Goal: Information Seeking & Learning: Learn about a topic

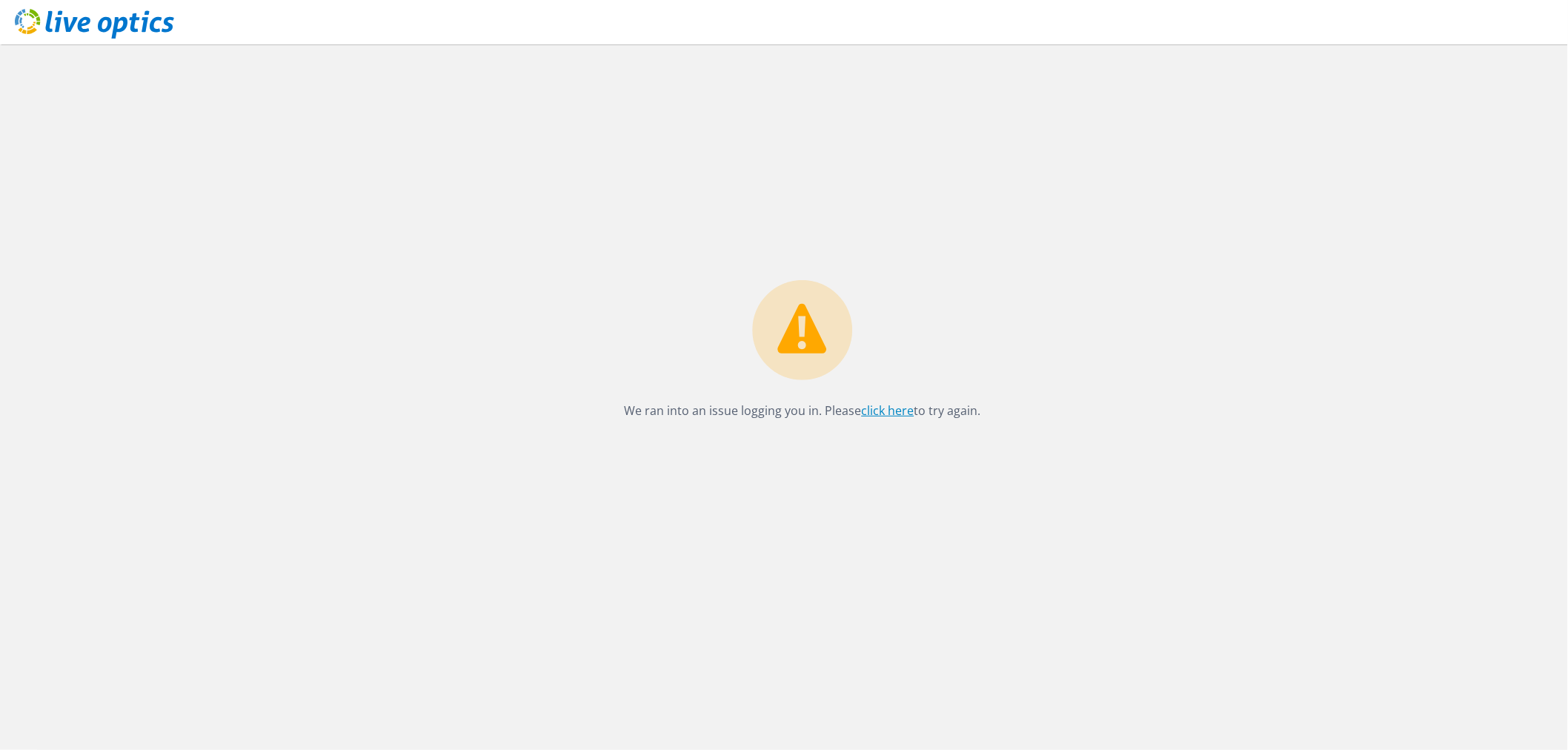
click at [897, 408] on link "click here" at bounding box center [888, 411] width 53 height 16
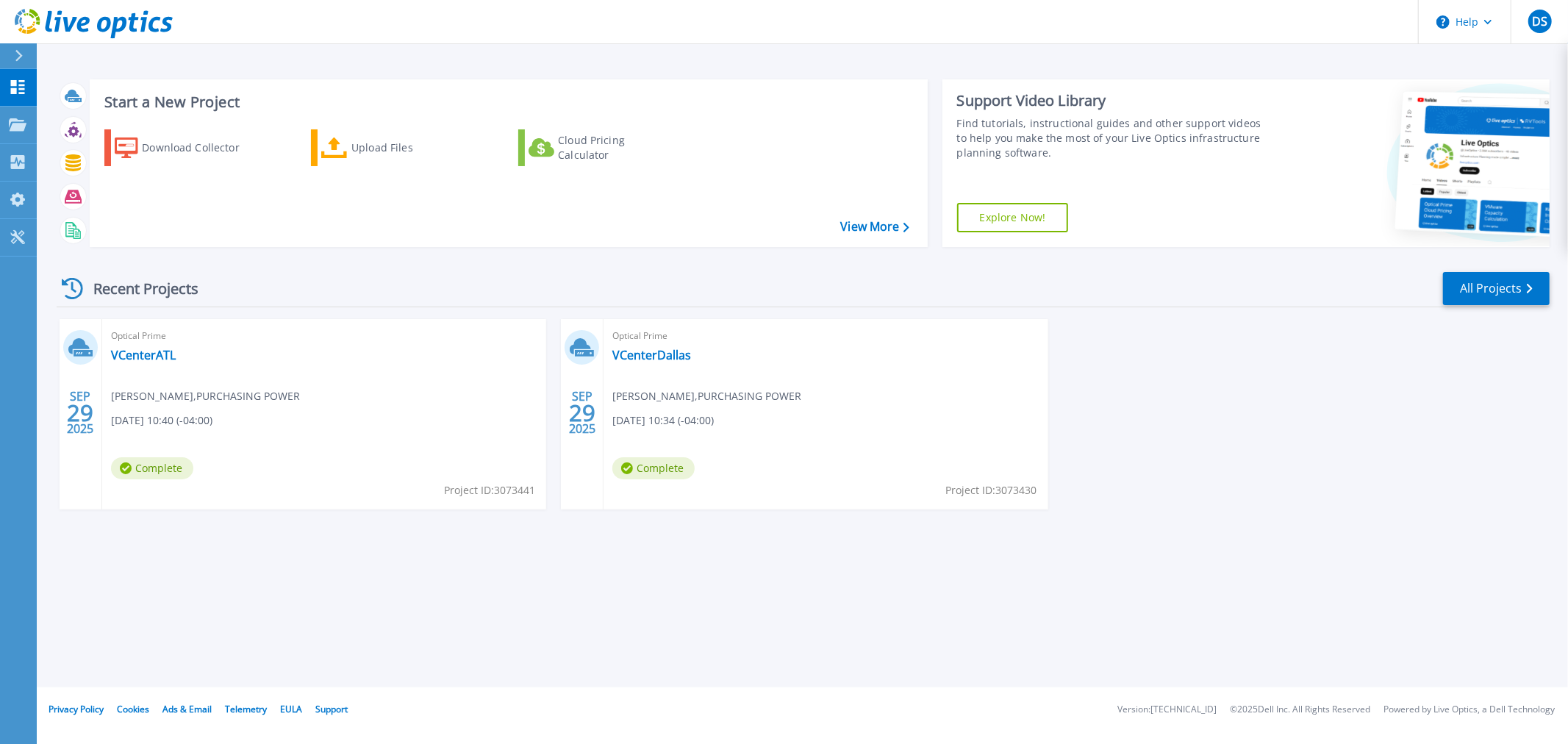
click at [1257, 341] on div "SEP 29 2025 Optical Prime VCenterATL Dominique Smith , PURCHASING POWER 09/29/2…" at bounding box center [797, 428] width 1504 height 220
click at [384, 155] on div "Upload Files" at bounding box center [410, 147] width 118 height 30
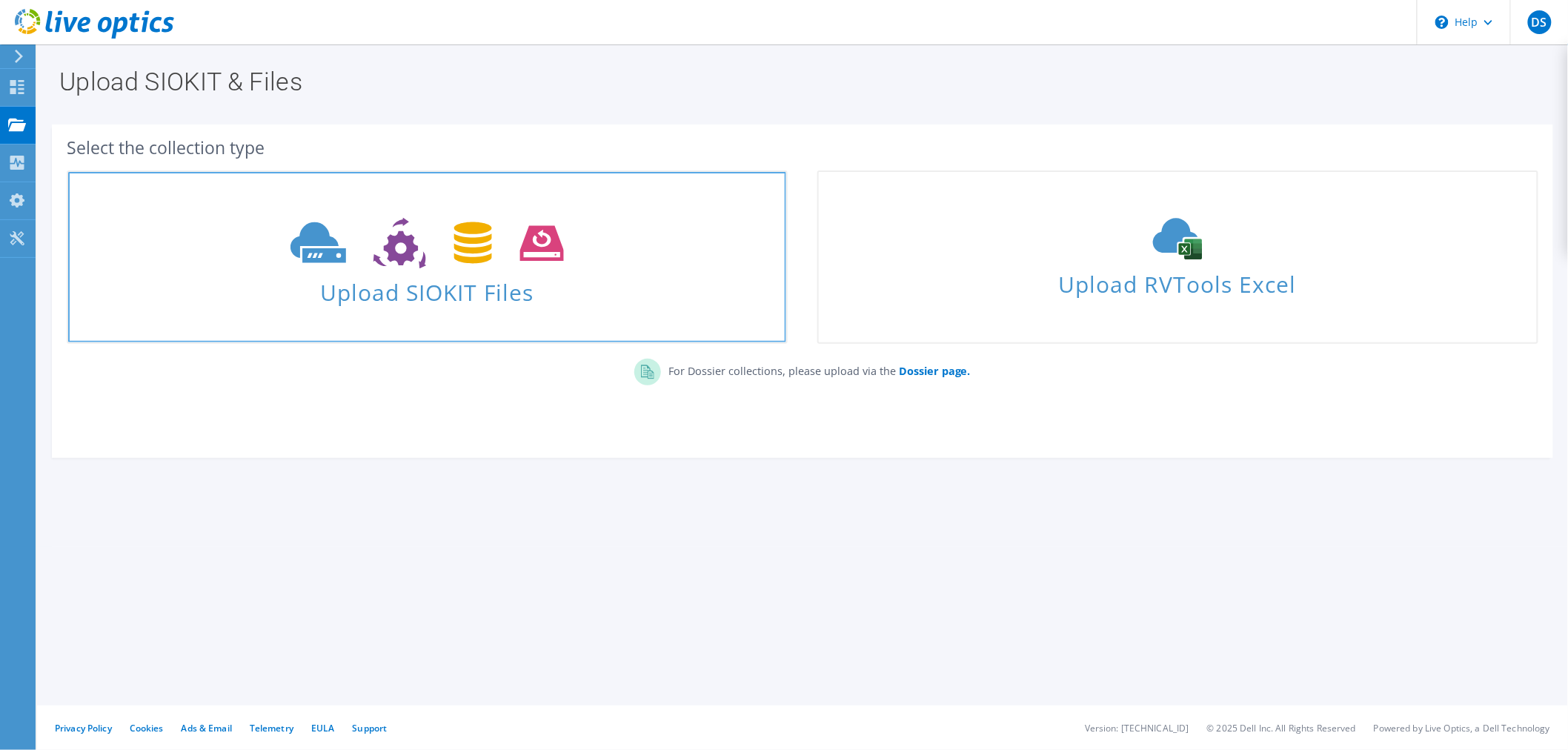
click at [452, 249] on icon at bounding box center [427, 243] width 274 height 51
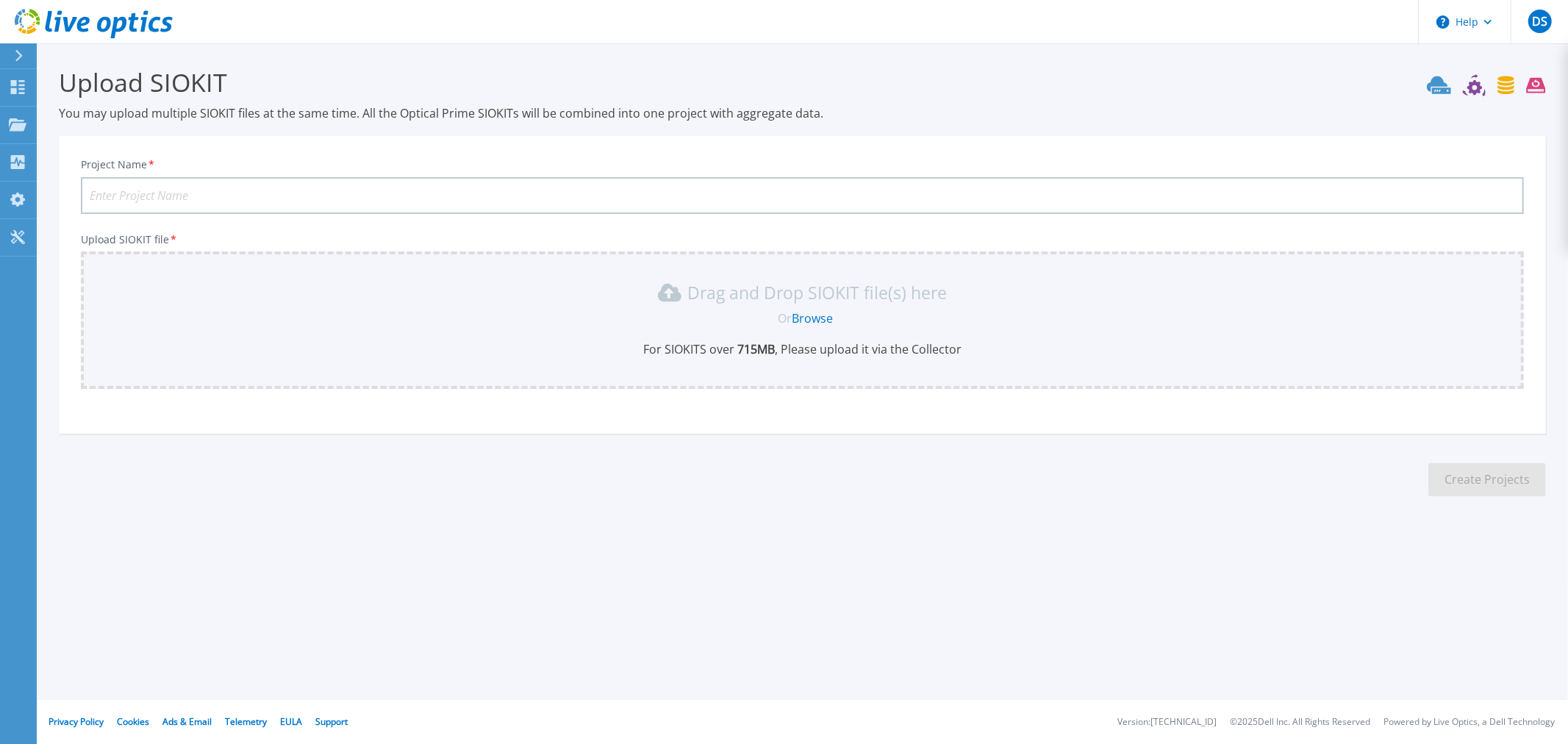
click at [780, 299] on p "Drag and Drop SIOKIT file(s) here" at bounding box center [817, 292] width 259 height 14
click at [809, 316] on link "Browse" at bounding box center [812, 318] width 41 height 16
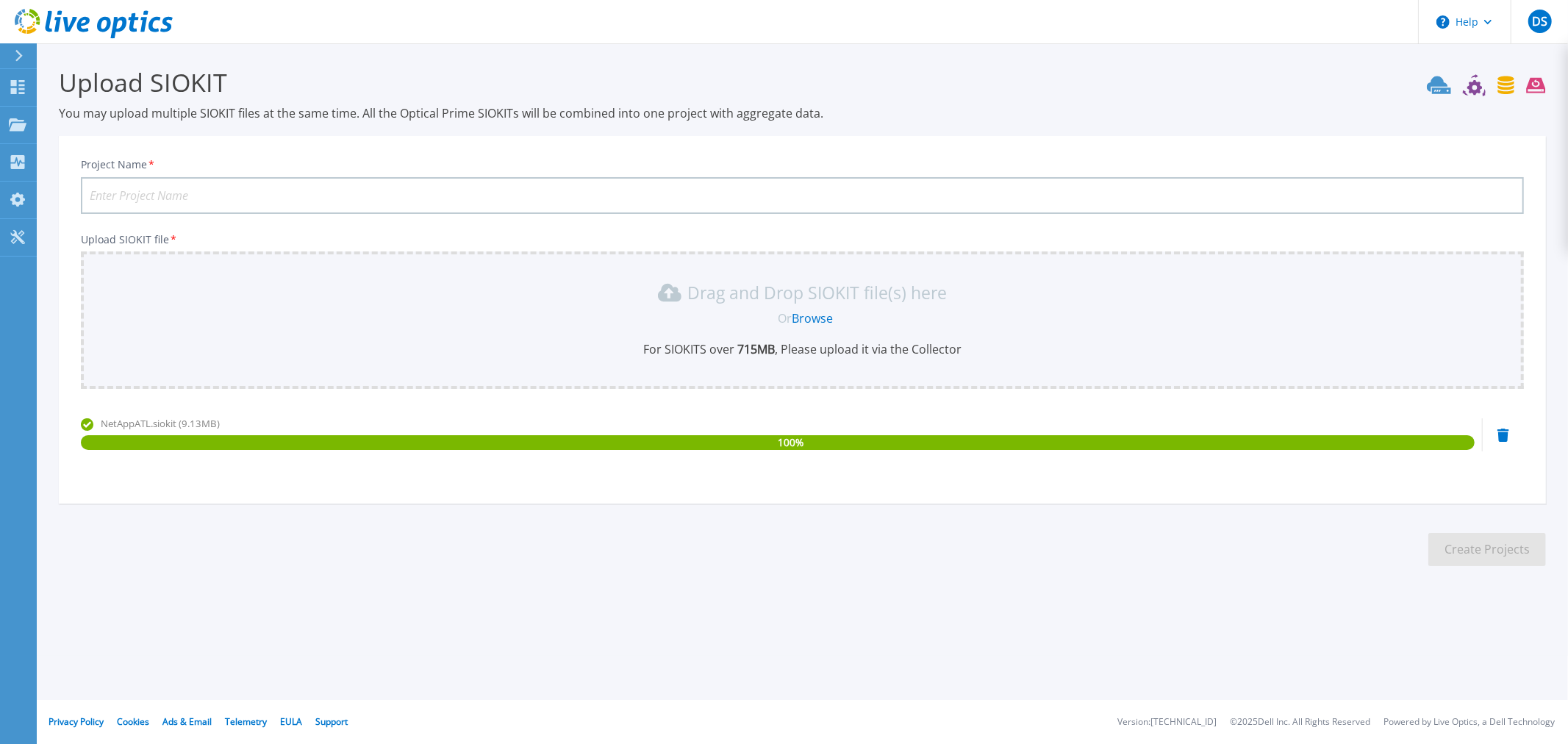
click at [312, 184] on input "Project Name *" at bounding box center [801, 196] width 1442 height 37
type input "N"
drag, startPoint x: 280, startPoint y: 205, endPoint x: 280, endPoint y: 196, distance: 9.0
click at [280, 205] on input "Project Name *" at bounding box center [801, 196] width 1442 height 37
click at [280, 192] on input "Project Name *" at bounding box center [801, 196] width 1442 height 37
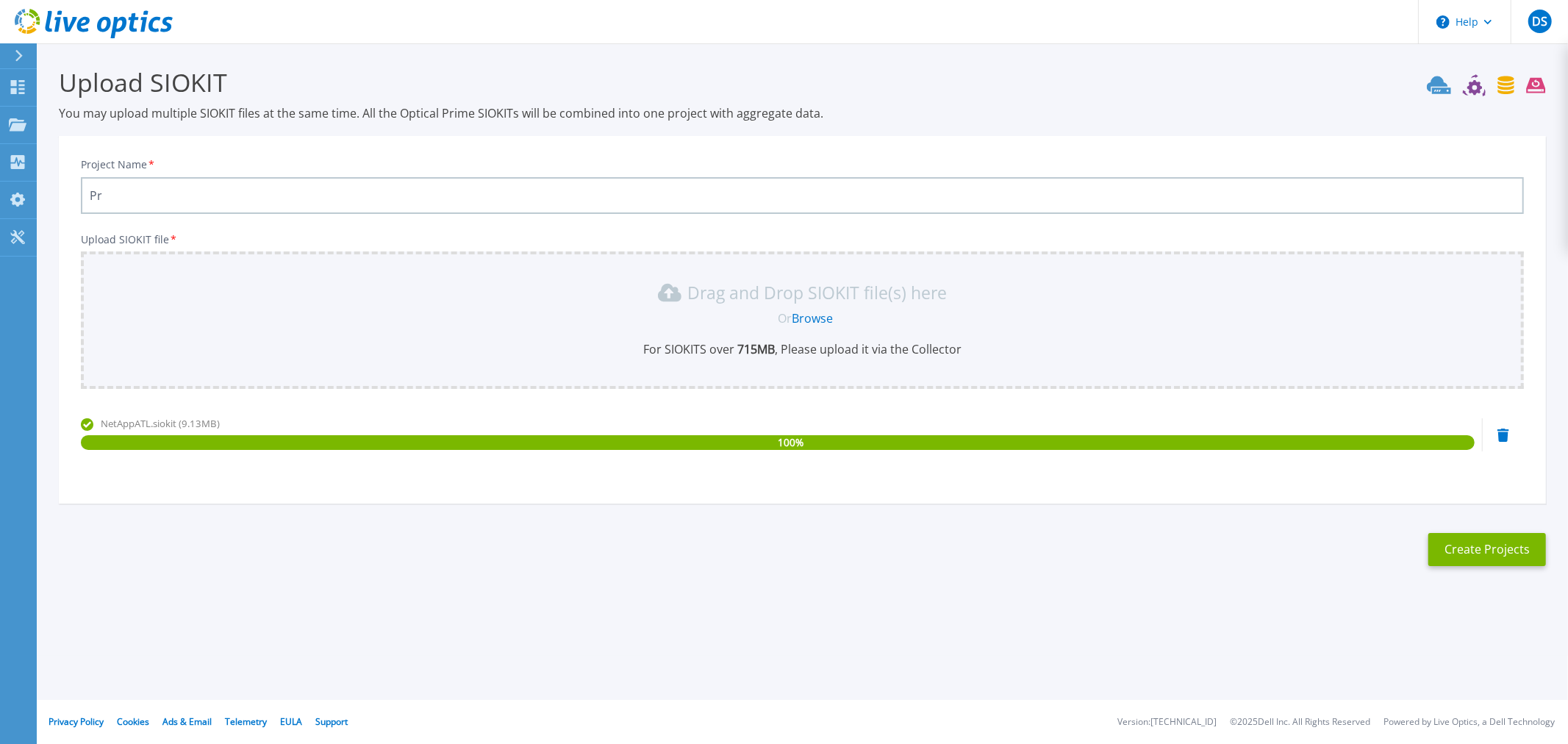
type input "P"
type input "NetApp Storage"
click at [1479, 542] on button "Create Projects" at bounding box center [1487, 549] width 118 height 33
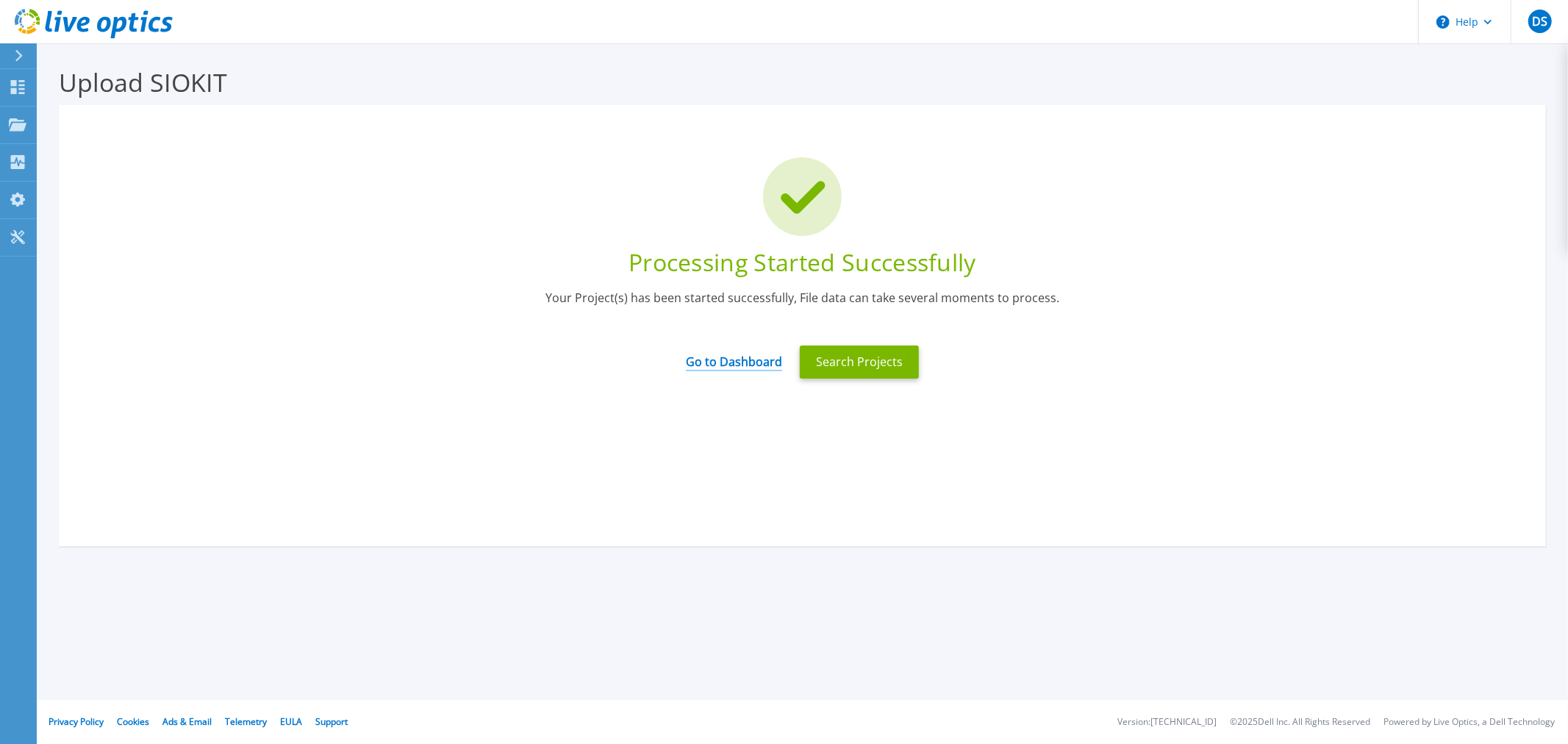
click at [710, 358] on link "Go to Dashboard" at bounding box center [734, 357] width 97 height 29
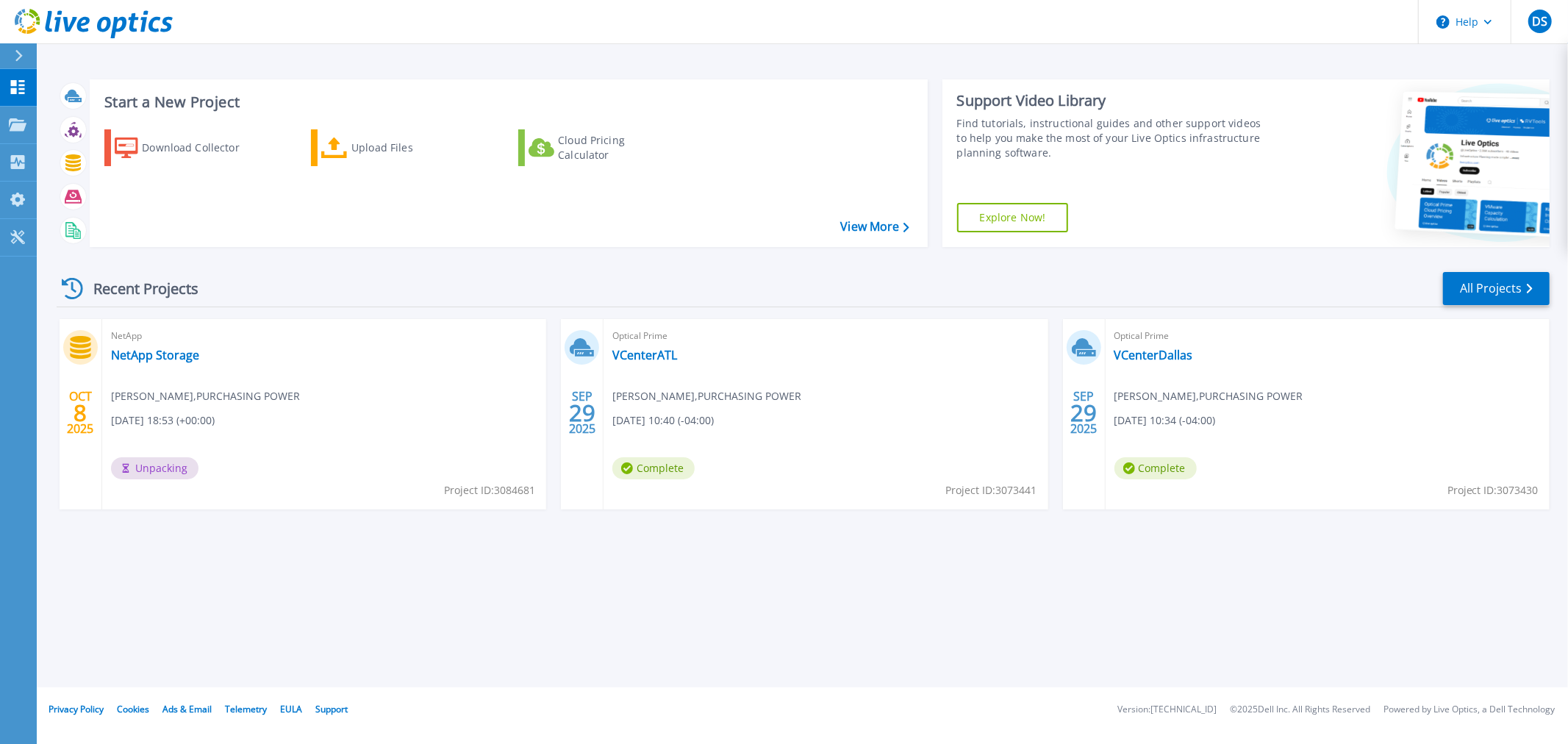
click at [481, 637] on div "Start a New Project Download Collector Upload Files Cloud Pricing Calculator Vi…" at bounding box center [802, 343] width 1531 height 687
click at [150, 349] on link "NetApp Storage" at bounding box center [155, 355] width 89 height 14
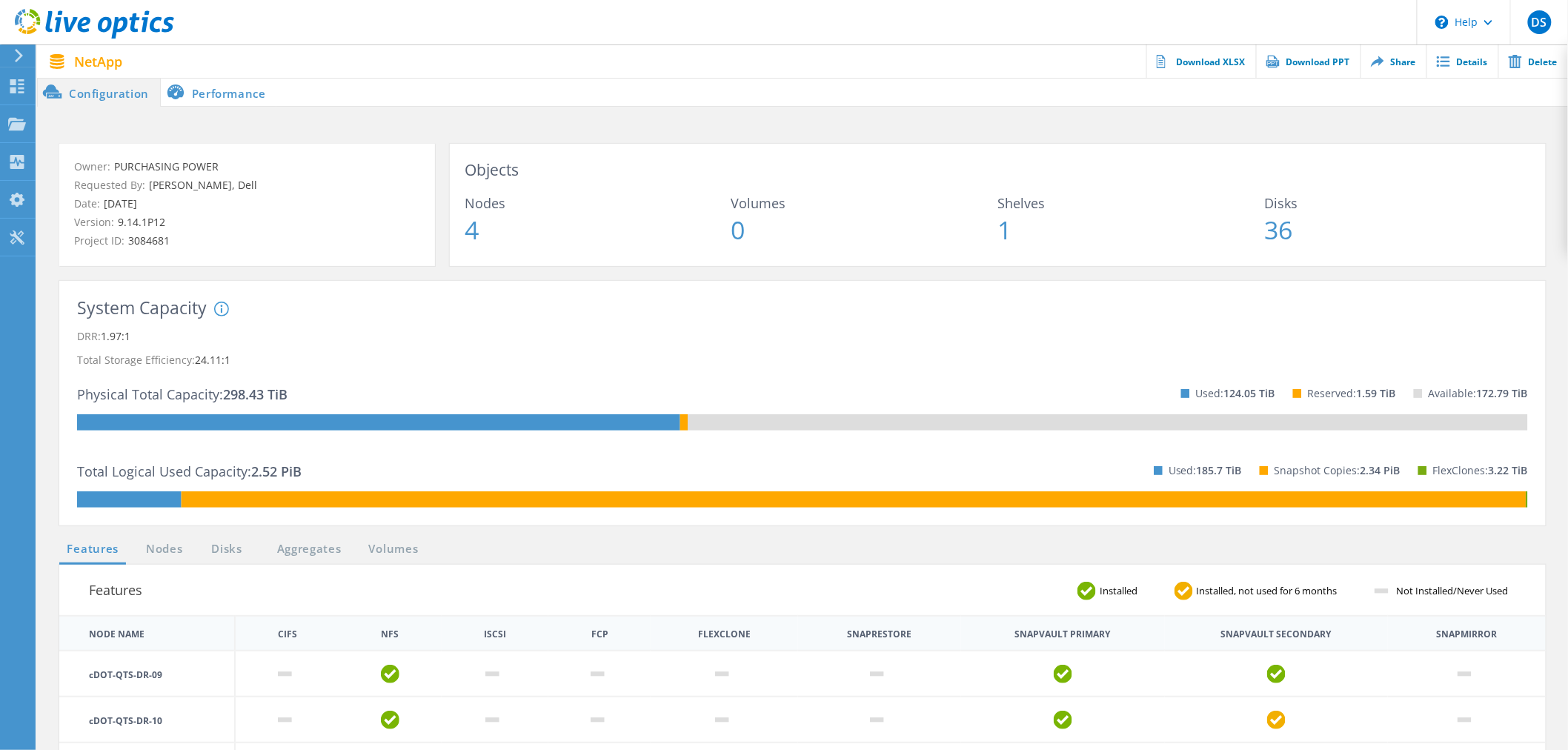
click at [475, 238] on span "4" at bounding box center [598, 229] width 267 height 25
click at [475, 235] on span "4" at bounding box center [598, 229] width 267 height 25
click at [160, 551] on link "Nodes" at bounding box center [164, 549] width 47 height 19
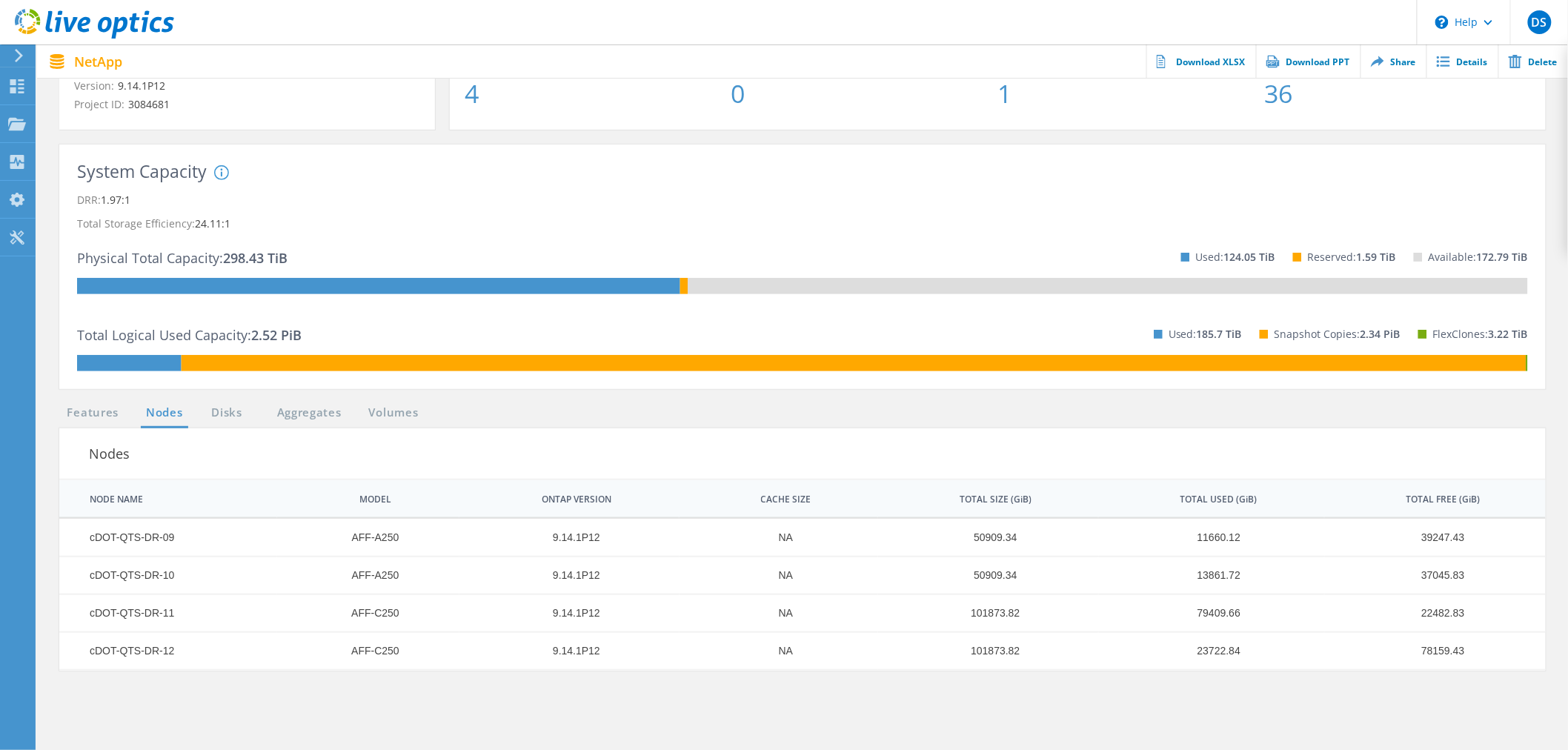
scroll to position [329, 0]
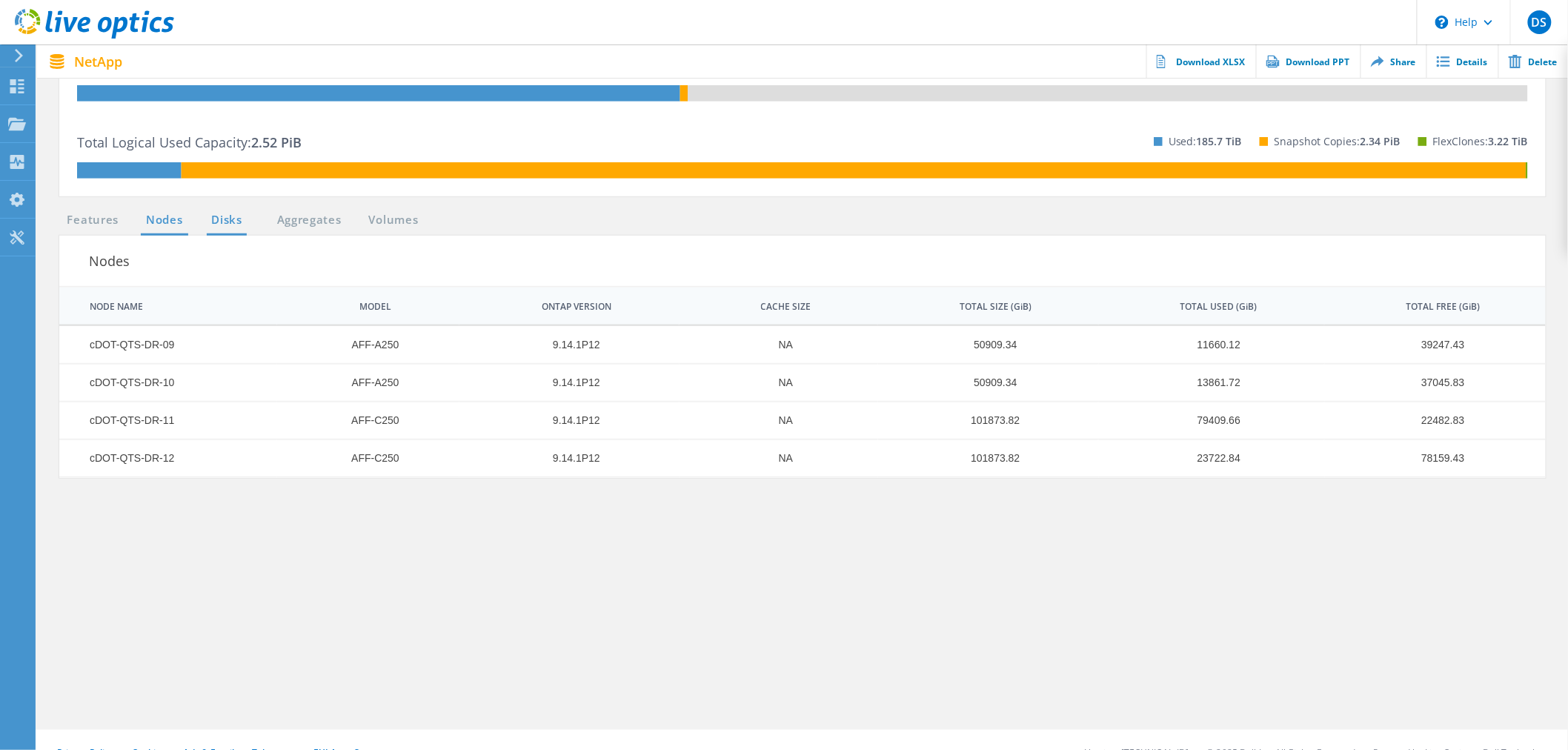
click at [230, 211] on link "Disks" at bounding box center [227, 220] width 40 height 19
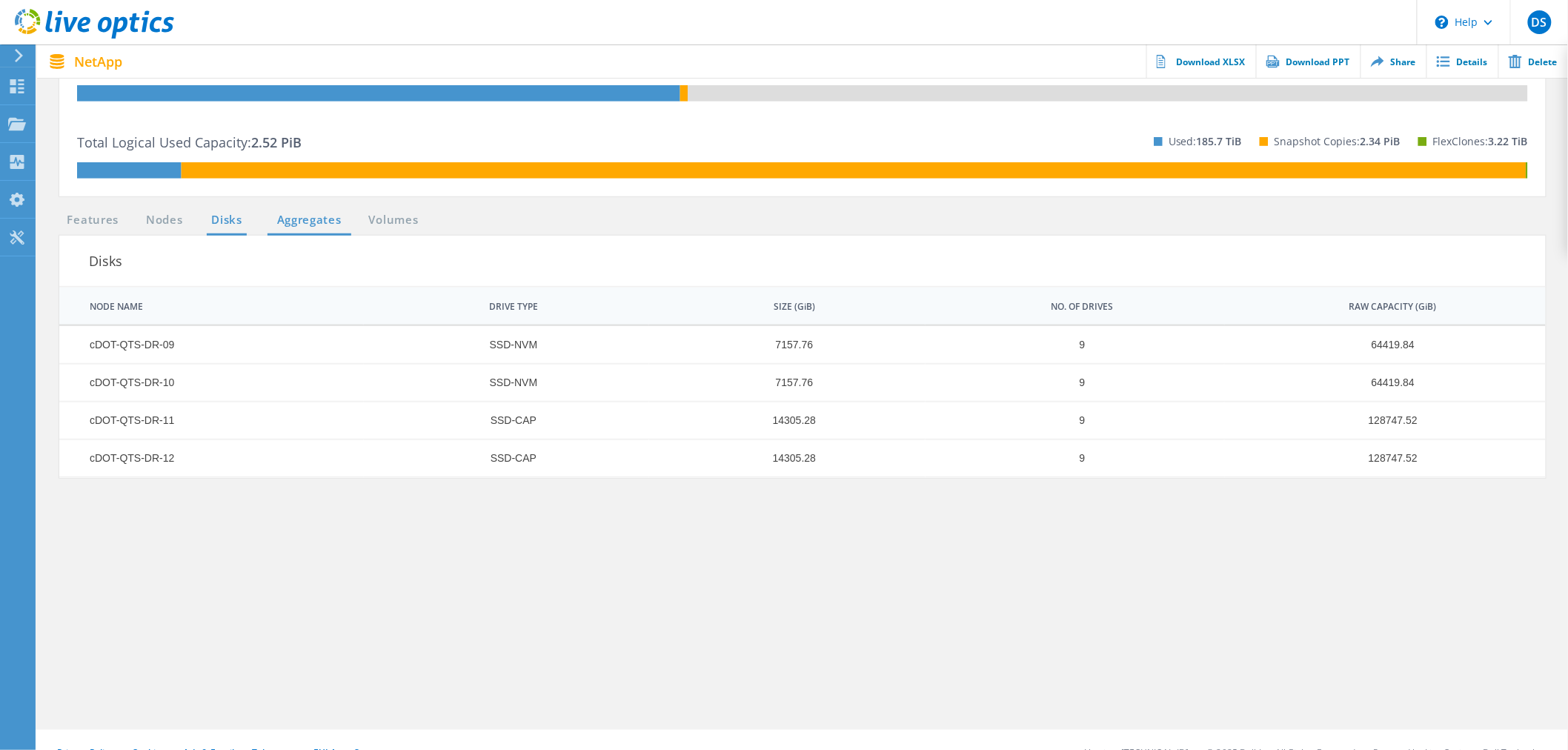
click at [280, 225] on link "Aggregates" at bounding box center [309, 220] width 84 height 19
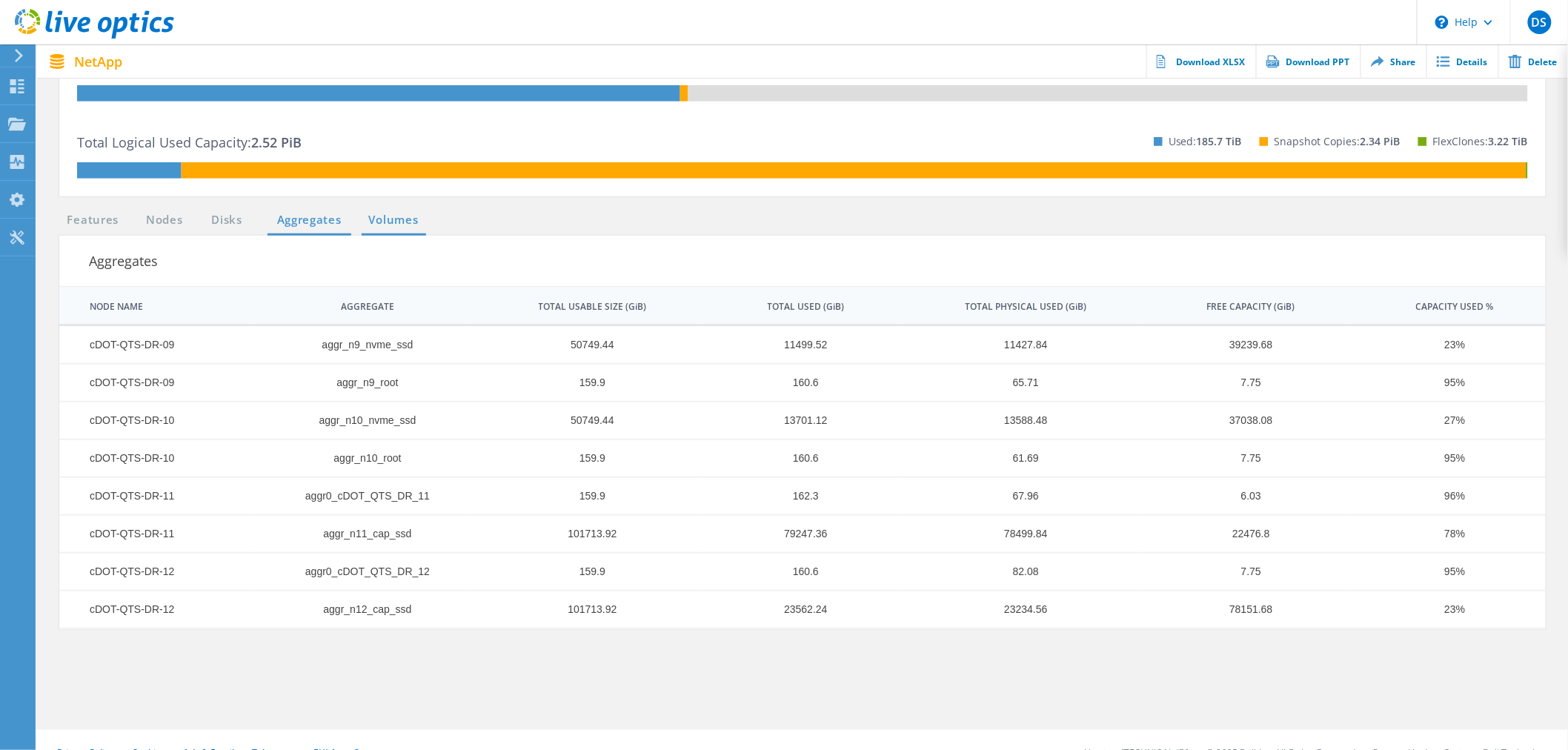
click at [404, 221] on link "Volumes" at bounding box center [393, 220] width 64 height 19
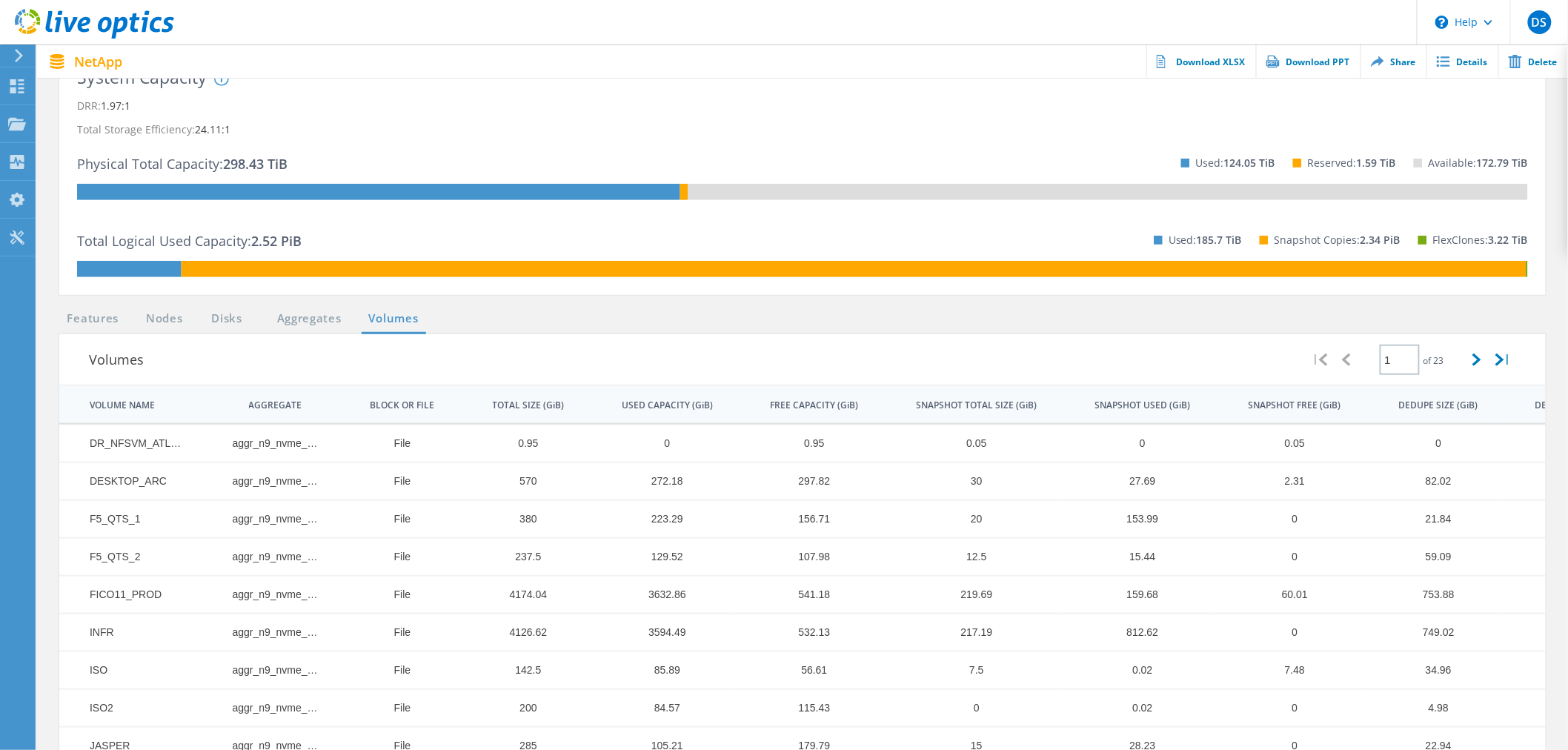
scroll to position [188, 0]
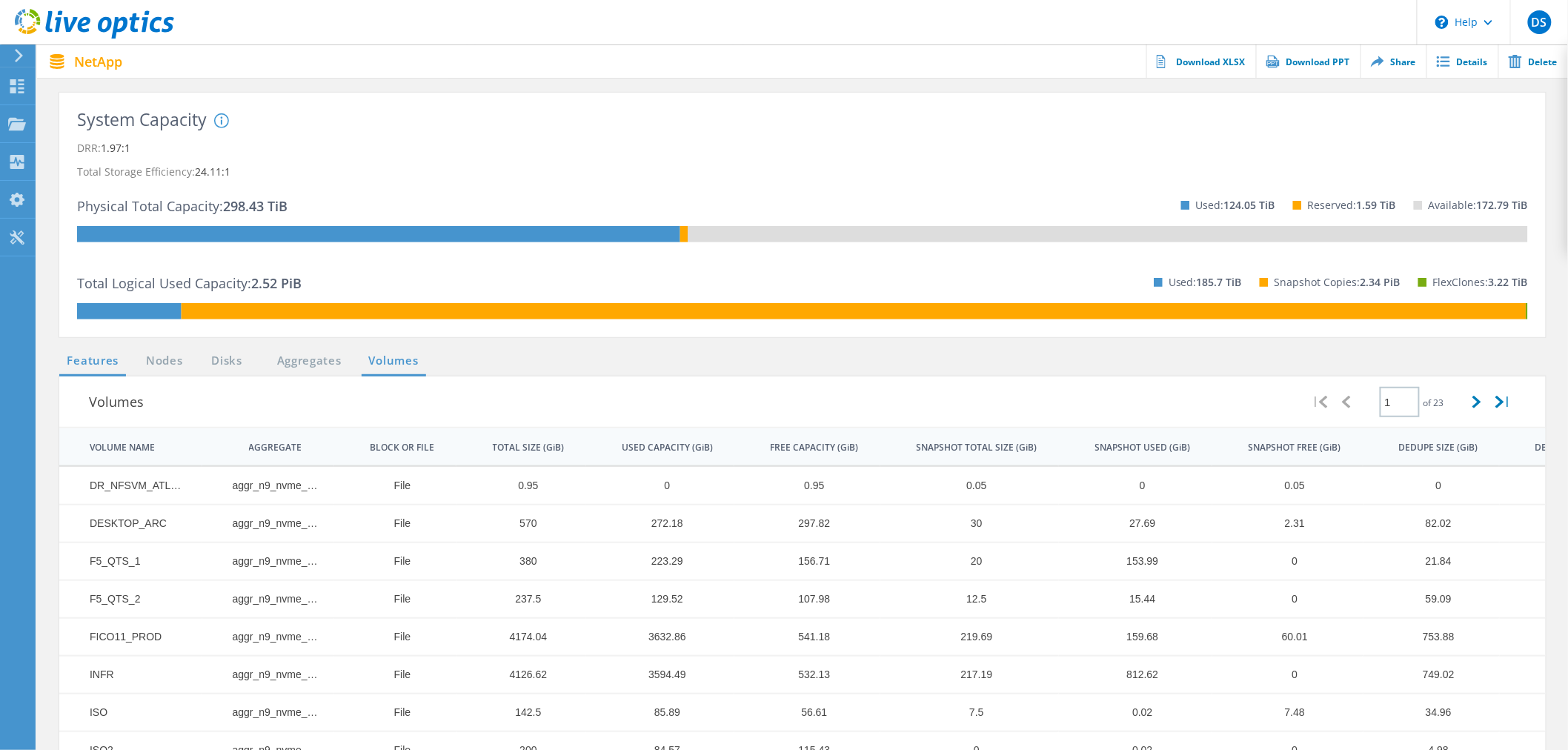
click at [101, 357] on link "Features" at bounding box center [93, 360] width 67 height 19
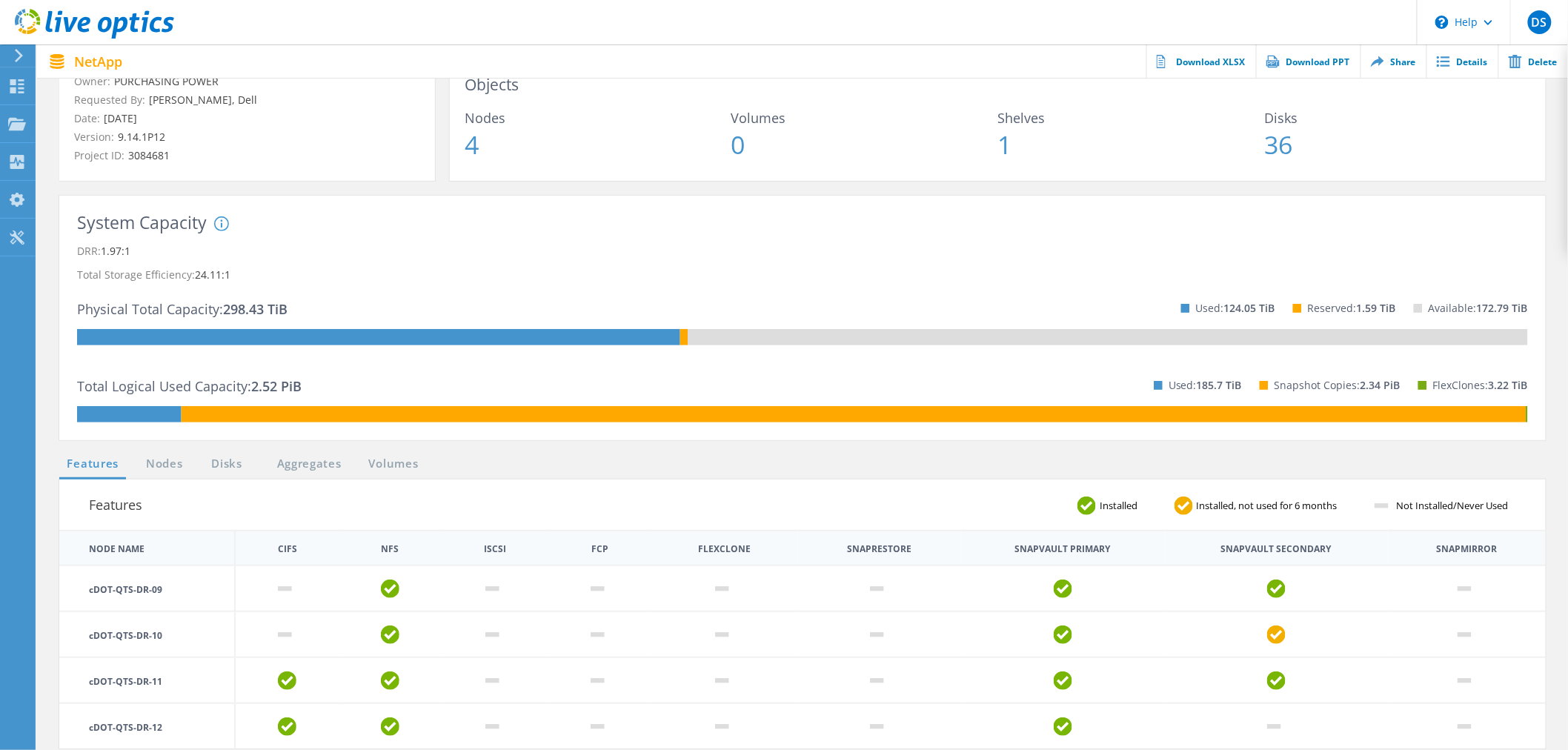
scroll to position [0, 0]
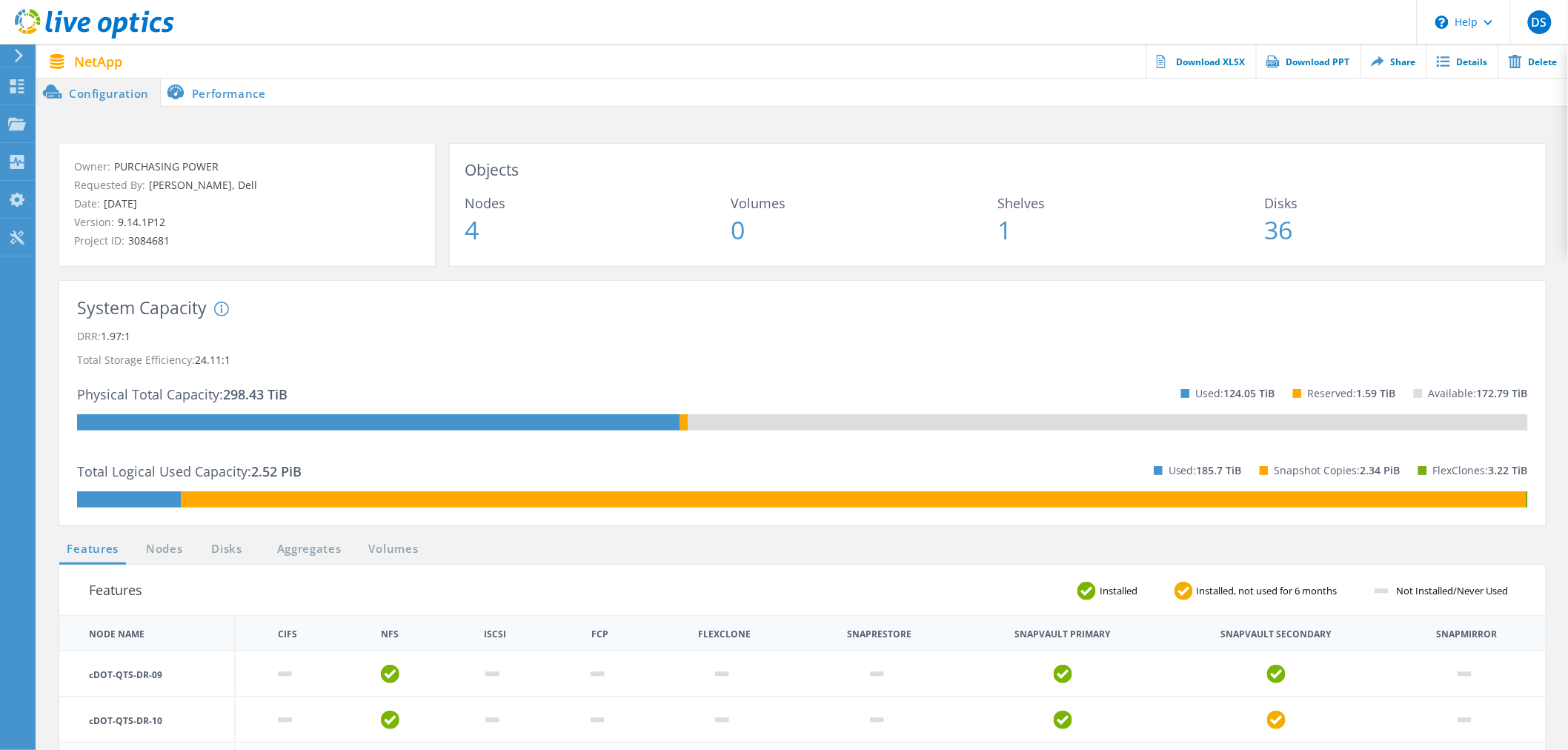
click at [222, 89] on li "Performance" at bounding box center [218, 92] width 116 height 30
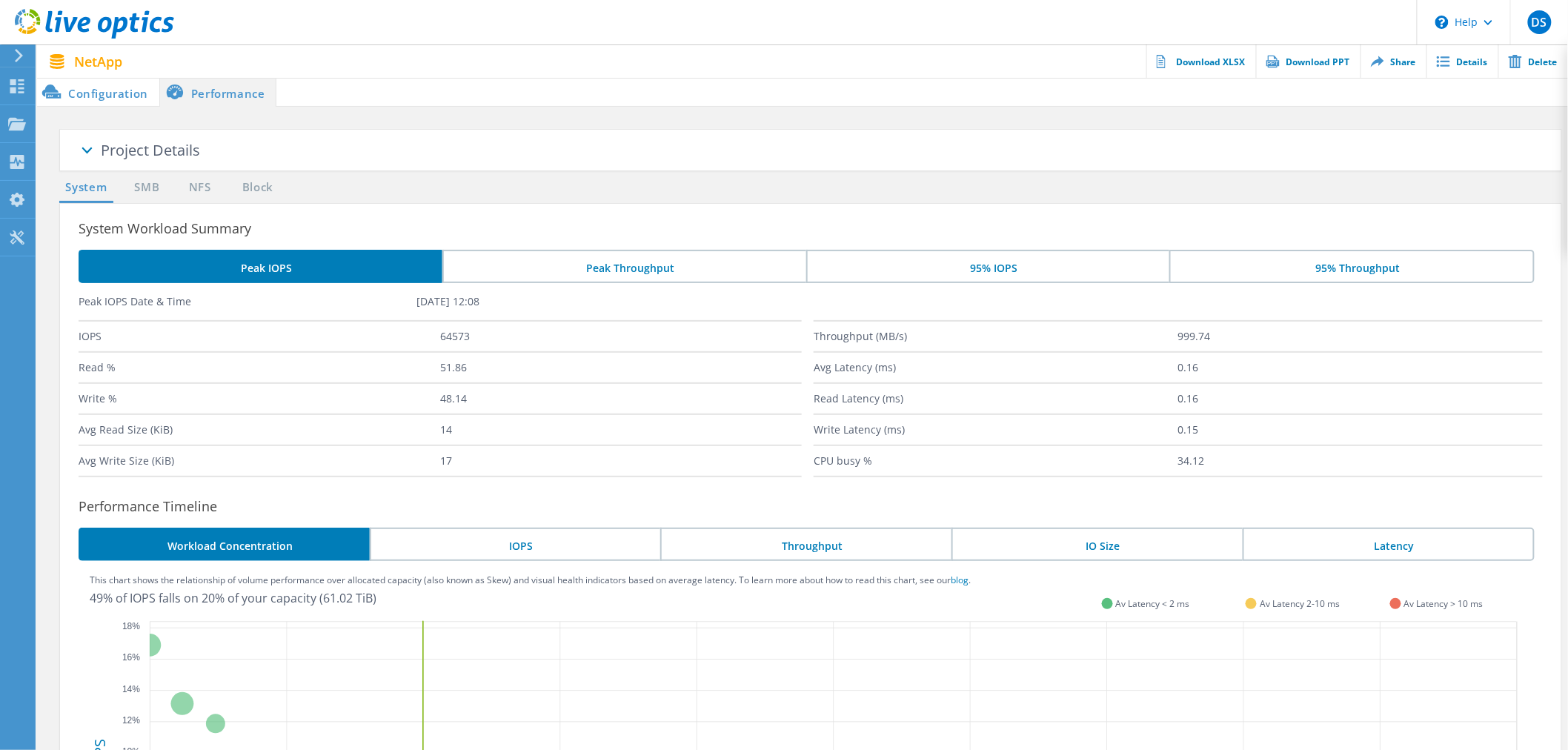
click at [131, 88] on li "Configuration" at bounding box center [98, 92] width 123 height 30
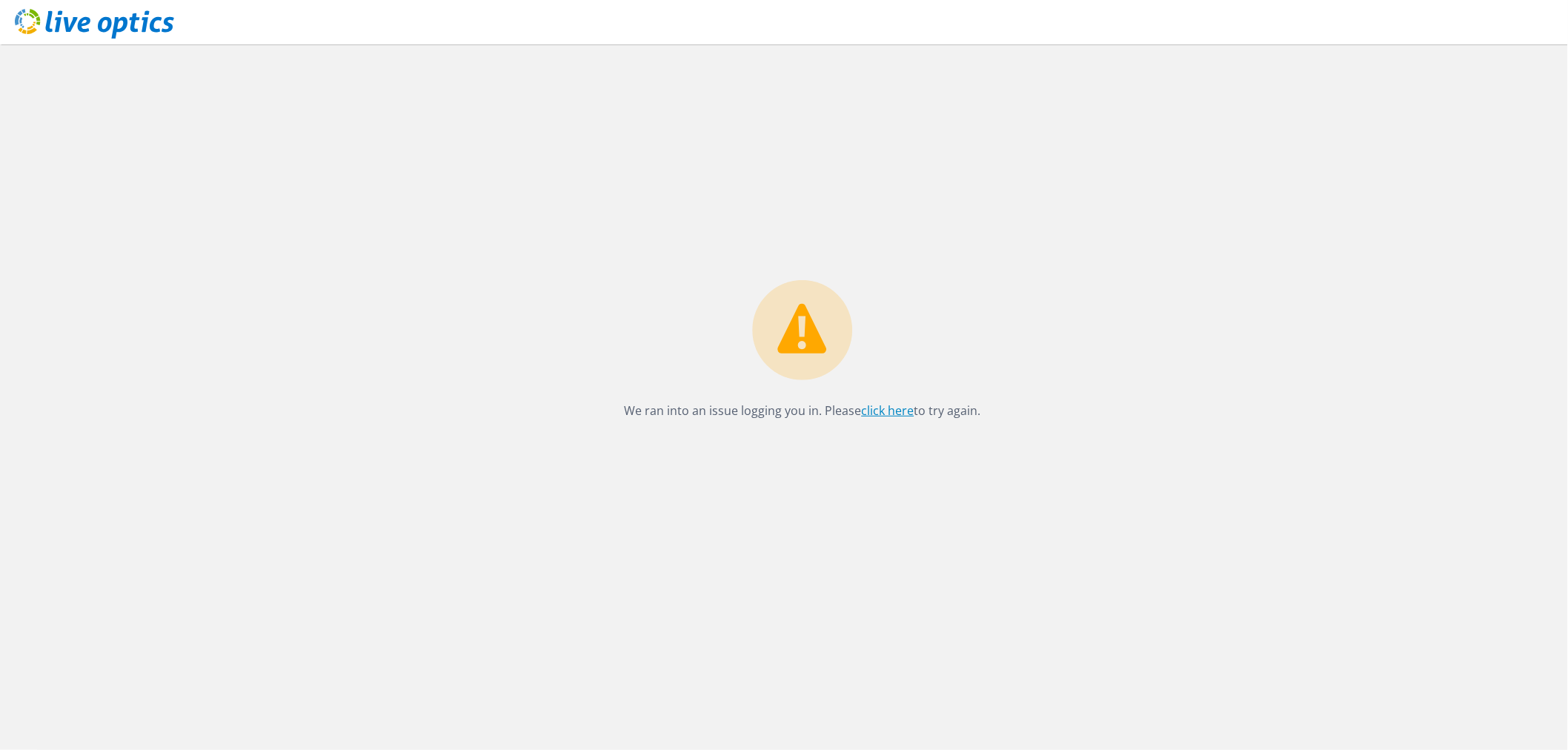
click at [879, 418] on link "click here" at bounding box center [888, 411] width 53 height 16
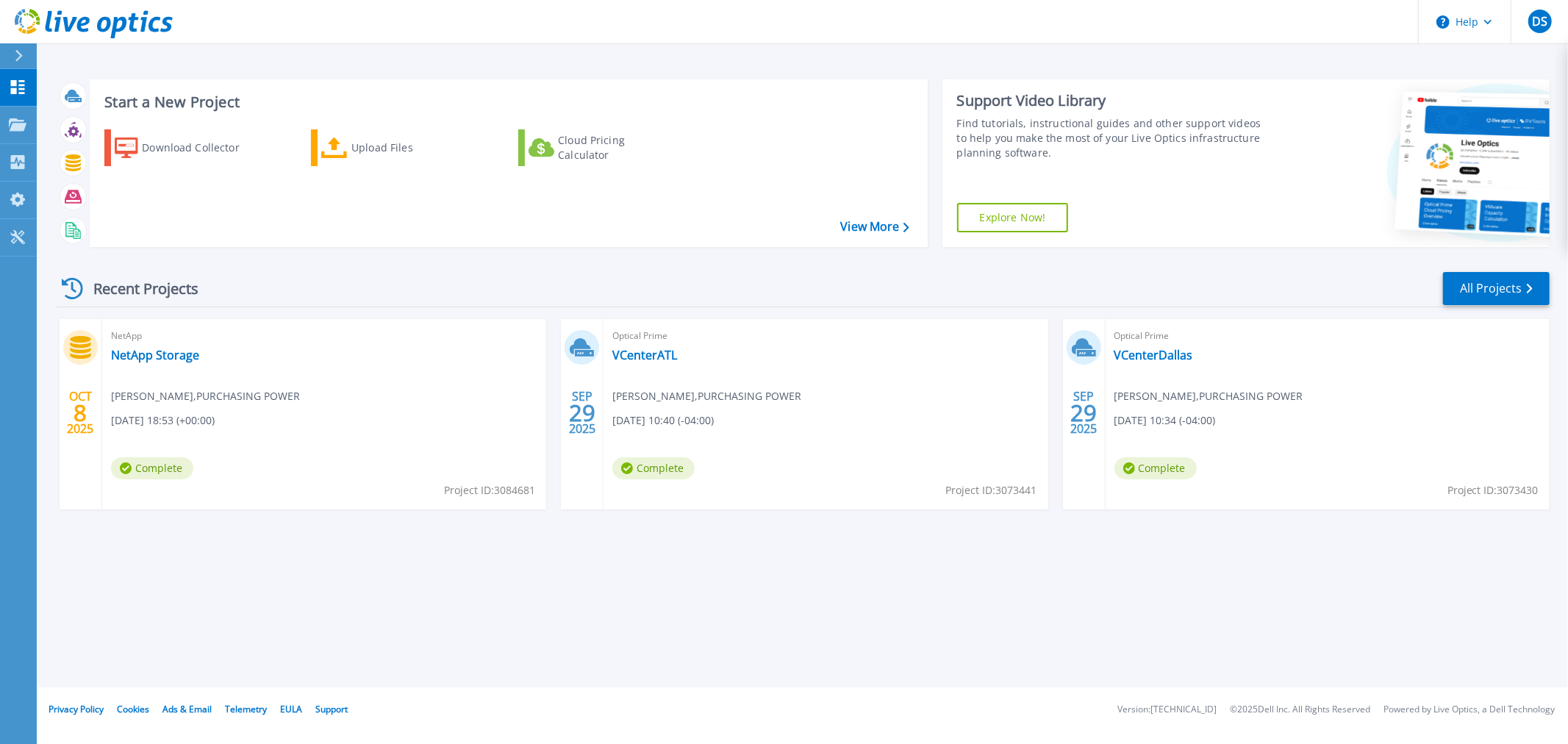
click at [743, 592] on div "Start a New Project Download Collector Upload Files Cloud Pricing Calculator Vi…" at bounding box center [802, 343] width 1531 height 687
click at [513, 641] on div "Start a New Project Download Collector Upload Files Cloud Pricing Calculator Vi…" at bounding box center [802, 343] width 1531 height 687
click at [1216, 553] on div "Start a New Project Download Collector Upload Files Cloud Pricing Calculator Vi…" at bounding box center [802, 343] width 1531 height 687
click at [689, 551] on div "Start a New Project Download Collector Upload Files Cloud Pricing Calculator Vi…" at bounding box center [802, 343] width 1531 height 687
click at [1263, 592] on div "Start a New Project Download Collector Upload Files Cloud Pricing Calculator Vi…" at bounding box center [802, 343] width 1531 height 687
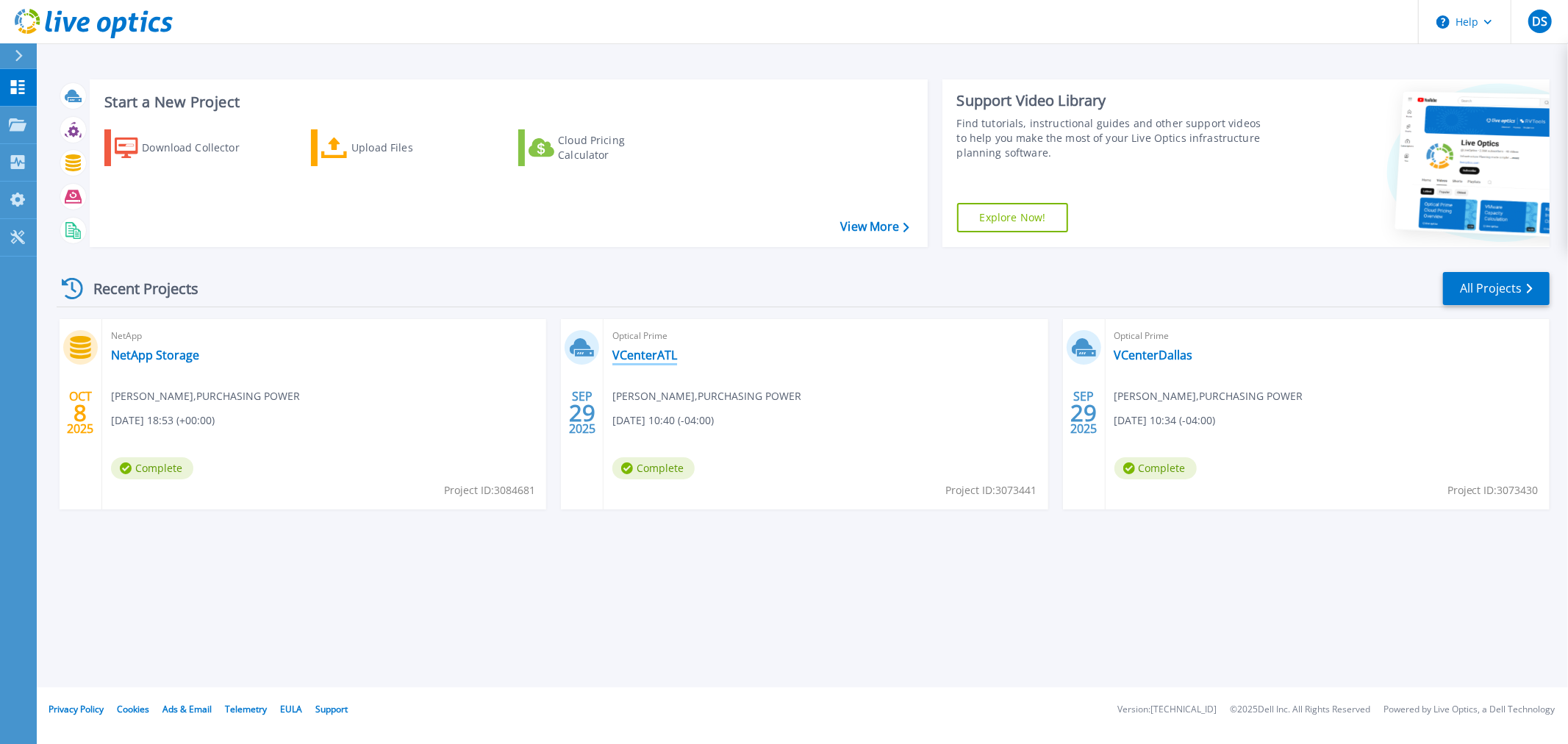
click at [652, 356] on link "VCenterATL" at bounding box center [644, 355] width 64 height 14
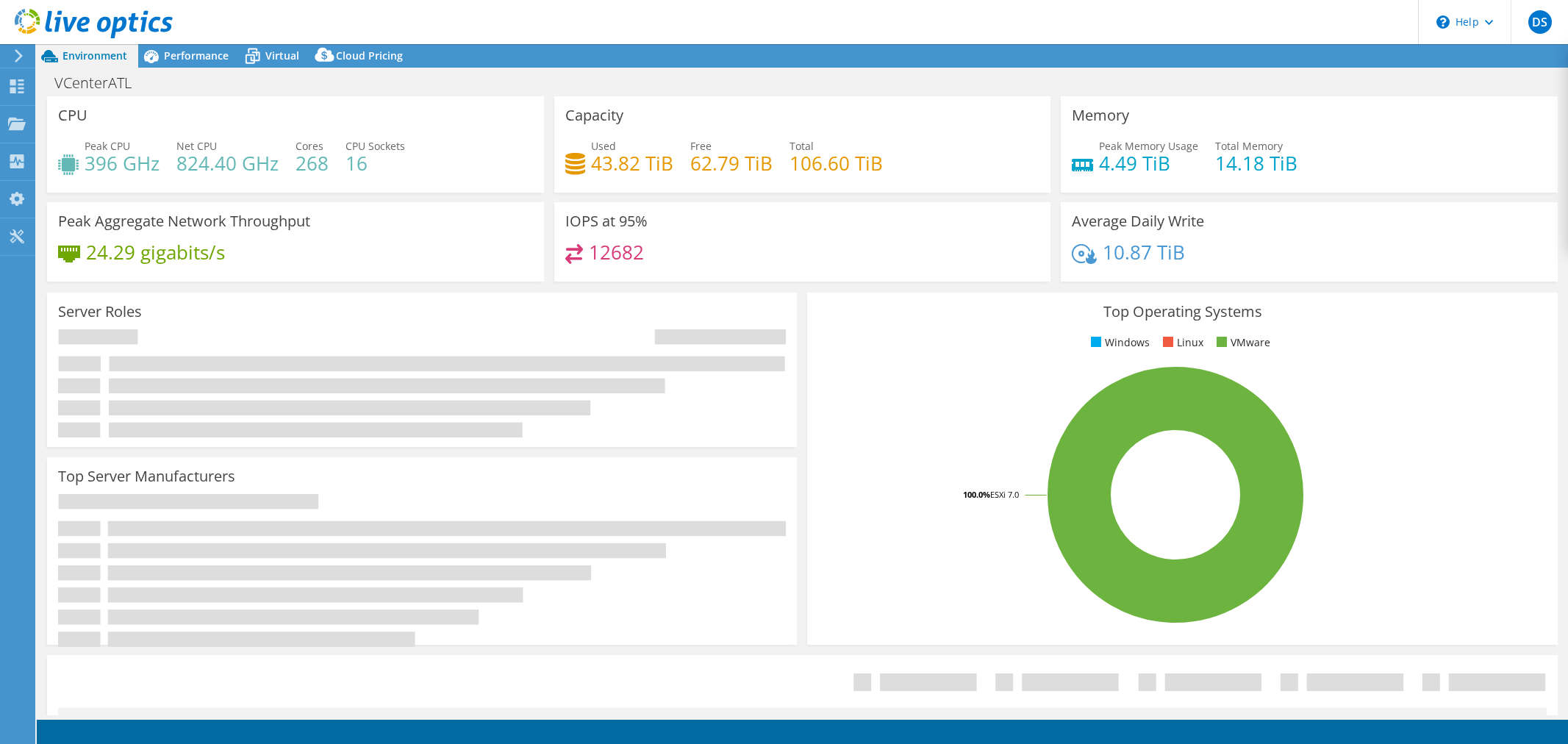
select select "USD"
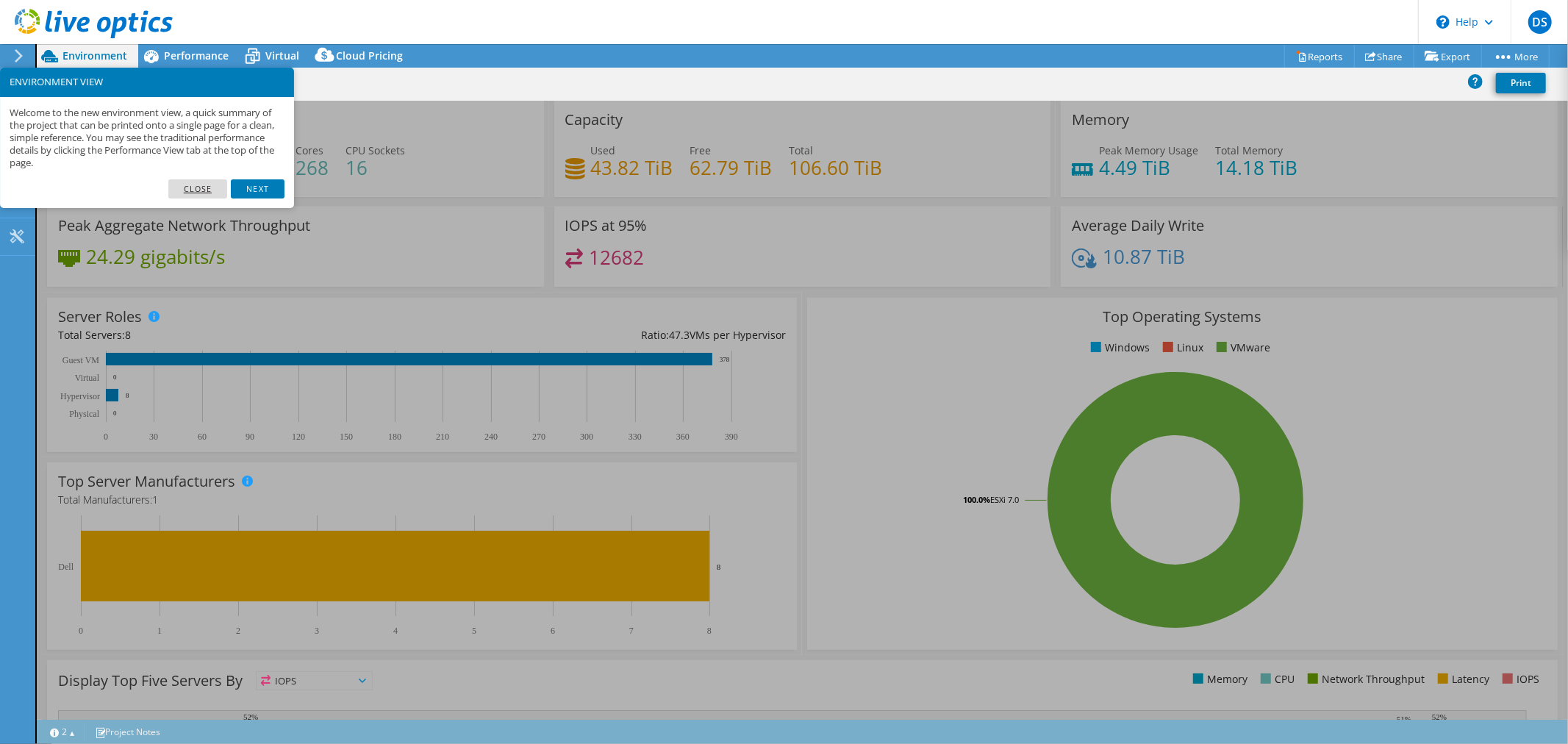
click at [195, 186] on link "Close" at bounding box center [198, 189] width 60 height 19
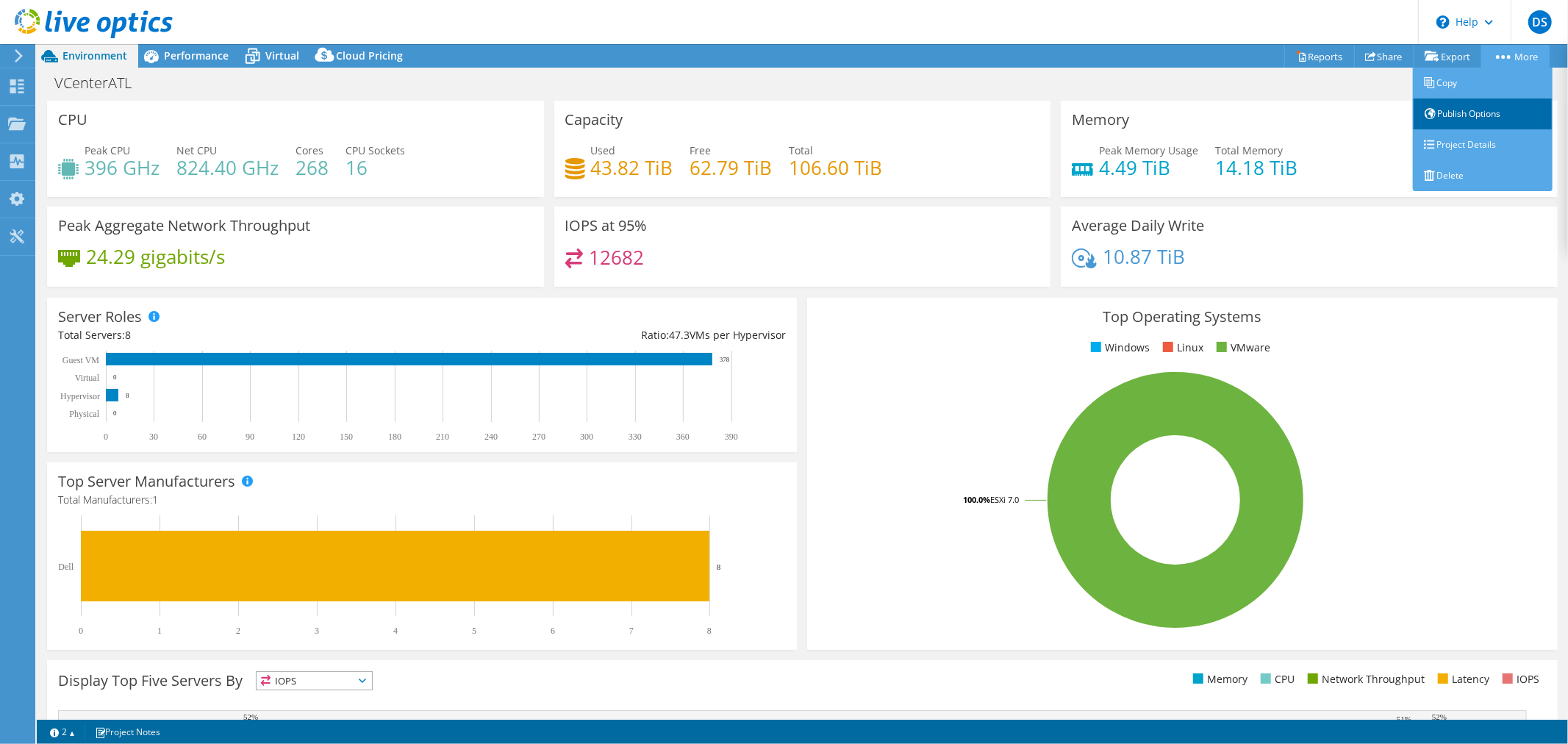
click at [1467, 110] on link "Publish Options" at bounding box center [1482, 114] width 139 height 31
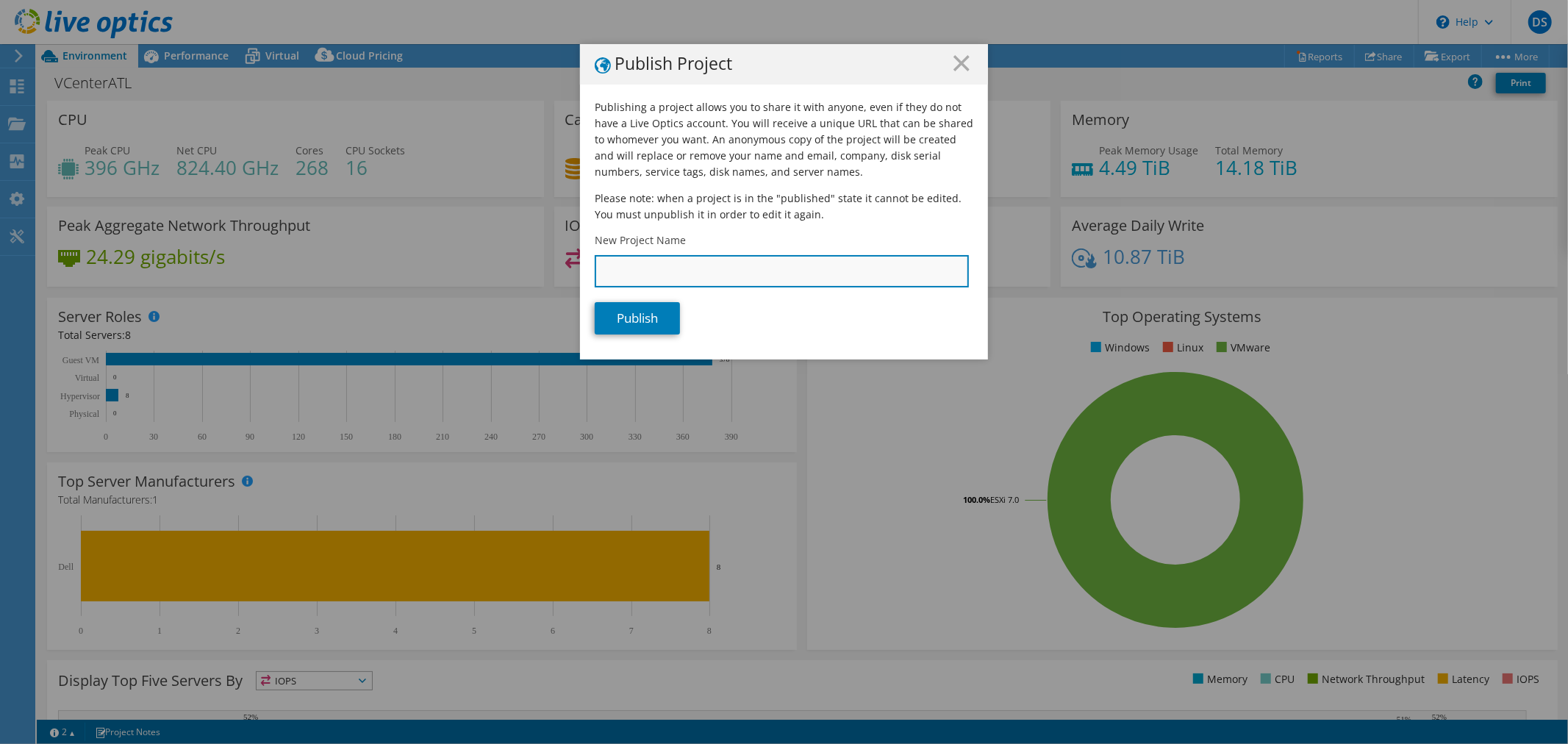
click at [809, 280] on input "New Project Name" at bounding box center [781, 271] width 374 height 32
type input "C"
type input "VcenterATL"
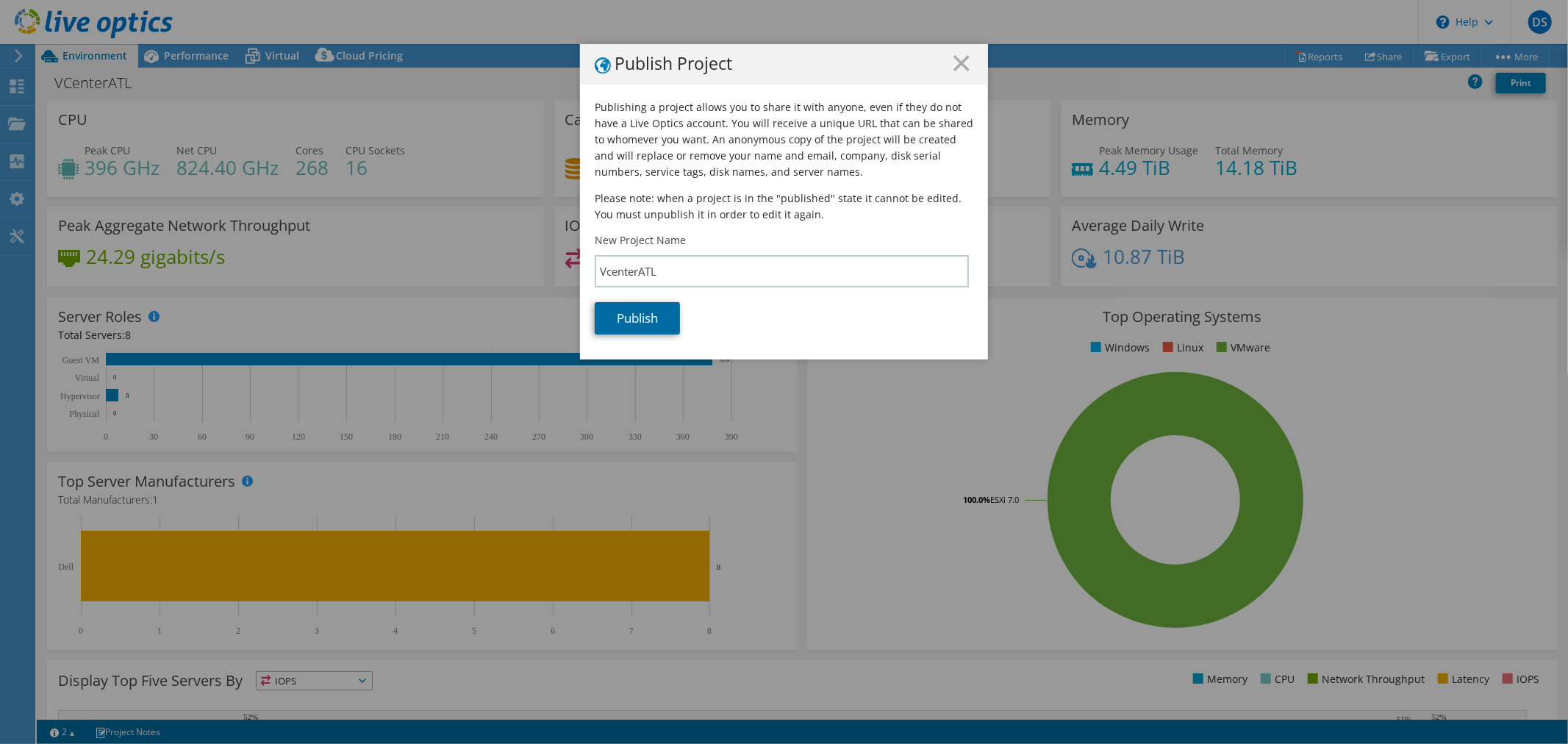
click at [636, 319] on link "Publish" at bounding box center [637, 318] width 85 height 32
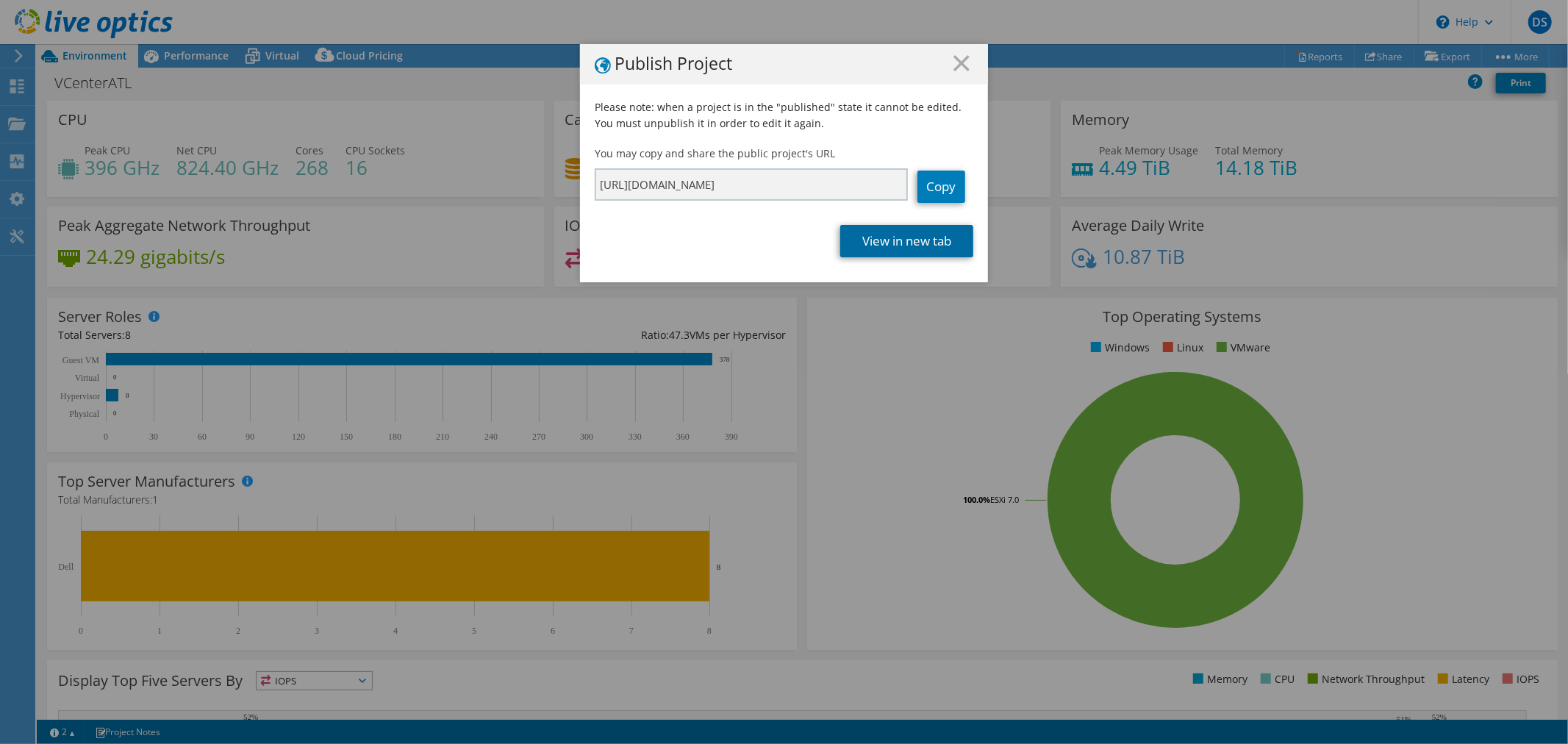
click at [907, 236] on link "View in new tab" at bounding box center [906, 241] width 133 height 32
click at [933, 184] on link "Copy" at bounding box center [941, 187] width 48 height 32
click at [945, 184] on link "Copy" at bounding box center [941, 187] width 48 height 32
drag, startPoint x: 954, startPoint y: 63, endPoint x: 988, endPoint y: 67, distance: 34.2
click at [954, 63] on line at bounding box center [962, 63] width 14 height 14
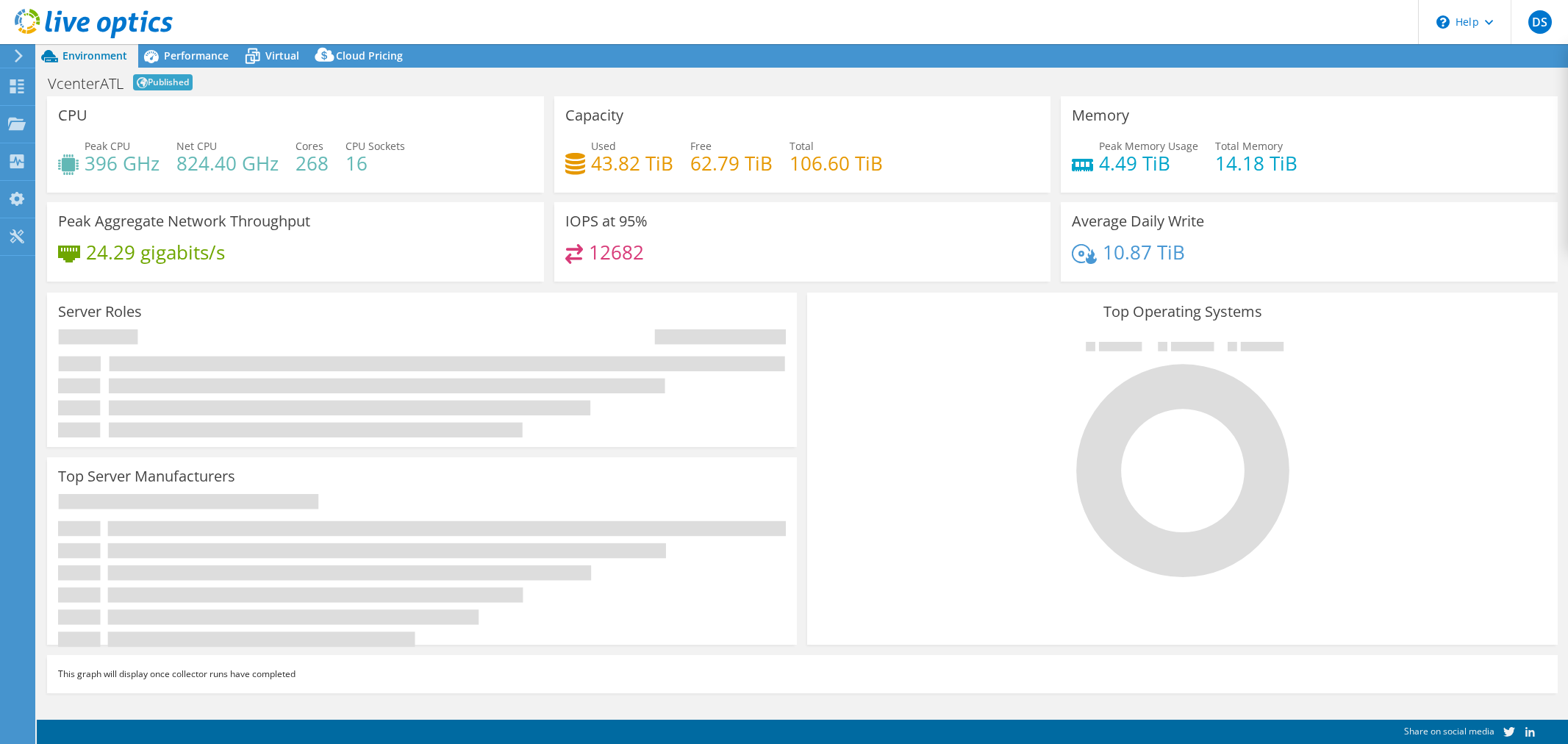
select select "USD"
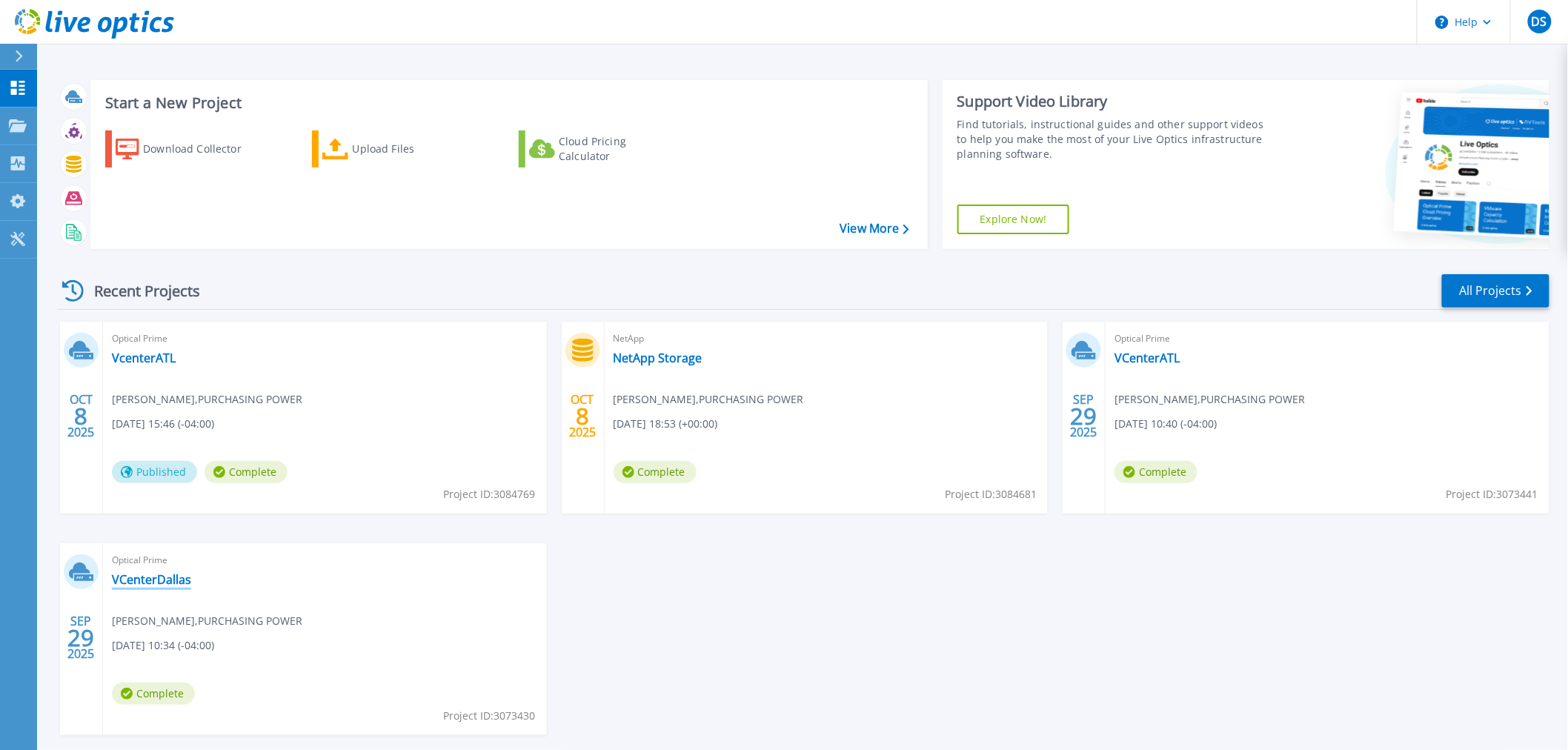
click at [166, 580] on link "VCenterDallas" at bounding box center [152, 580] width 80 height 15
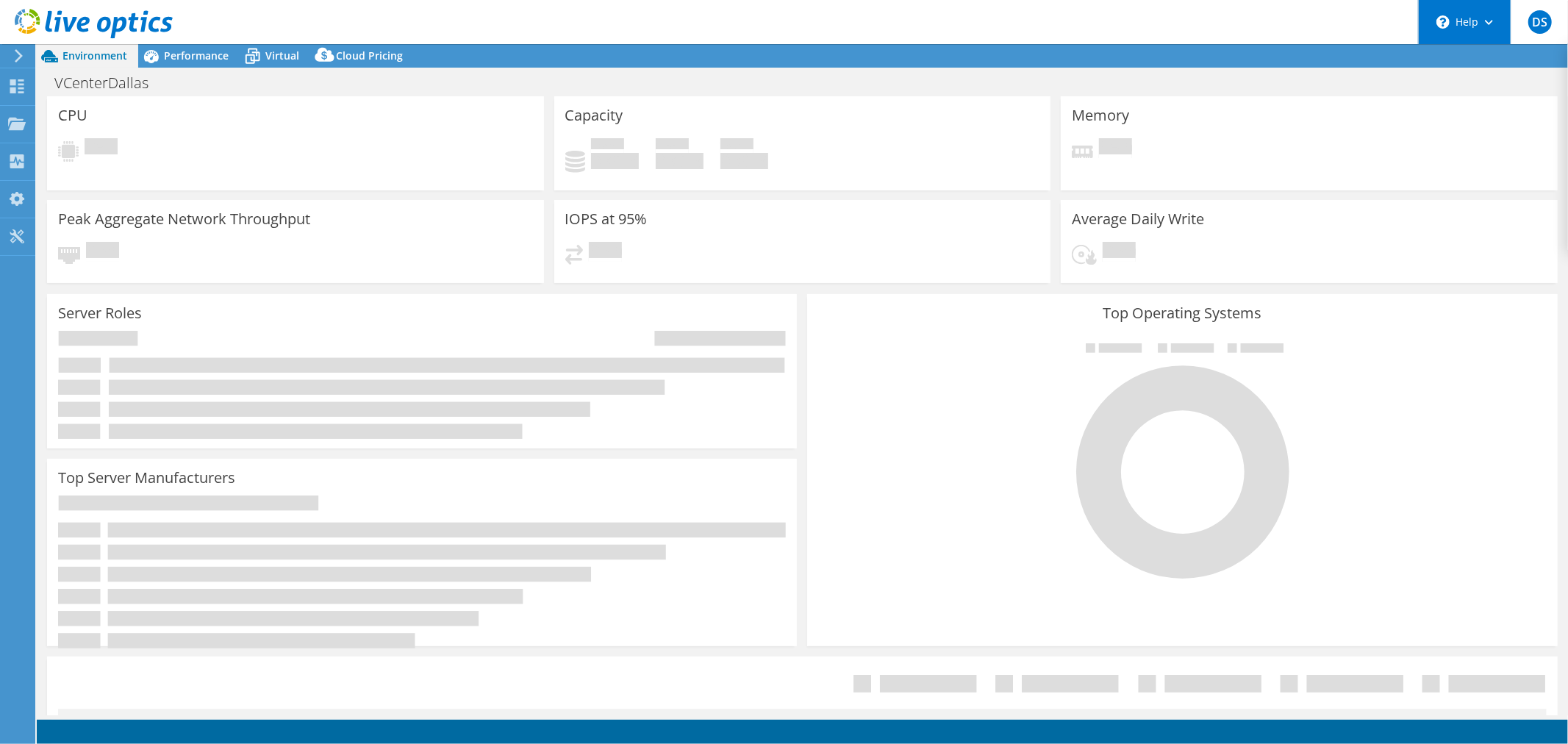
select select "USD"
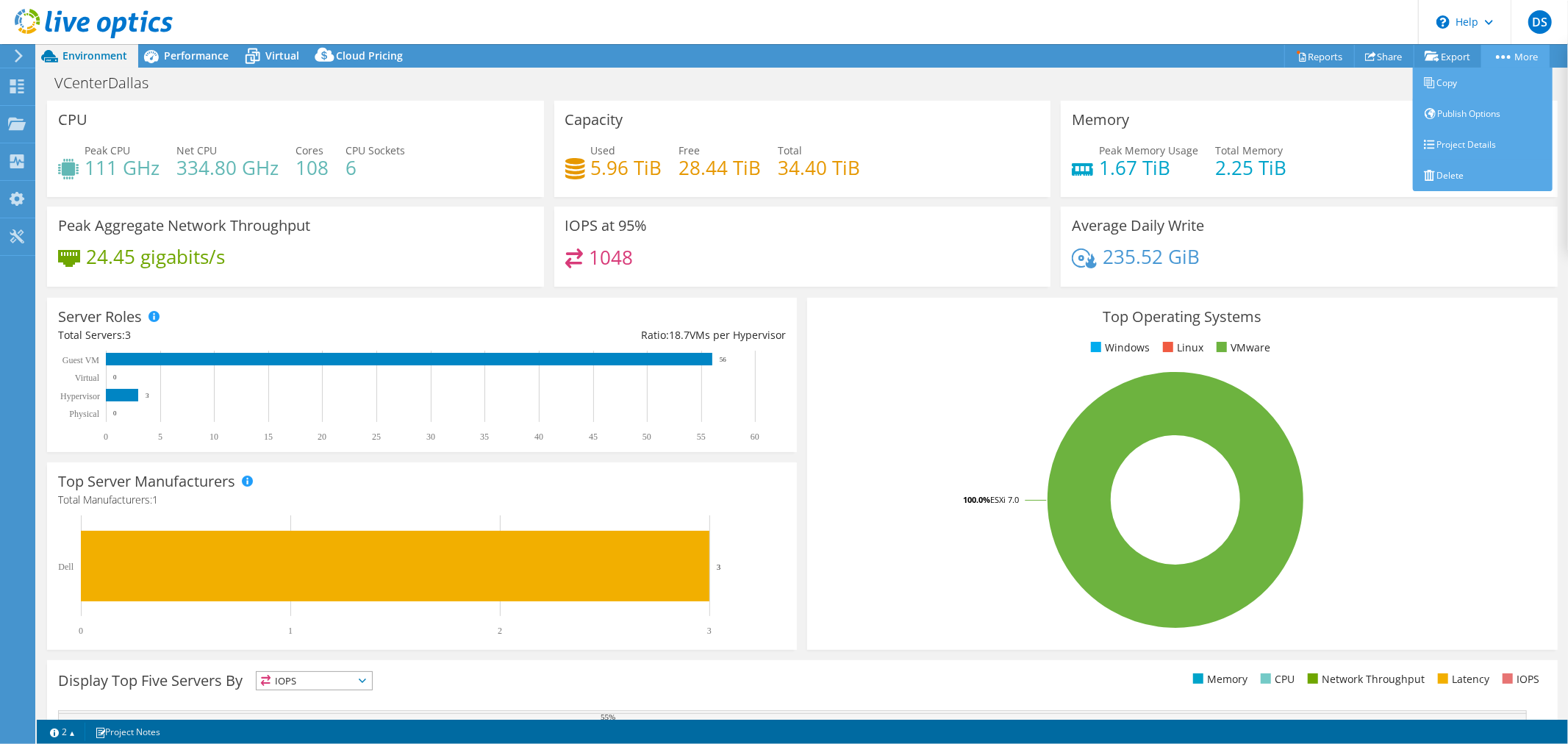
click at [1517, 53] on link "More" at bounding box center [1515, 56] width 68 height 23
click at [1459, 106] on link "Publish Options" at bounding box center [1482, 114] width 139 height 31
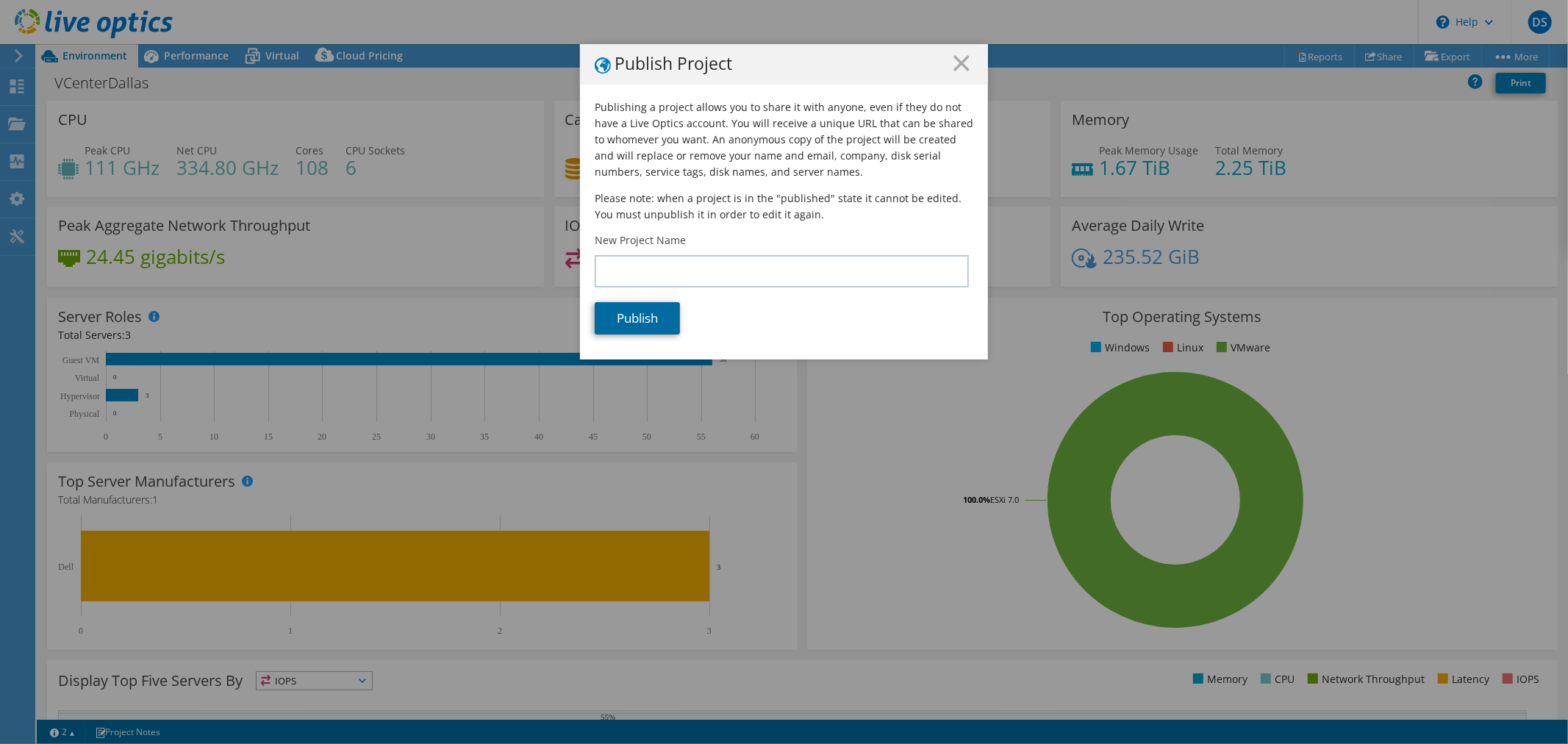
click at [650, 320] on link "Publish" at bounding box center [637, 318] width 85 height 32
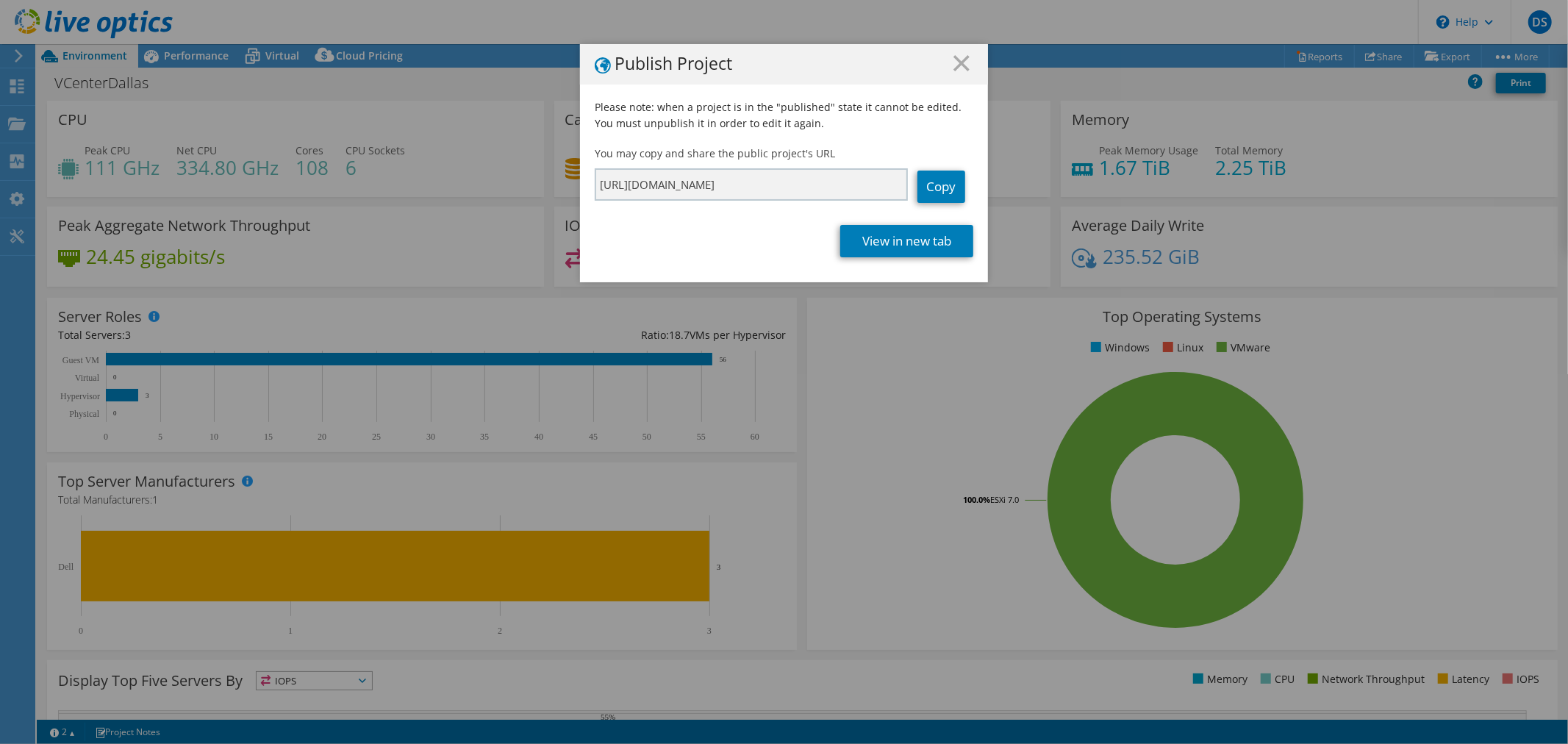
click at [944, 52] on div "Publish Project" at bounding box center [784, 64] width 408 height 40
click at [945, 184] on link "Copy" at bounding box center [941, 187] width 48 height 32
click at [957, 61] on line at bounding box center [962, 63] width 14 height 14
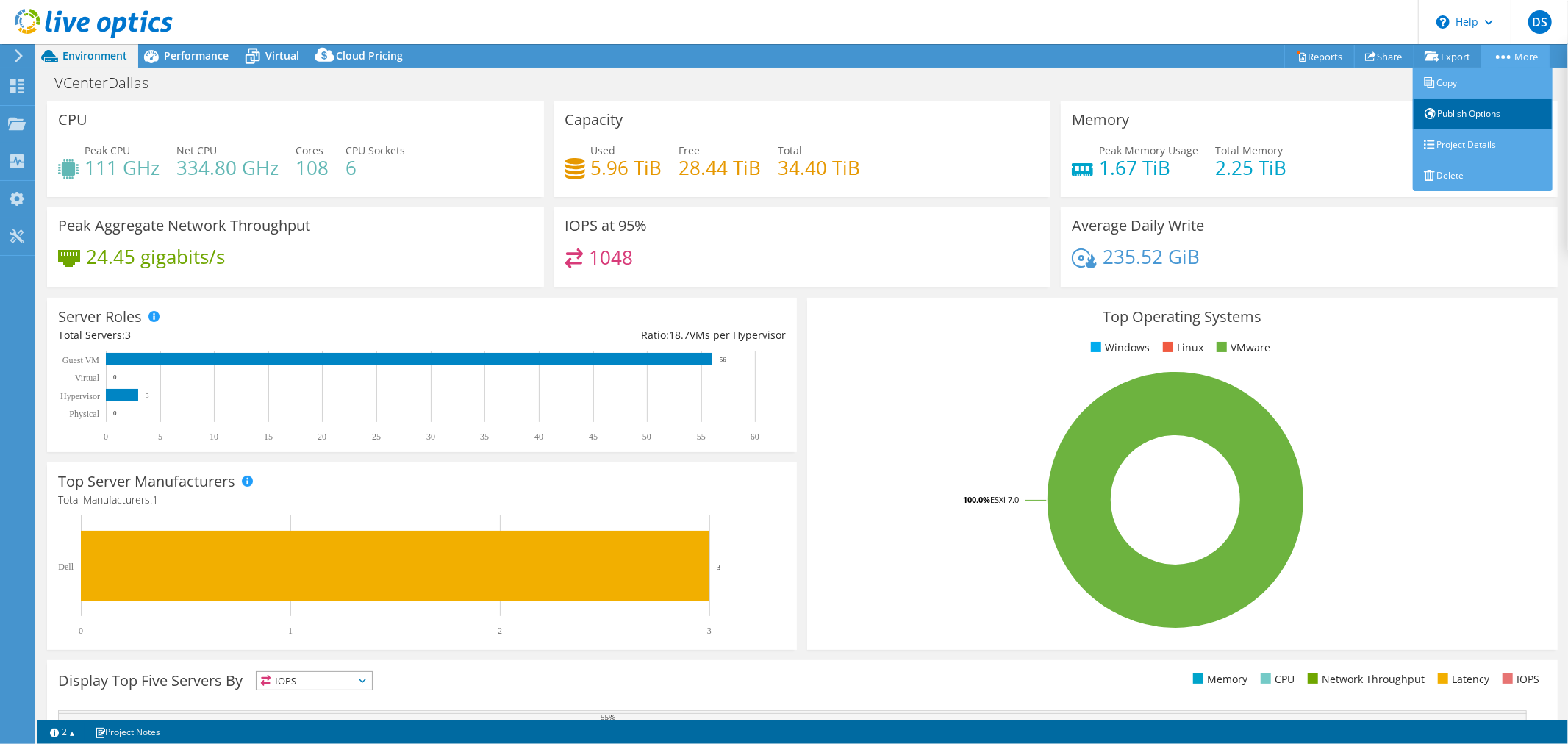
drag, startPoint x: 1446, startPoint y: 114, endPoint x: 1412, endPoint y: 113, distance: 34.0
click at [1446, 114] on link "Publish Options" at bounding box center [1482, 114] width 139 height 31
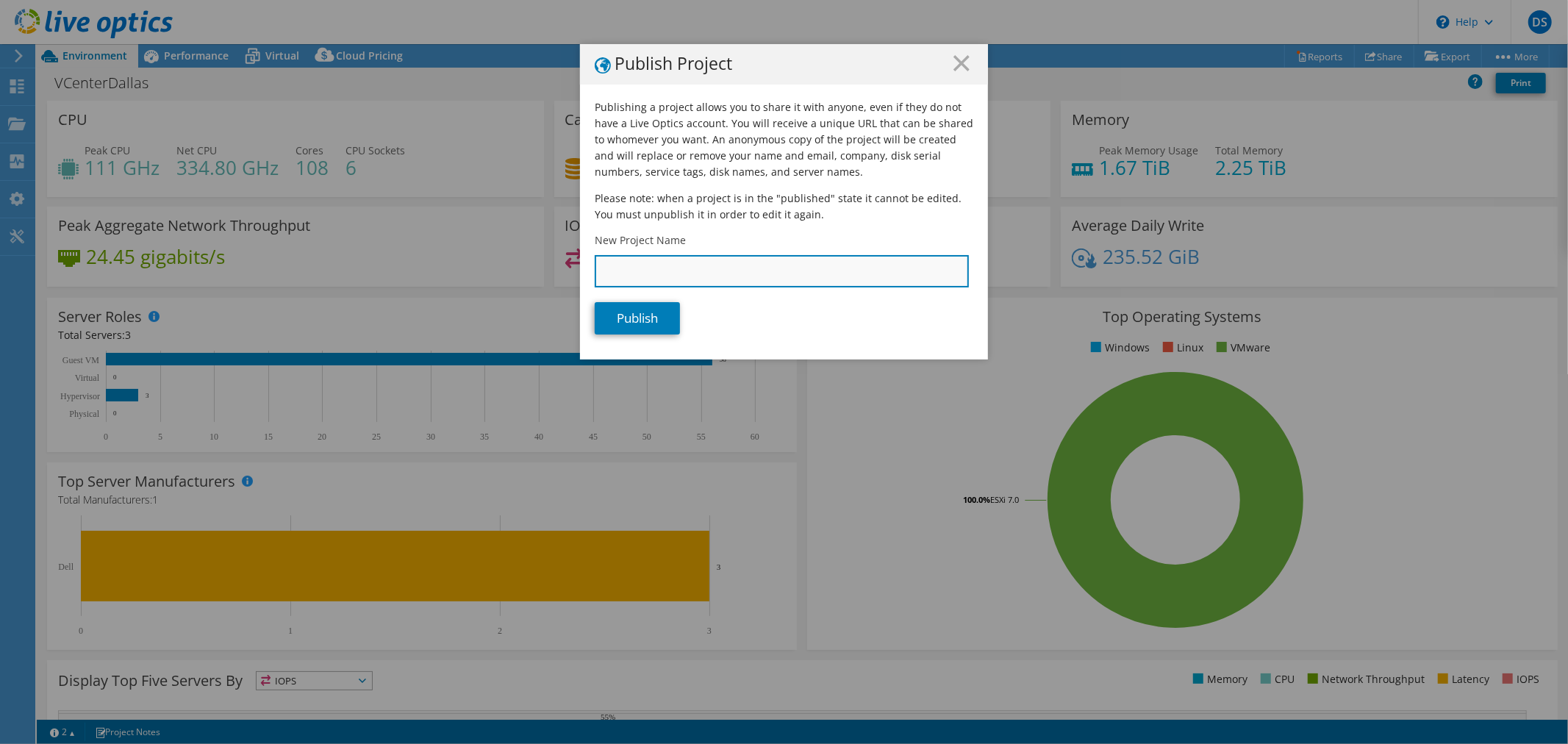
click at [691, 265] on input "New Project Name" at bounding box center [781, 271] width 374 height 32
type input "VCenterDallas"
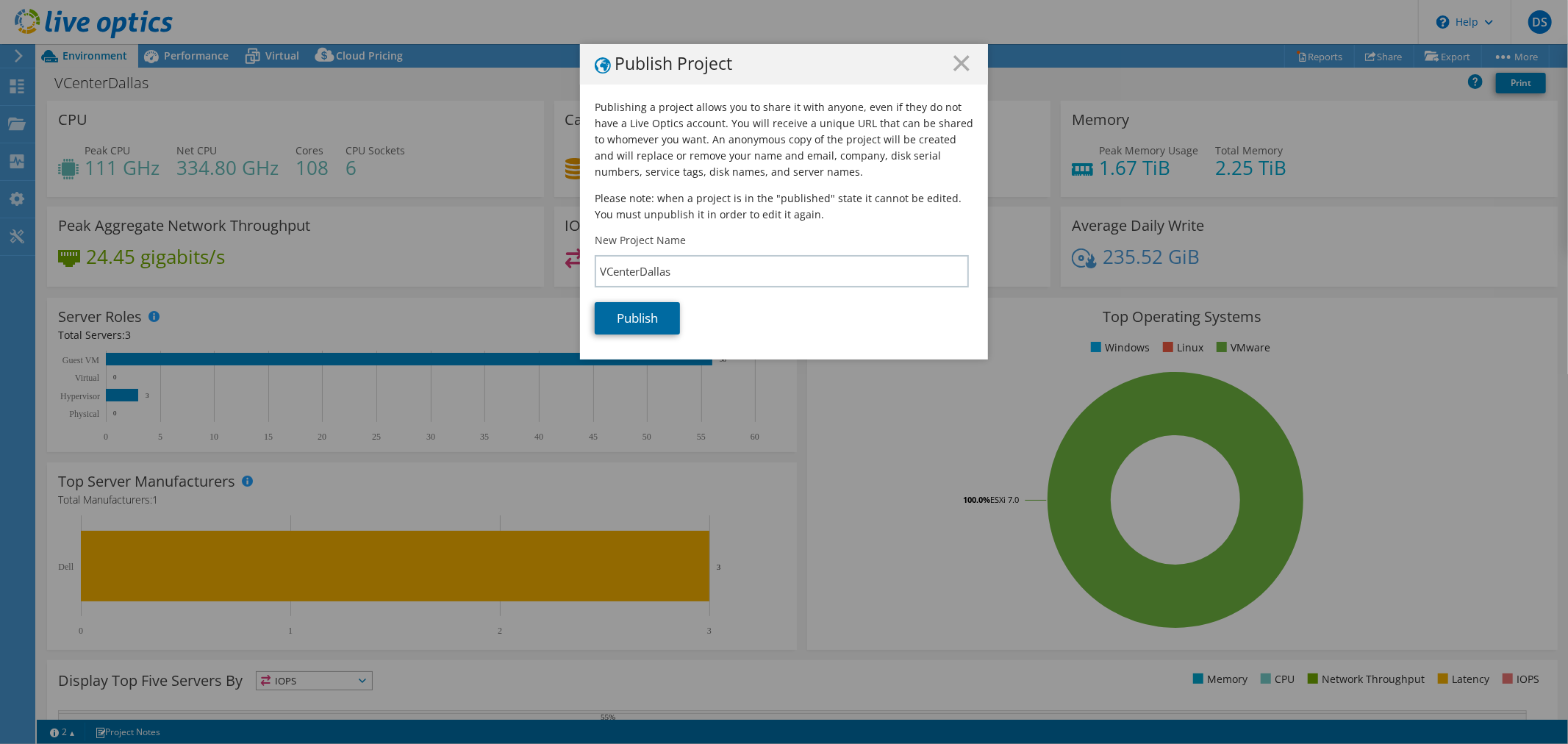
click at [622, 312] on link "Publish" at bounding box center [637, 318] width 85 height 32
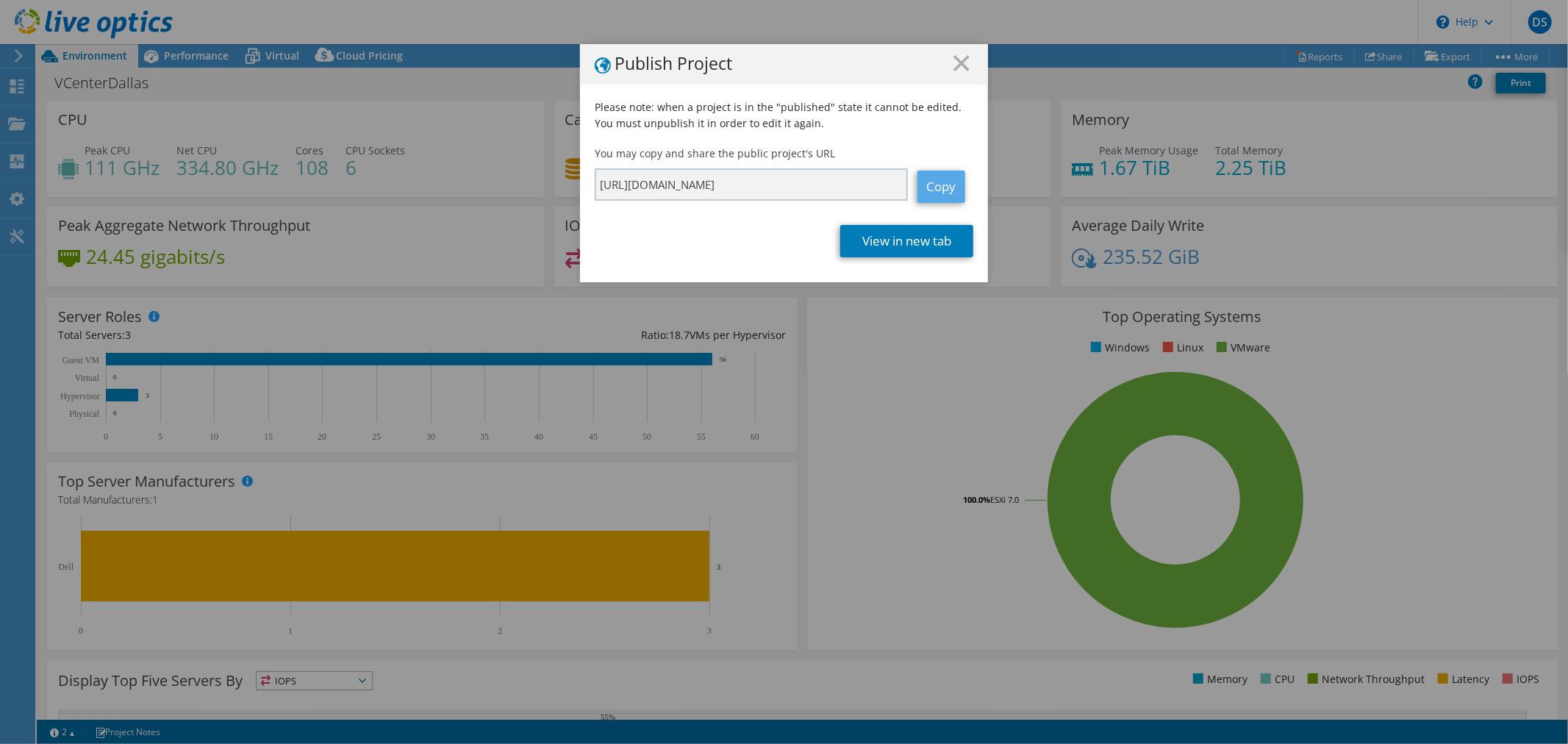
click at [931, 188] on link "Copy" at bounding box center [941, 187] width 48 height 32
drag, startPoint x: 958, startPoint y: 66, endPoint x: 163, endPoint y: 101, distance: 795.8
click at [958, 66] on line at bounding box center [962, 63] width 14 height 14
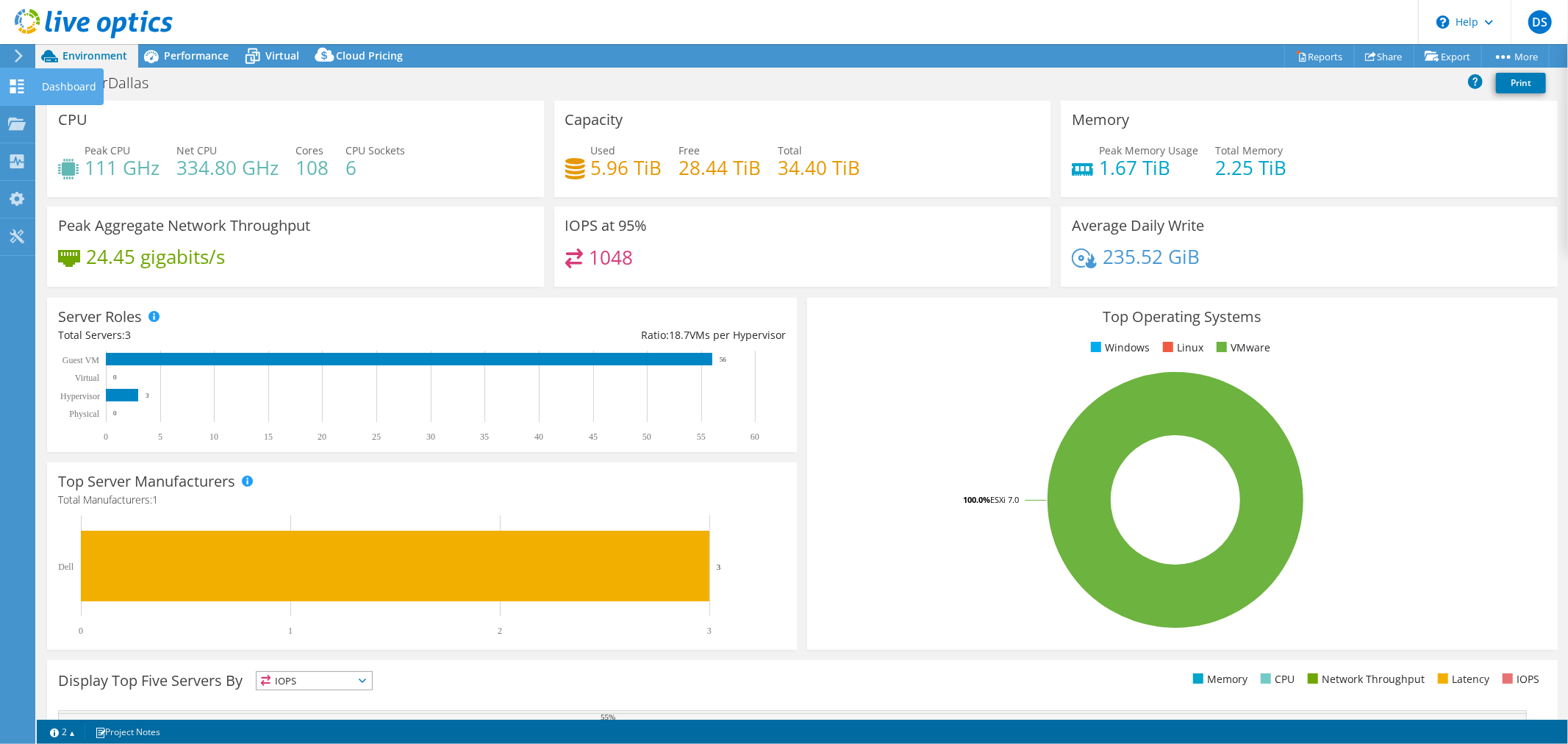
click at [16, 80] on icon at bounding box center [17, 86] width 18 height 14
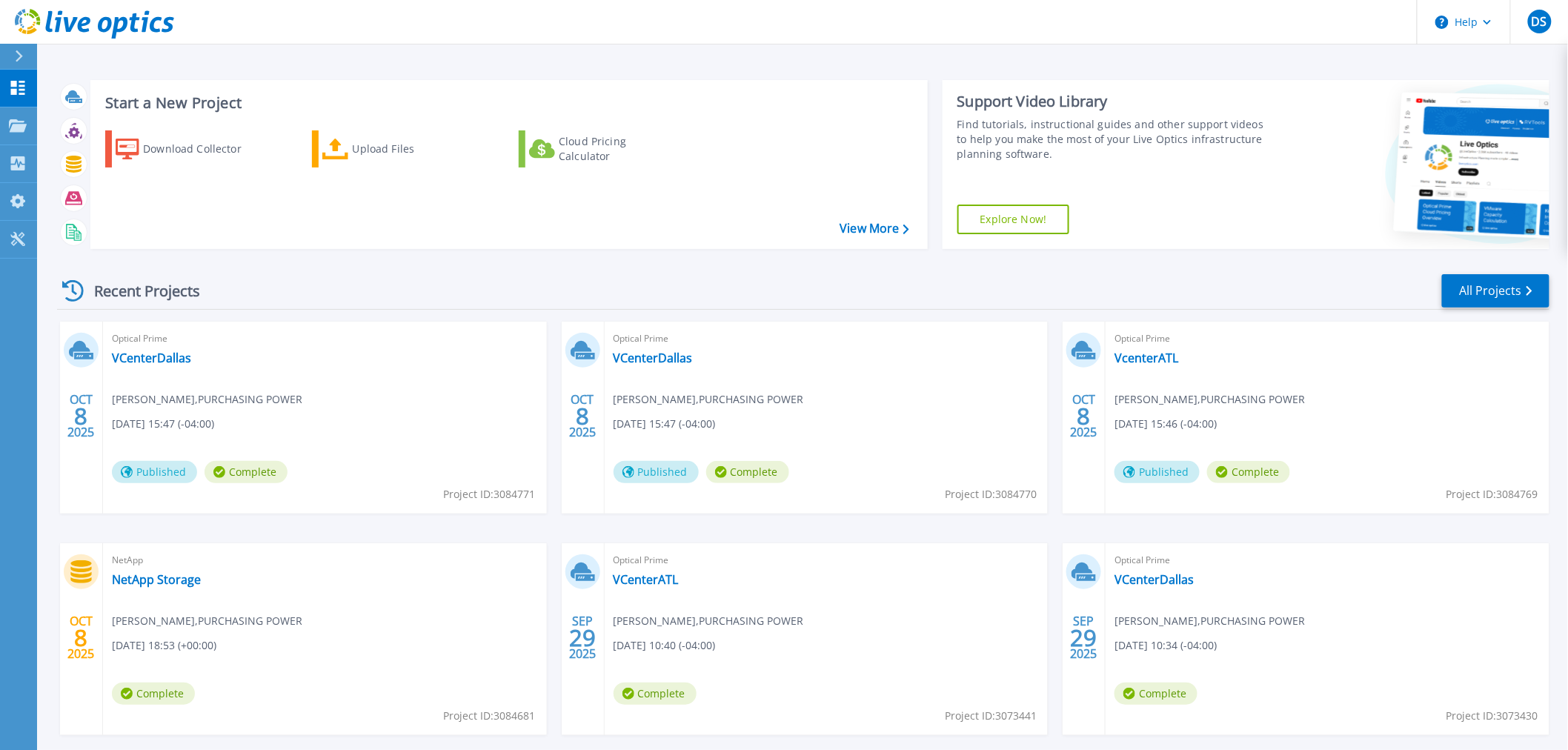
scroll to position [71, 0]
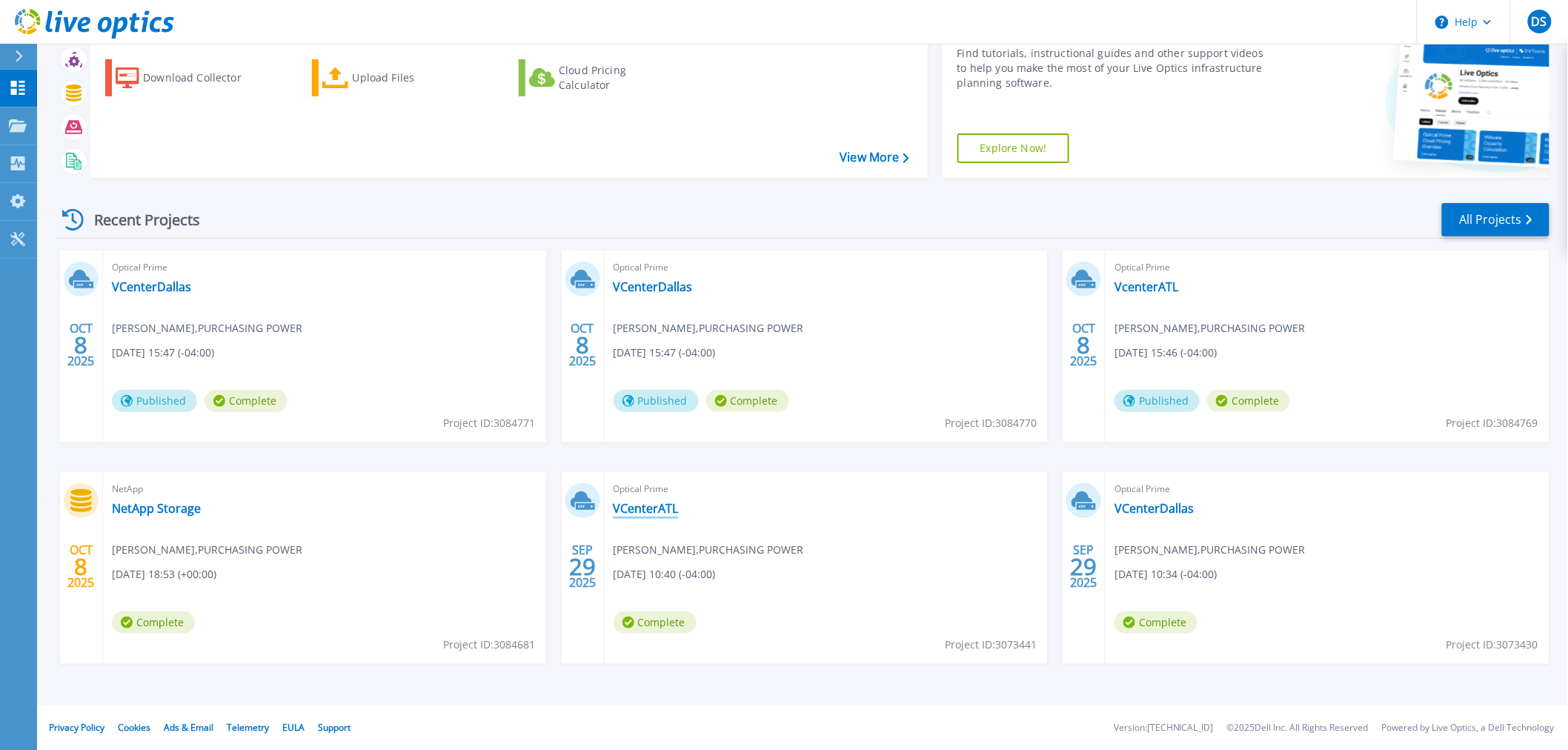
click at [632, 504] on link "VCenterATL" at bounding box center [646, 508] width 65 height 15
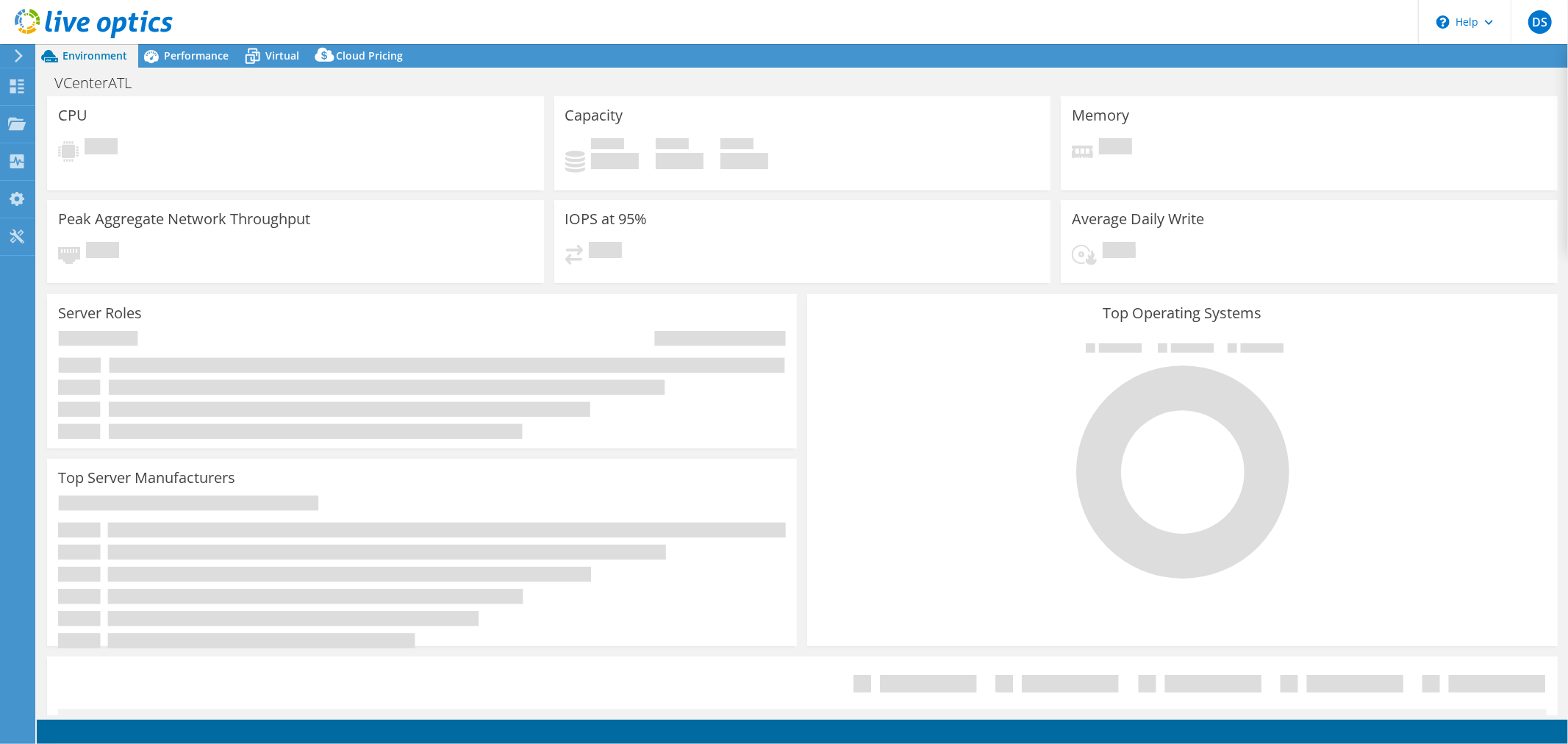
select select "USD"
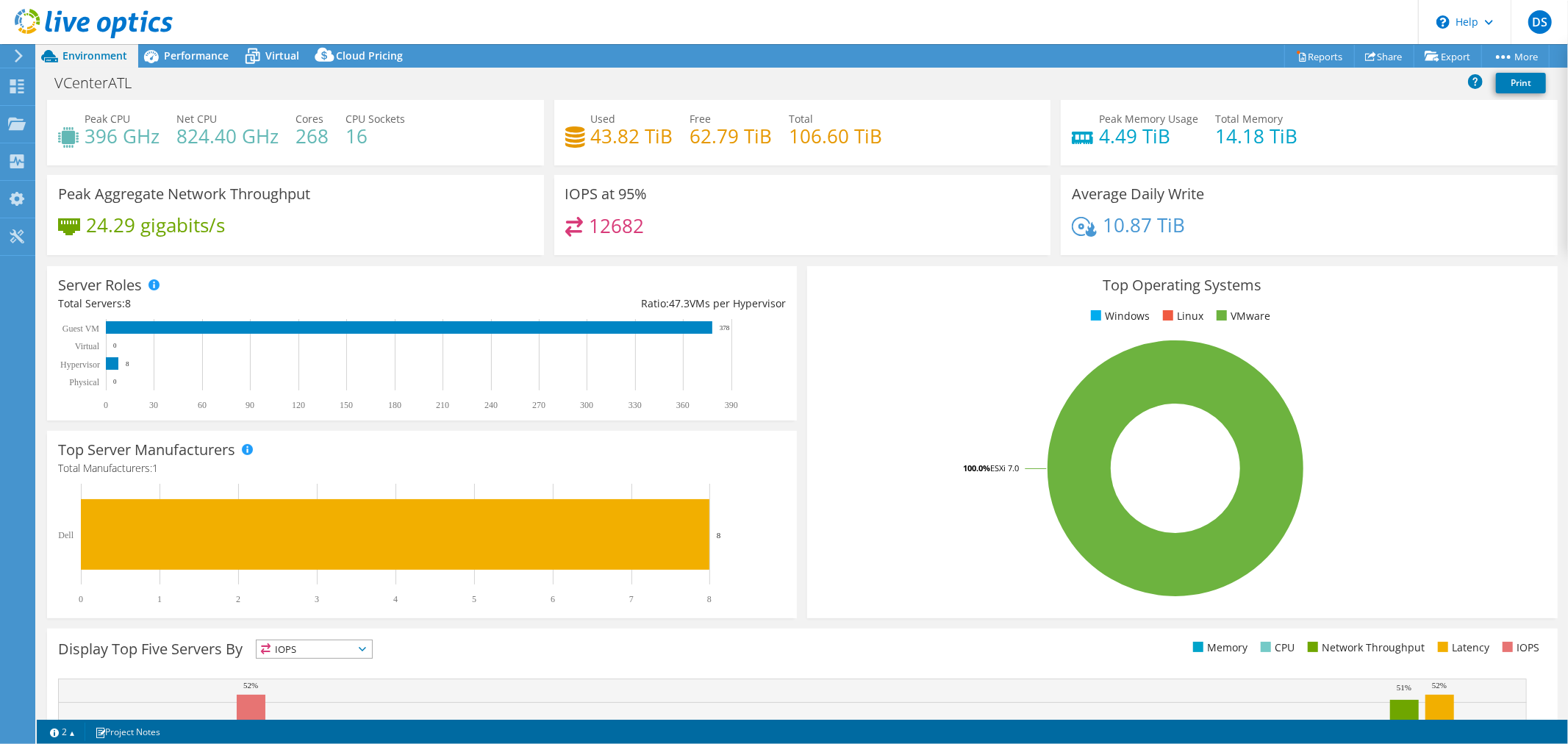
scroll to position [10, 0]
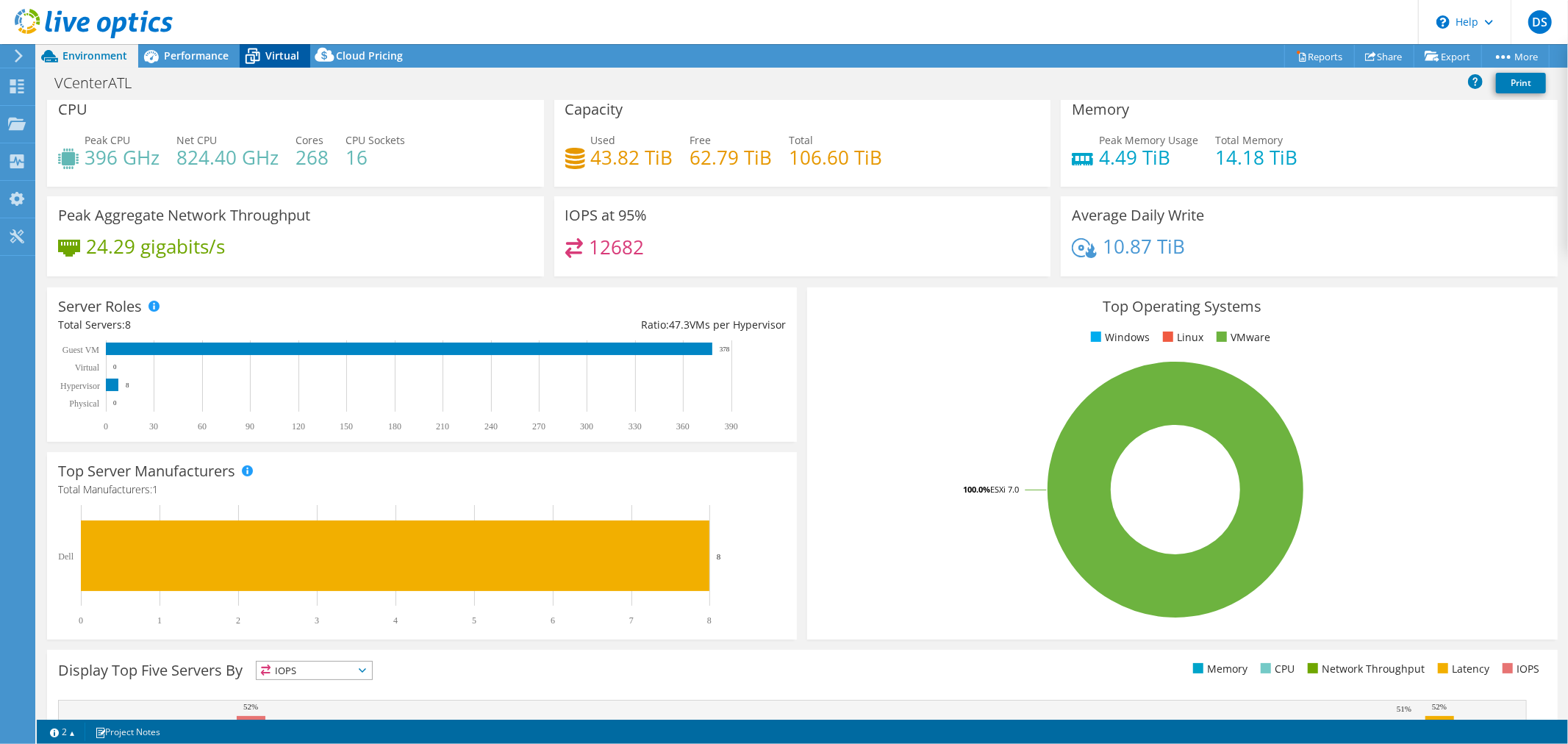
click at [265, 64] on div "Virtual" at bounding box center [275, 56] width 71 height 23
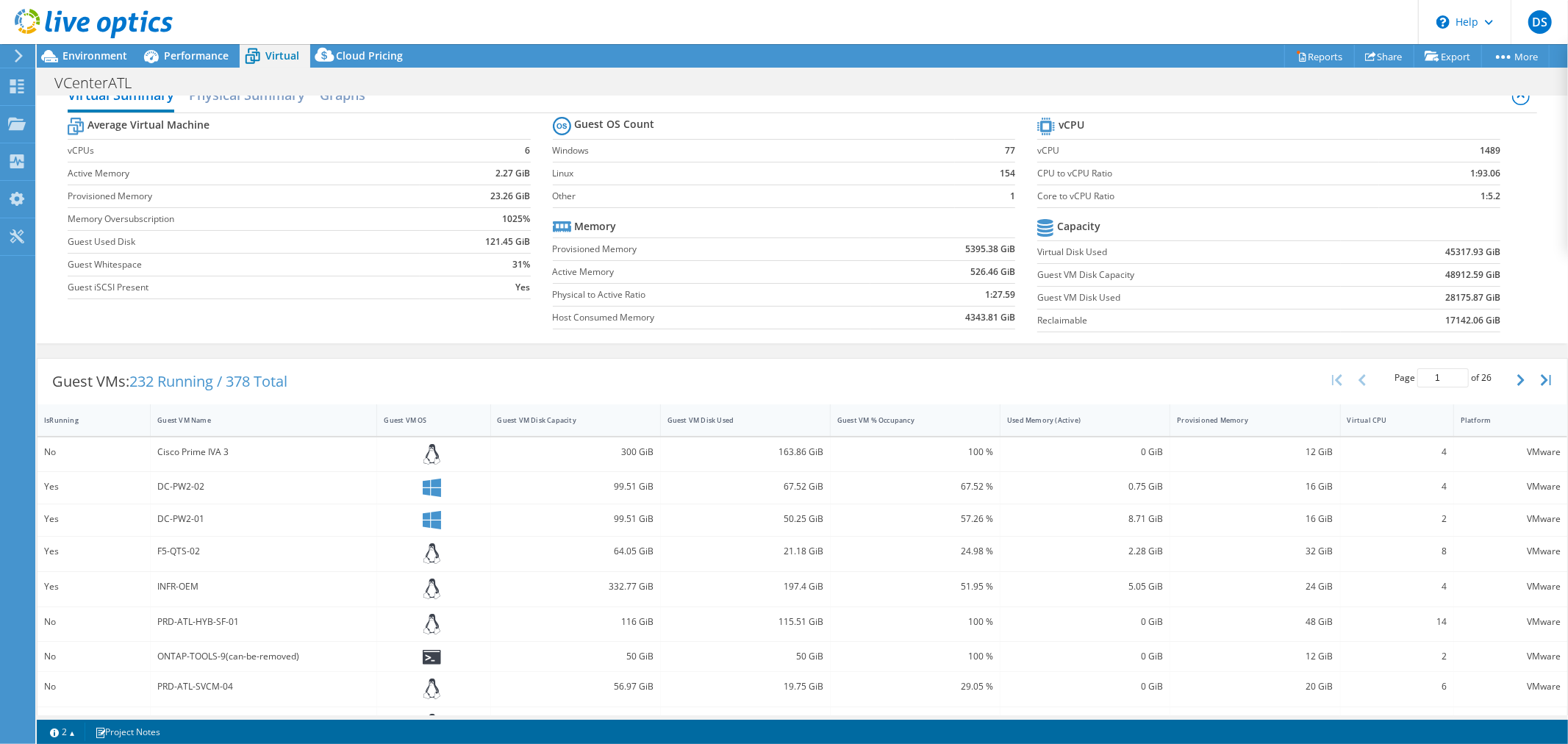
scroll to position [0, 0]
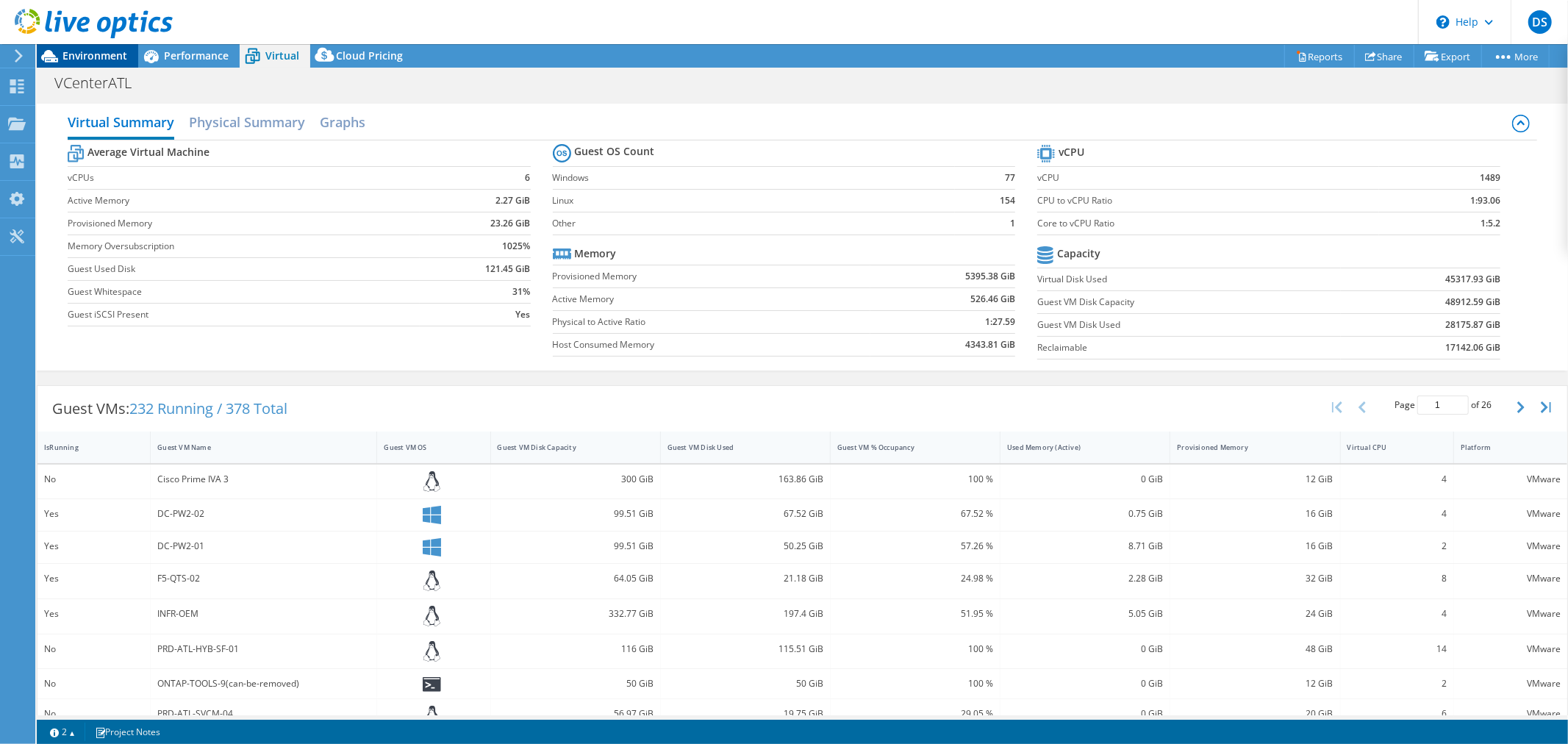
click at [113, 64] on div "Environment" at bounding box center [88, 56] width 101 height 23
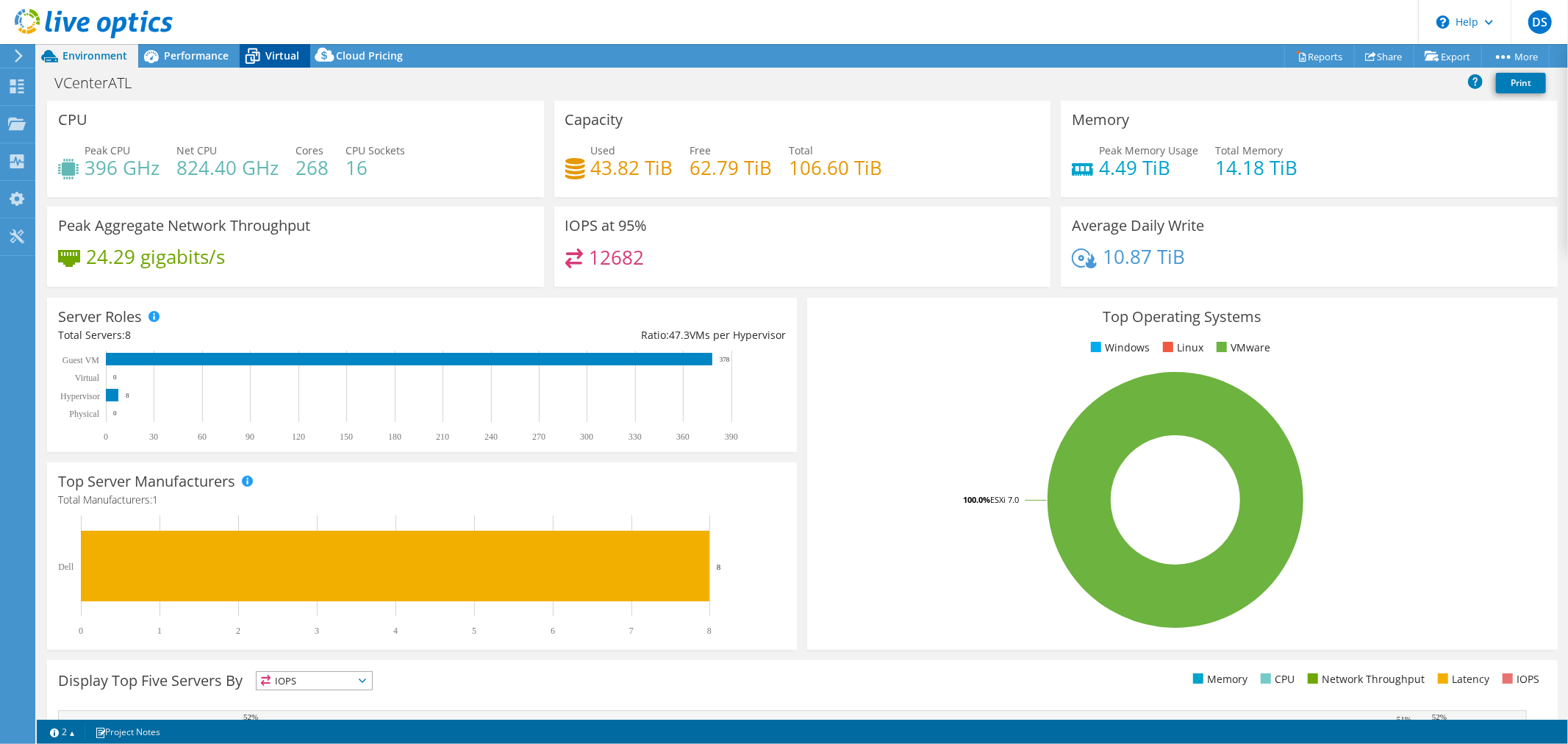
click at [275, 56] on span "Virtual" at bounding box center [282, 55] width 34 height 14
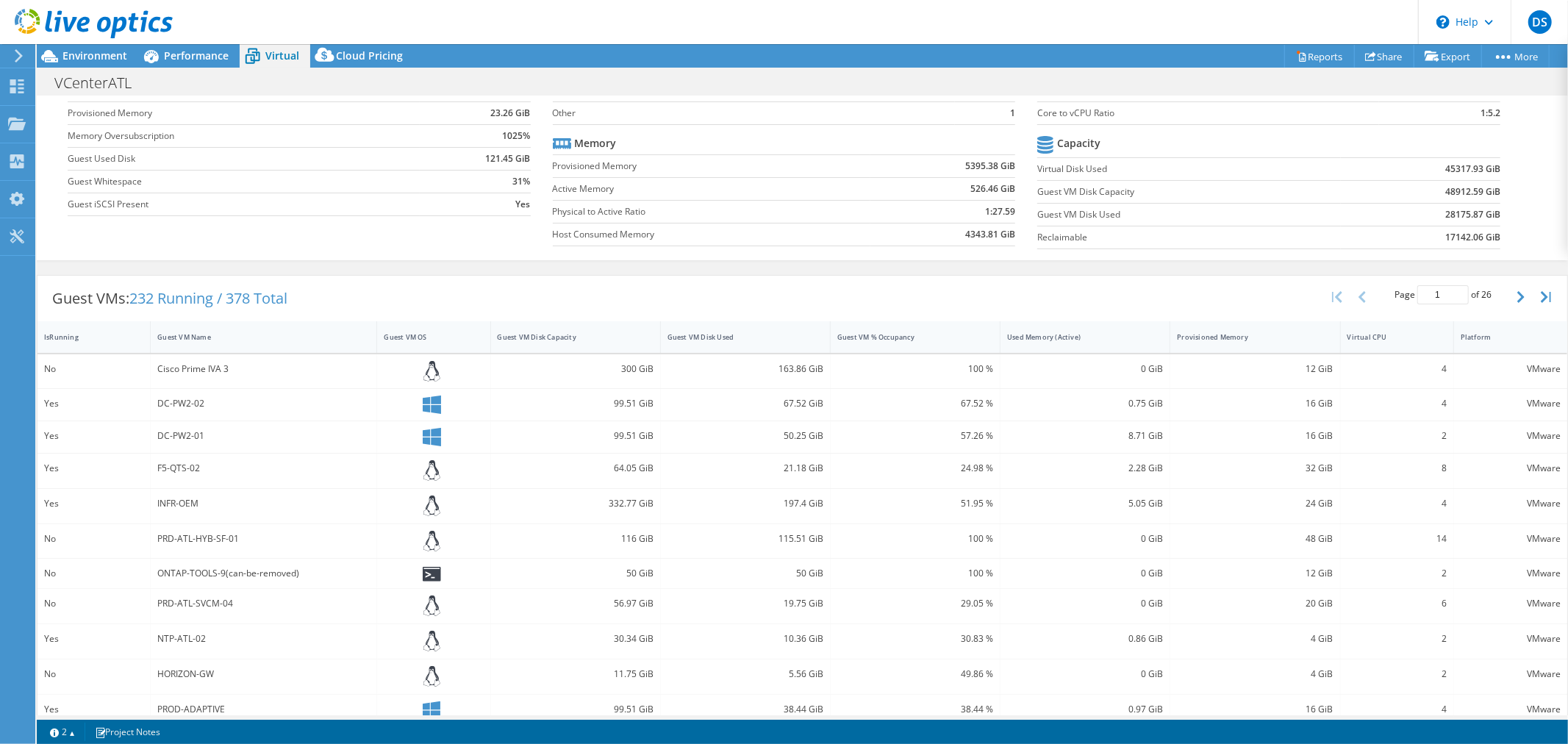
scroll to position [81, 0]
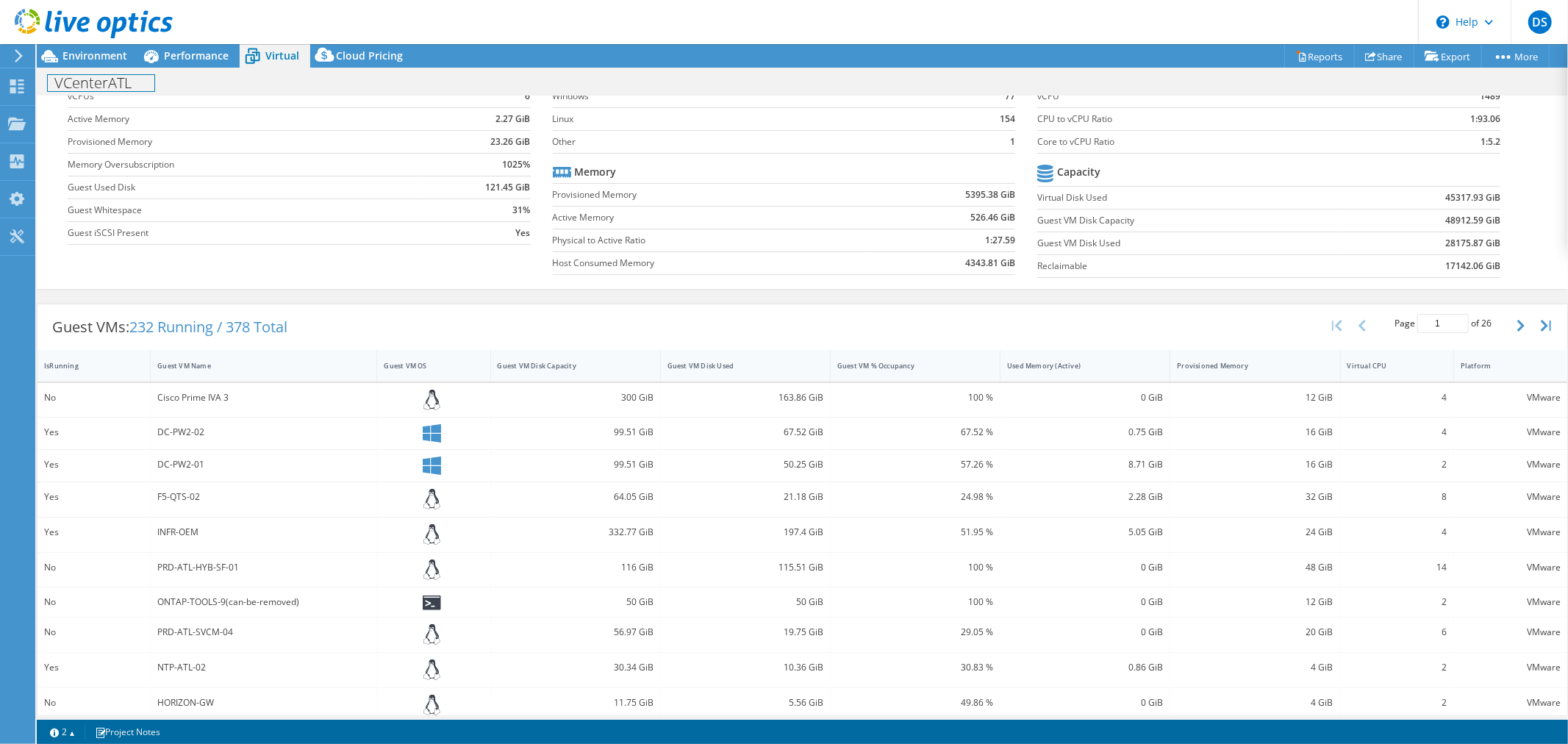
click at [122, 84] on h1 "VCenterATL" at bounding box center [101, 83] width 106 height 16
click at [21, 86] on use at bounding box center [17, 86] width 14 height 14
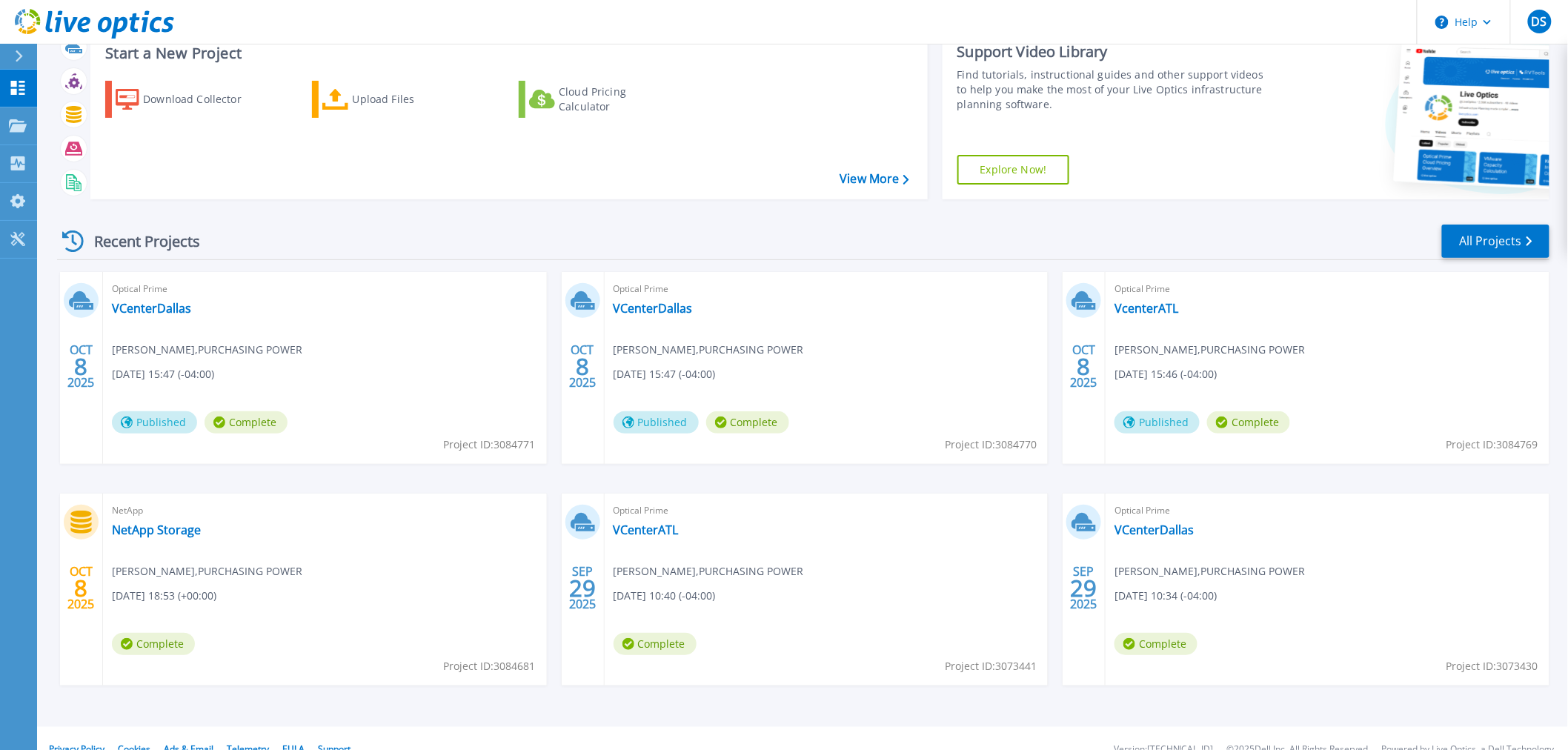
scroll to position [71, 0]
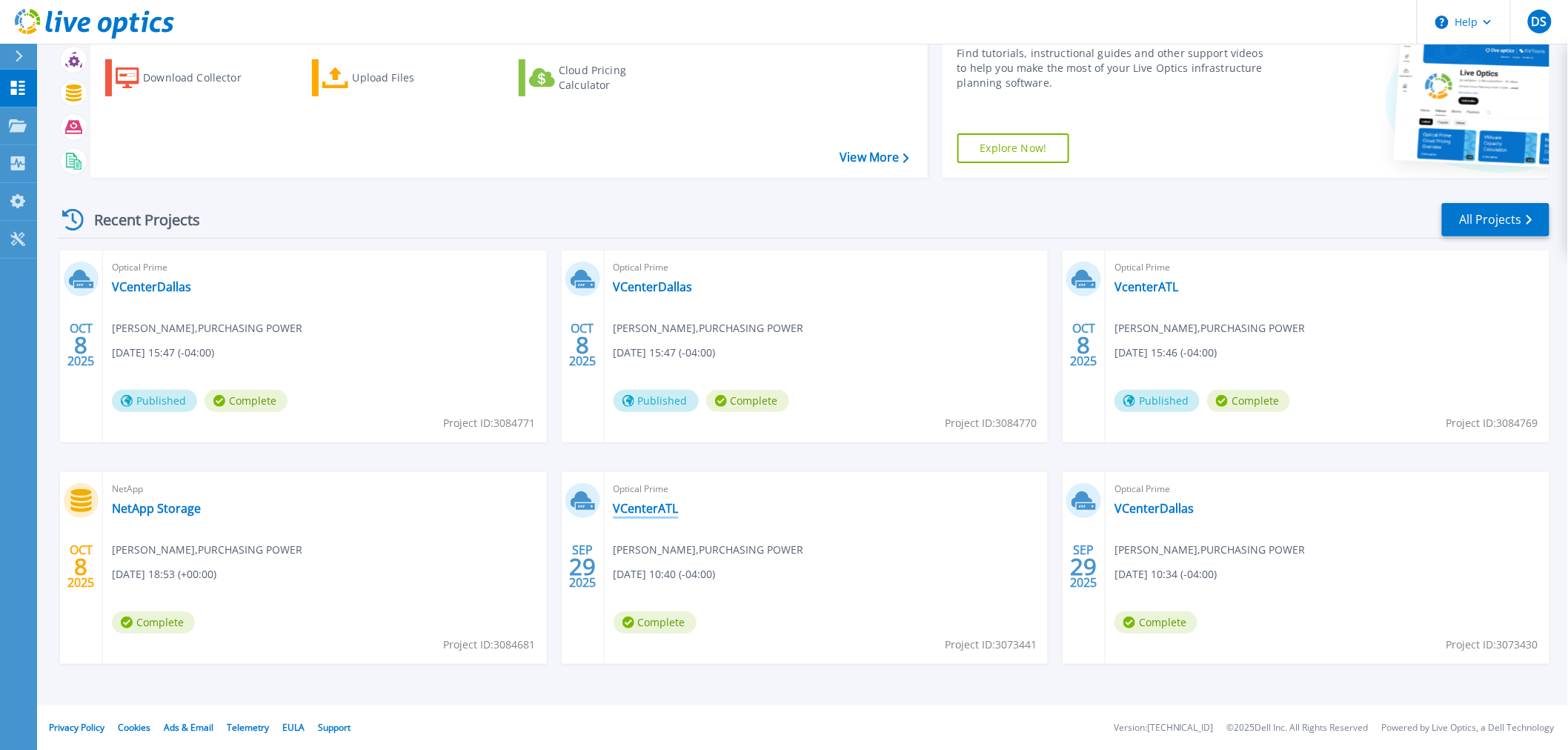
click at [649, 505] on link "VCenterATL" at bounding box center [646, 508] width 65 height 15
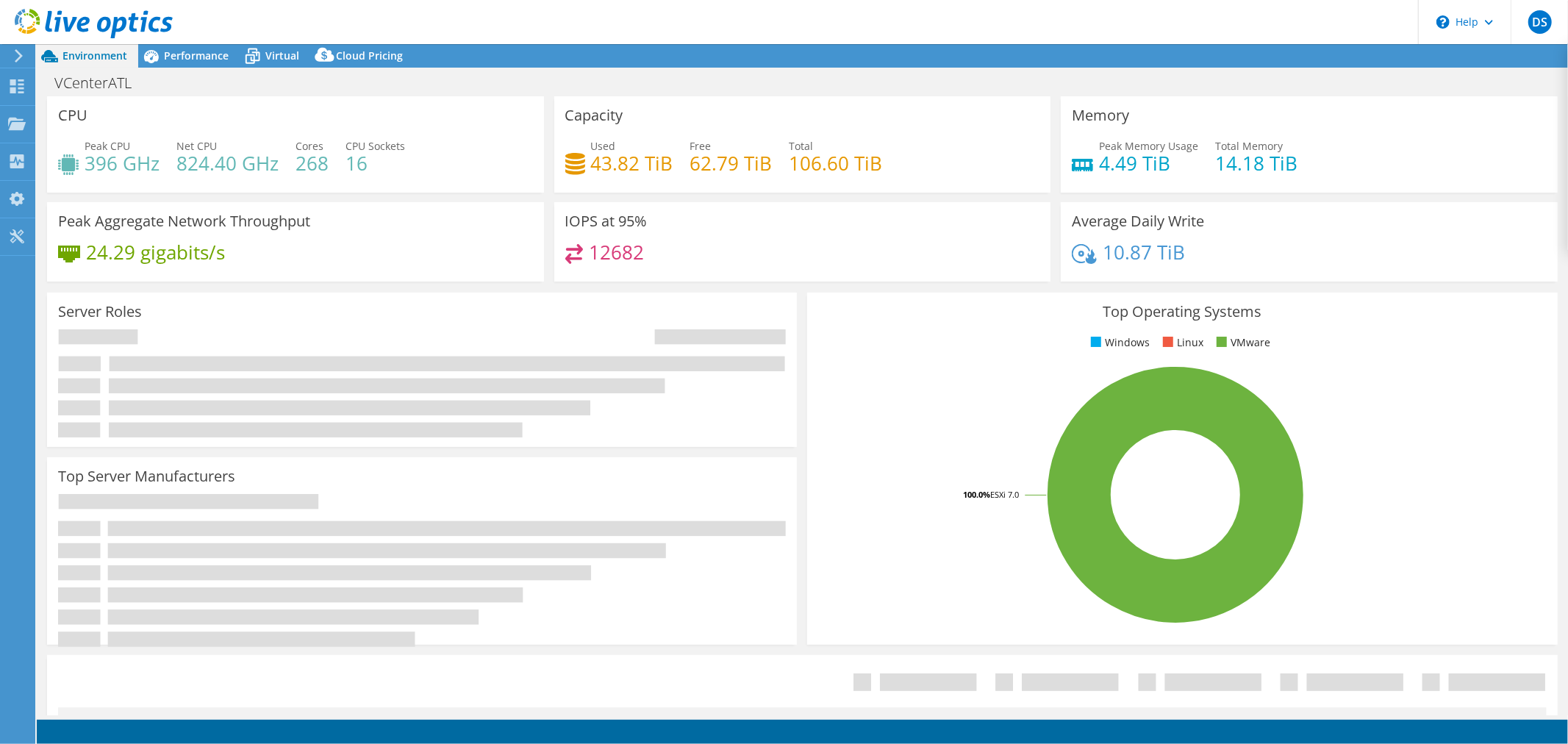
select select "USD"
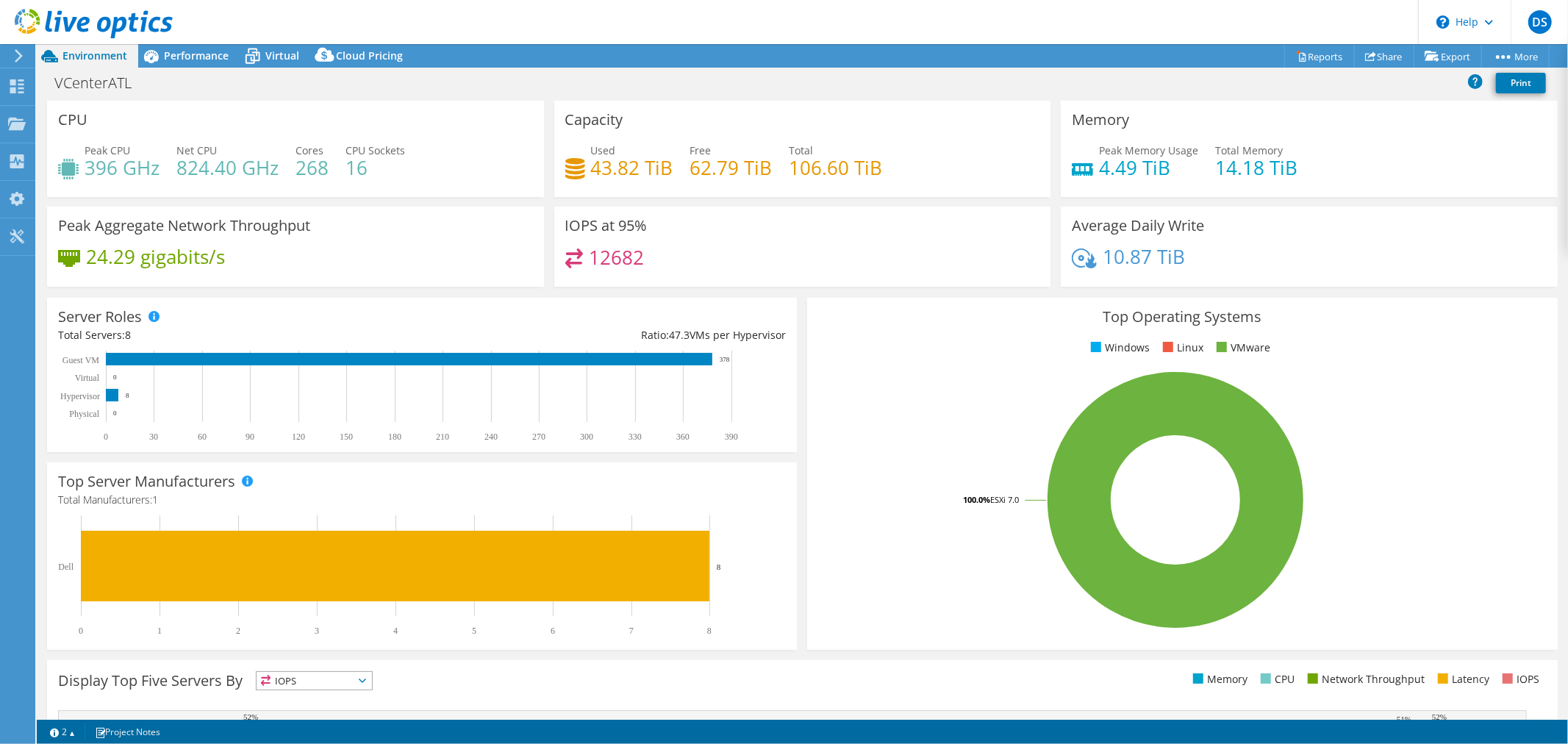
scroll to position [81, 0]
click at [196, 55] on span "Performance" at bounding box center [197, 55] width 64 height 14
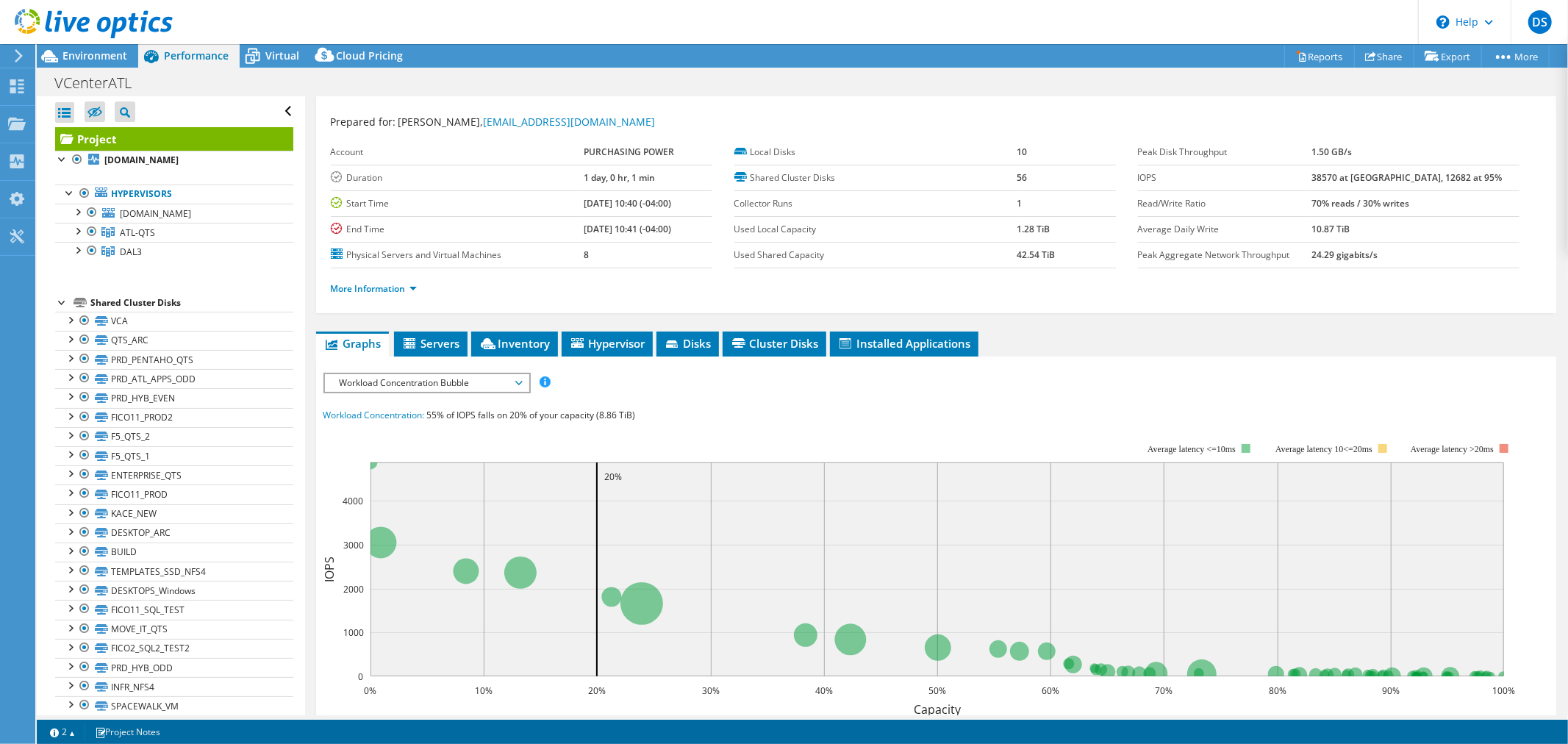
scroll to position [0, 0]
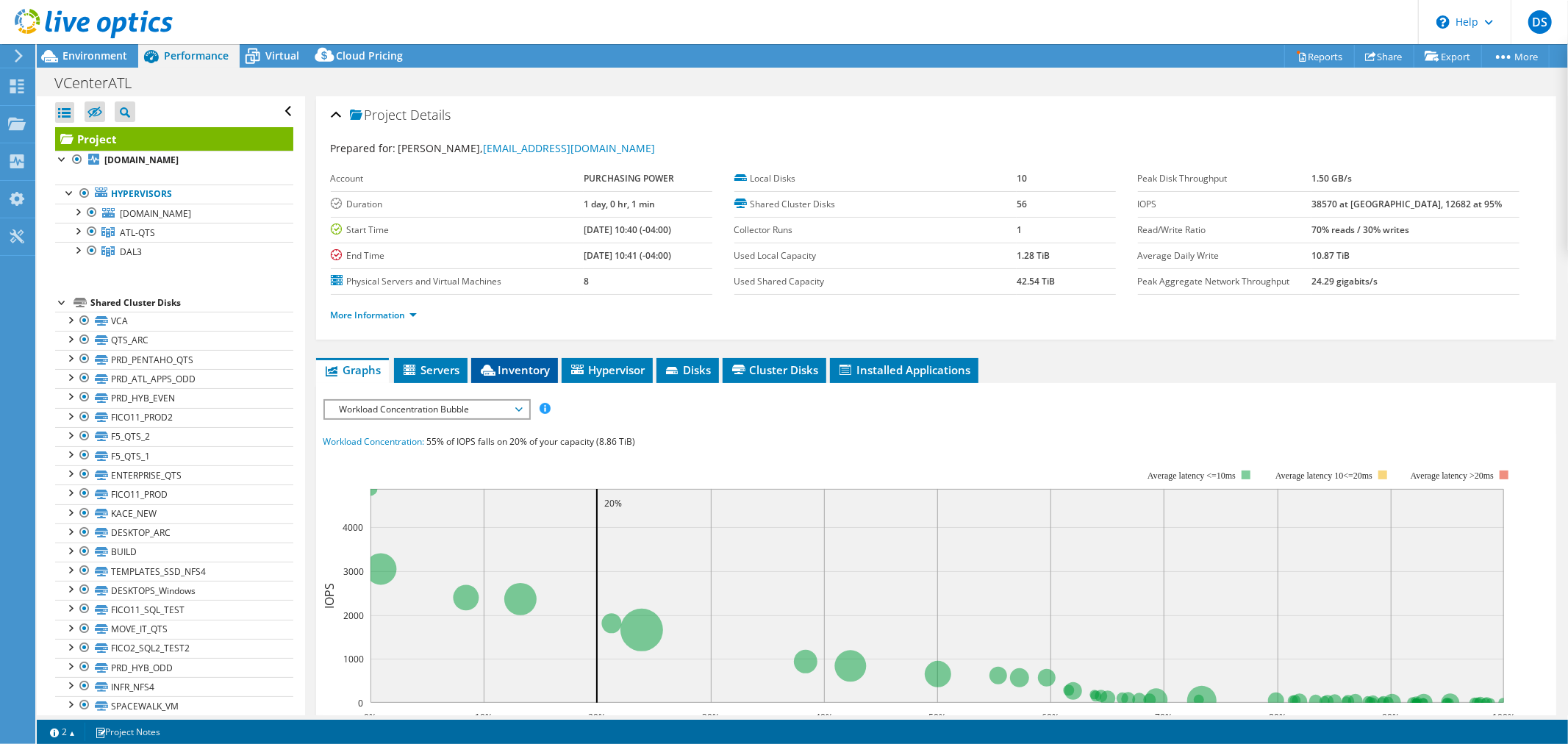
click at [516, 370] on span "Inventory" at bounding box center [514, 370] width 72 height 14
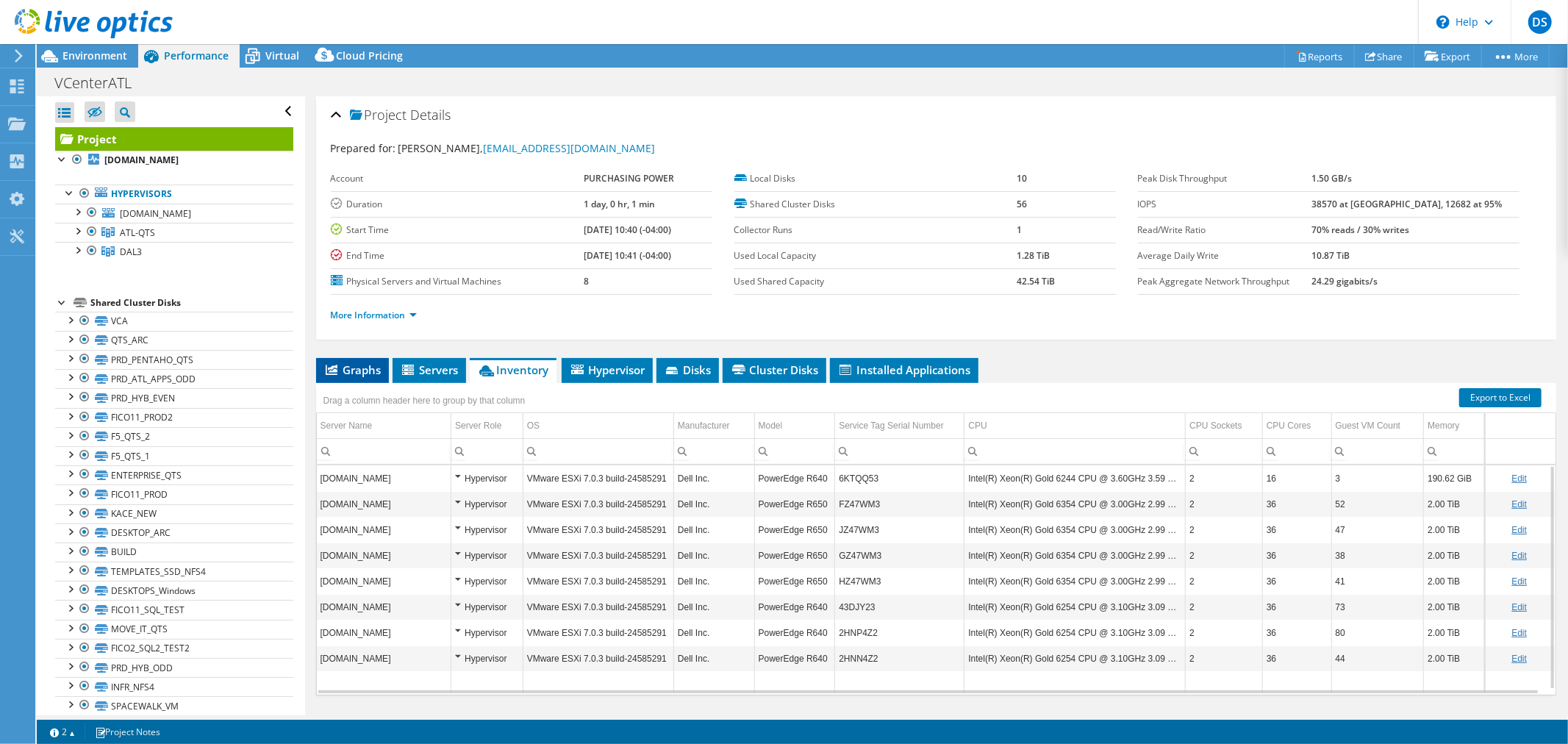
click at [349, 364] on span "Graphs" at bounding box center [353, 370] width 58 height 14
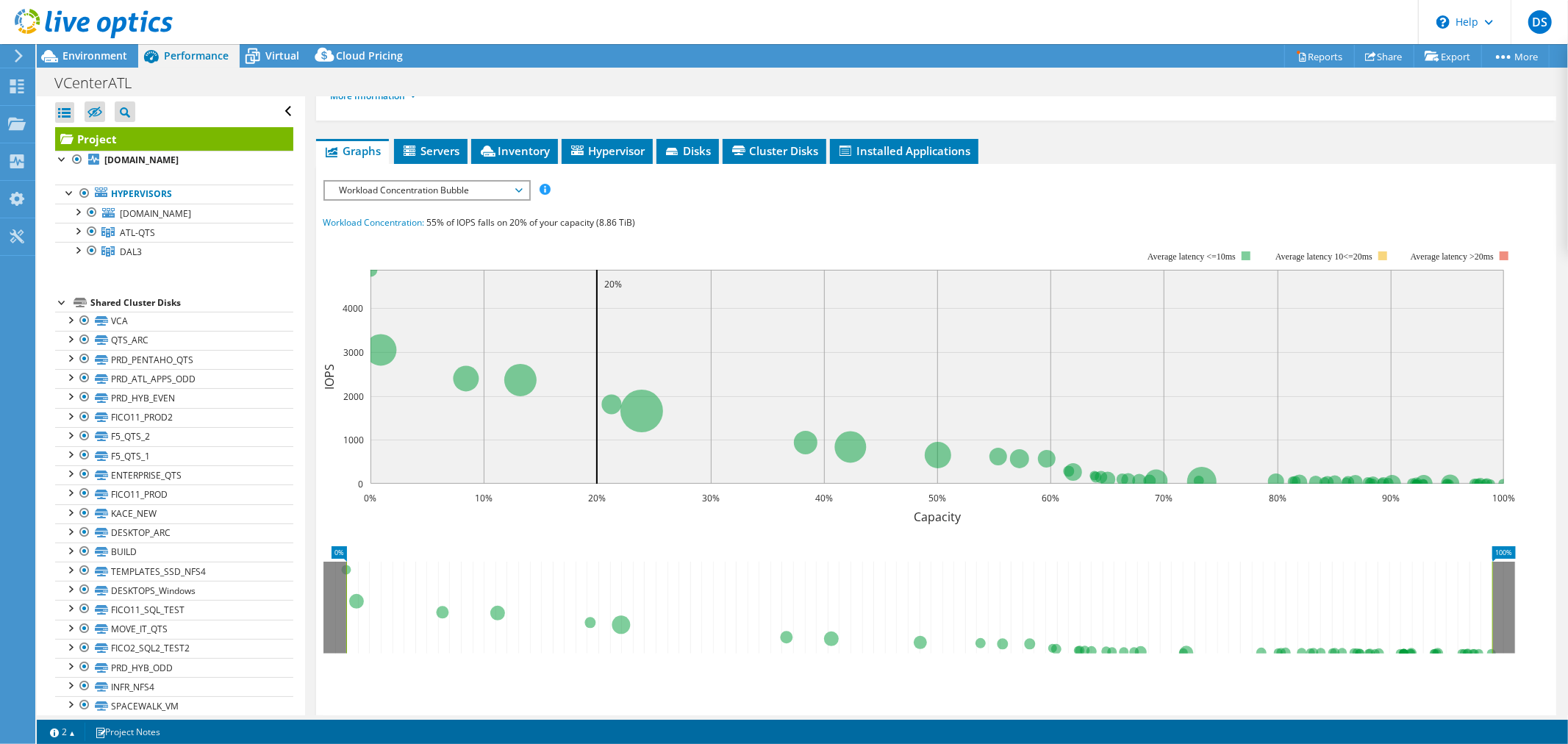
scroll to position [245, 0]
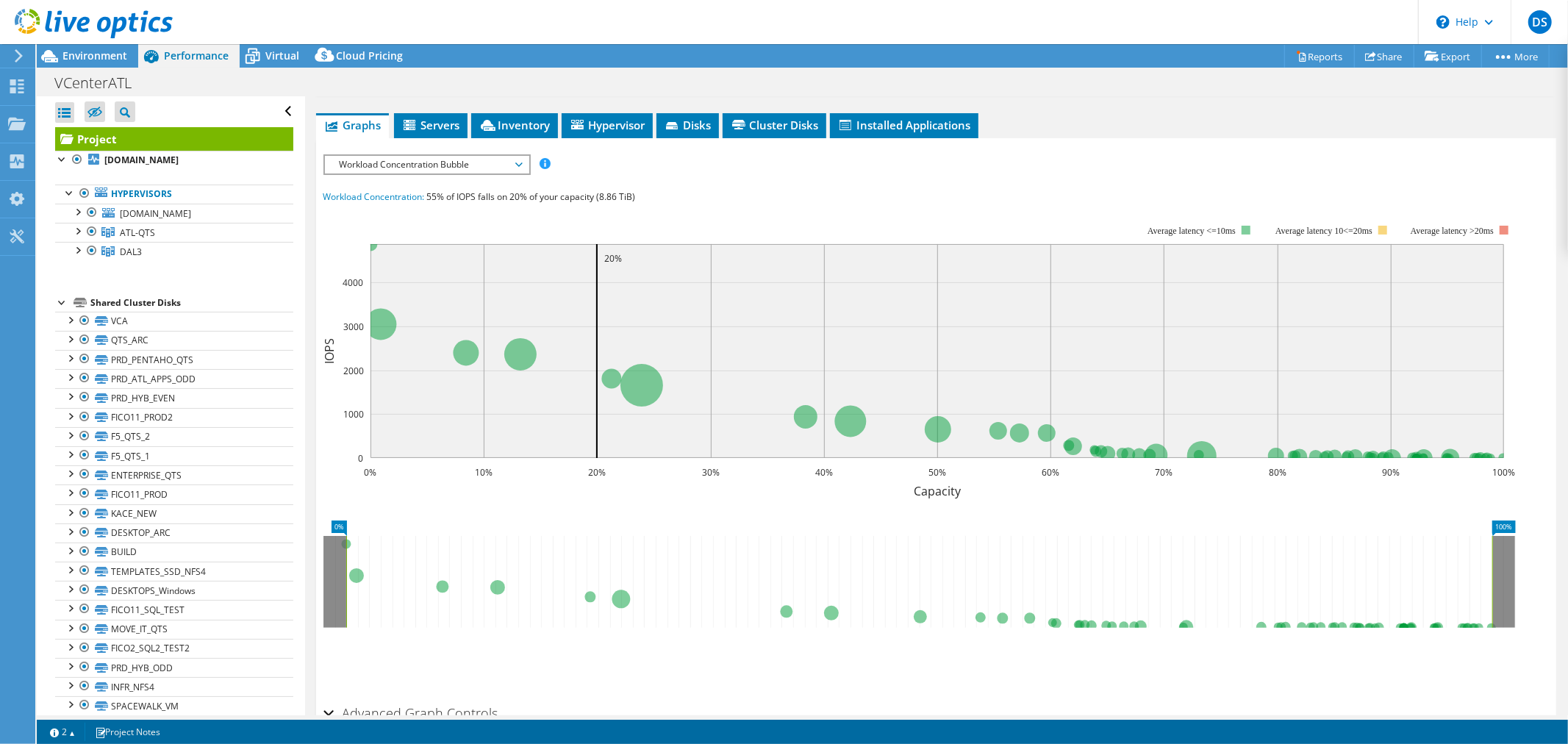
click at [412, 159] on span "Workload Concentration Bubble" at bounding box center [426, 164] width 189 height 18
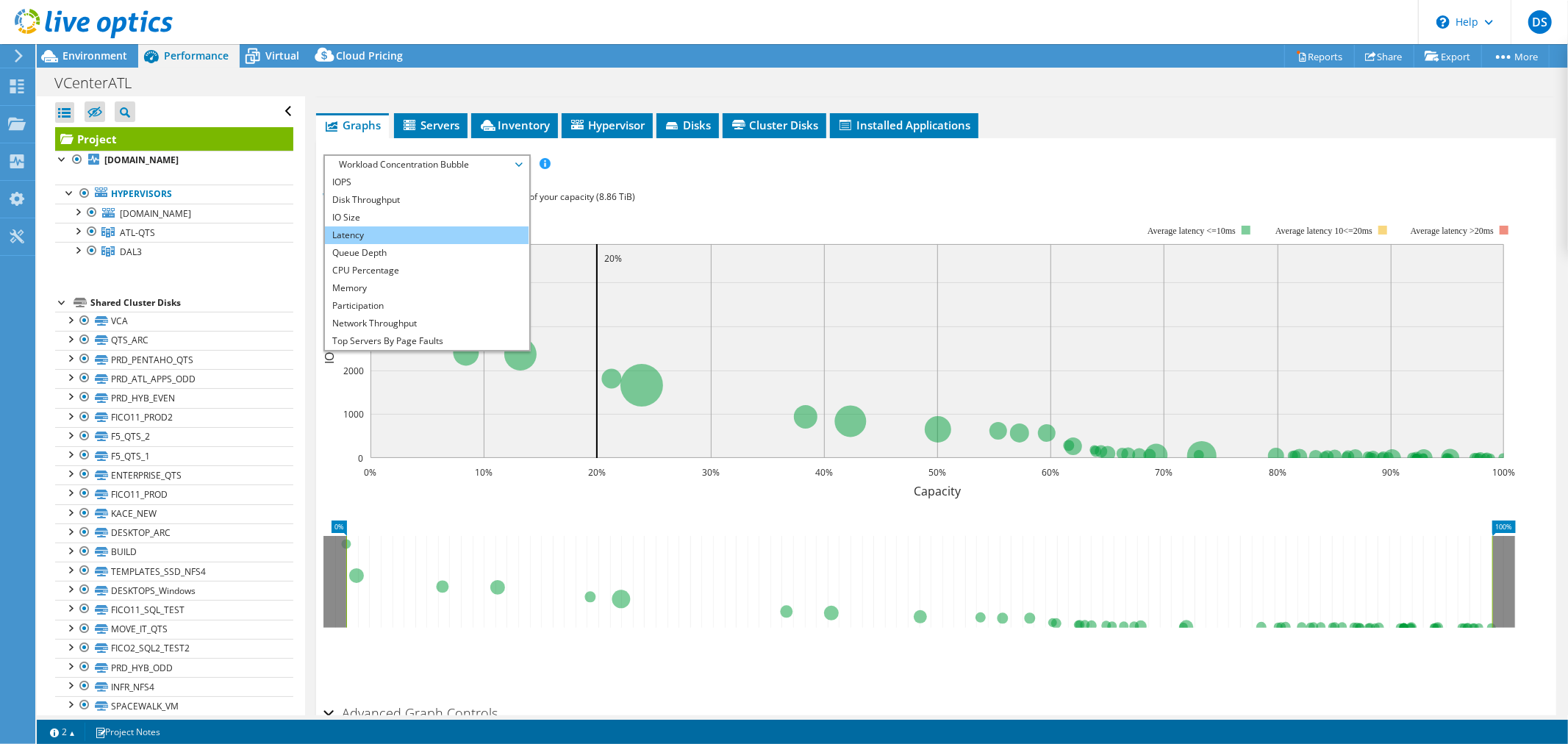
click at [390, 235] on li "Latency" at bounding box center [426, 235] width 204 height 18
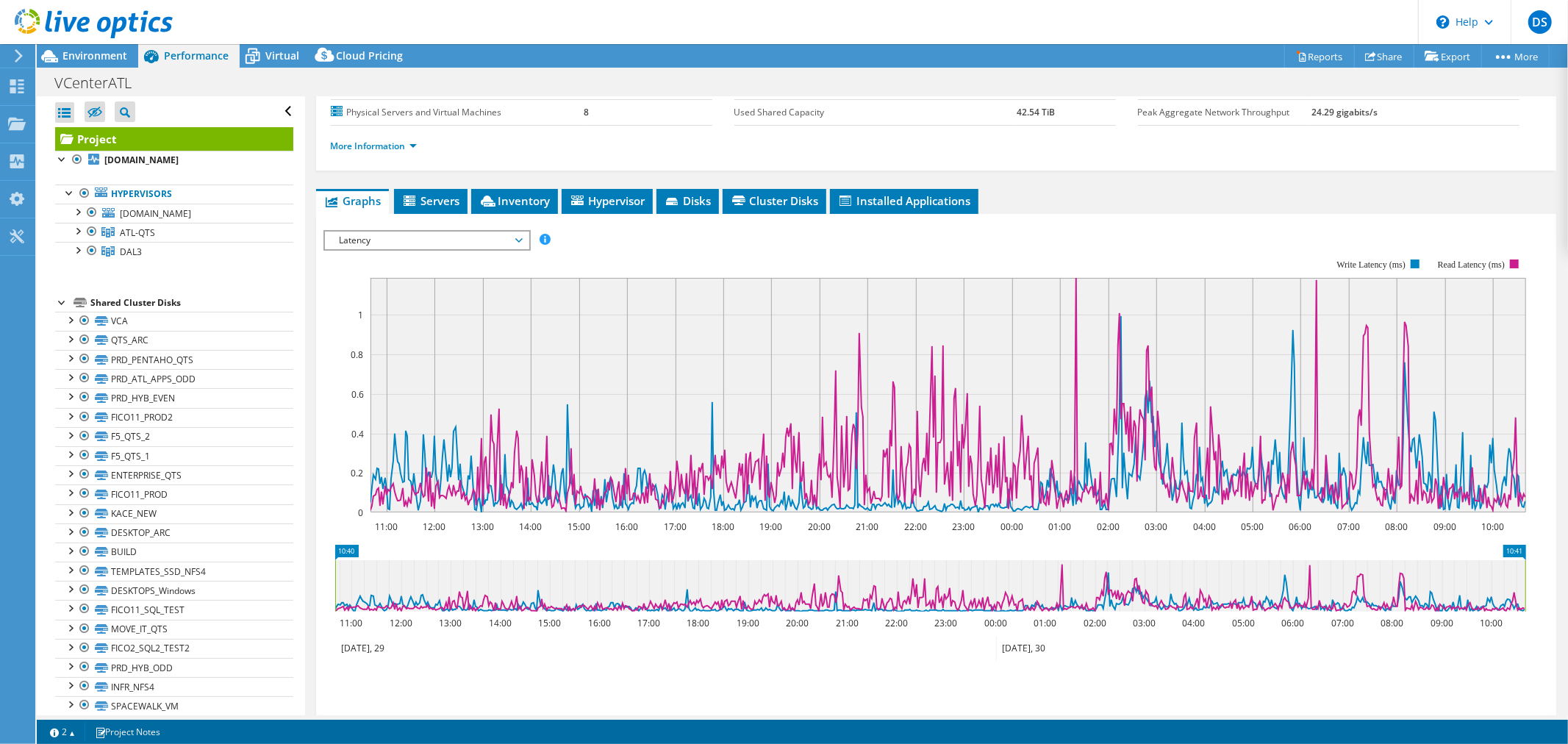
scroll to position [163, 0]
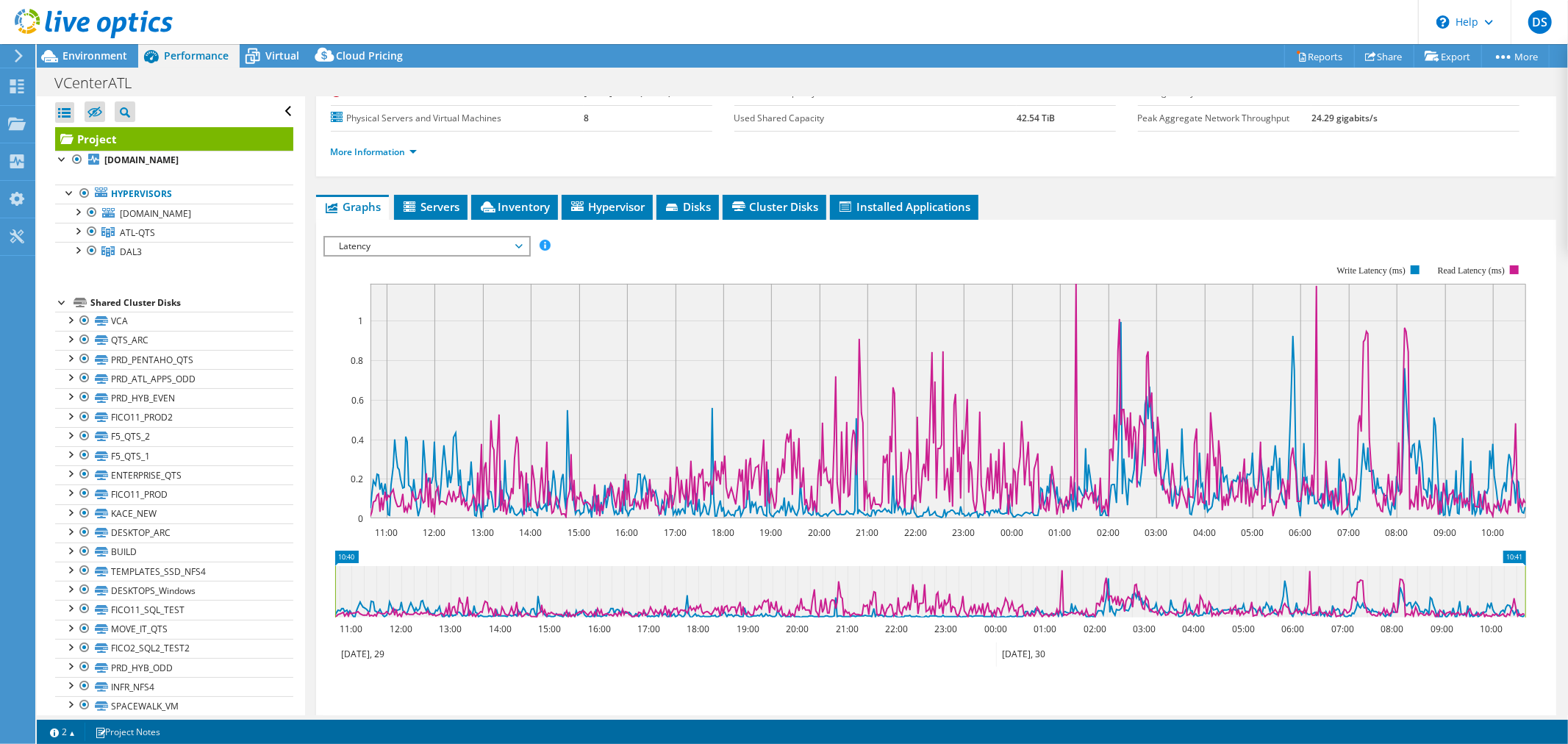
click at [412, 238] on span "Latency" at bounding box center [426, 246] width 189 height 18
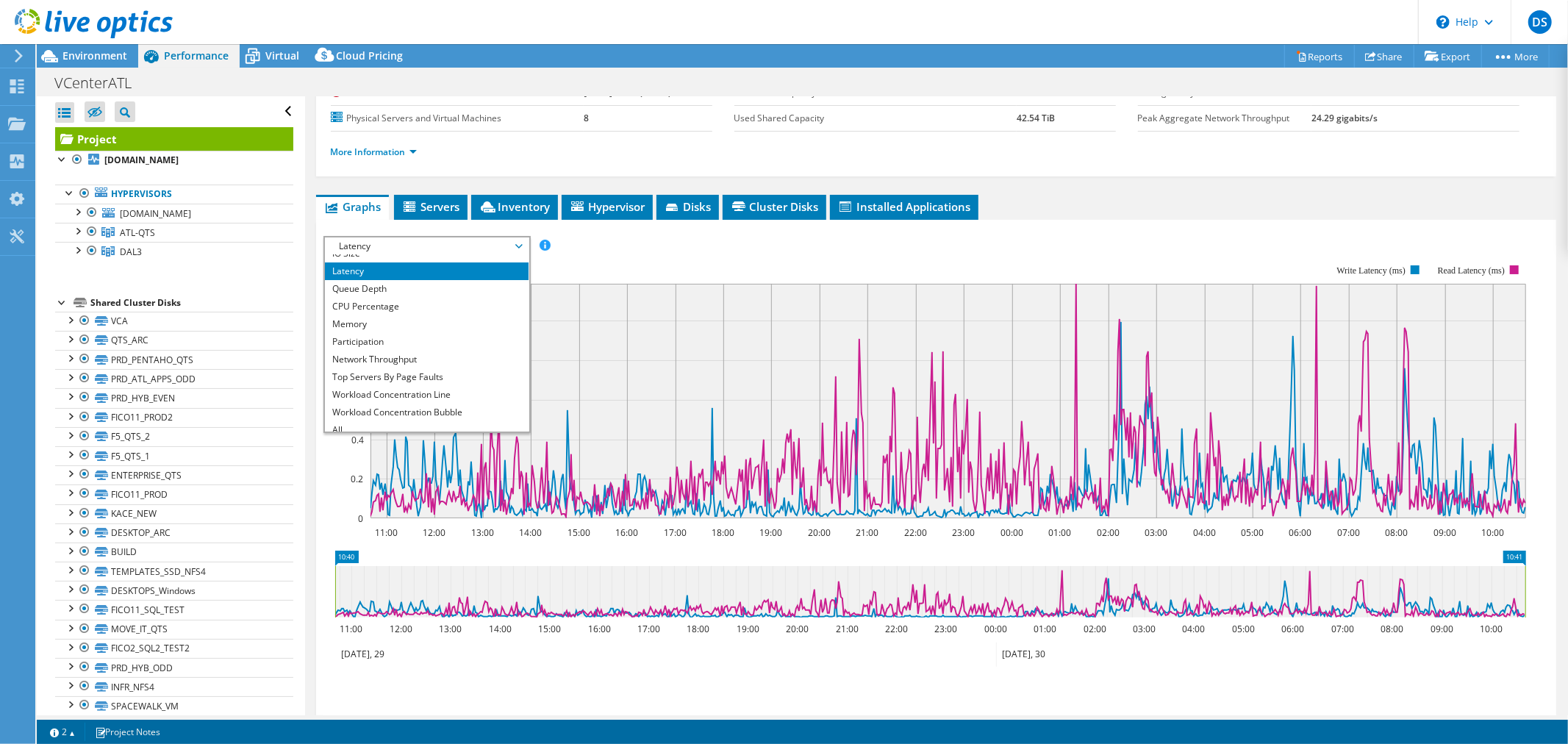
scroll to position [21, 0]
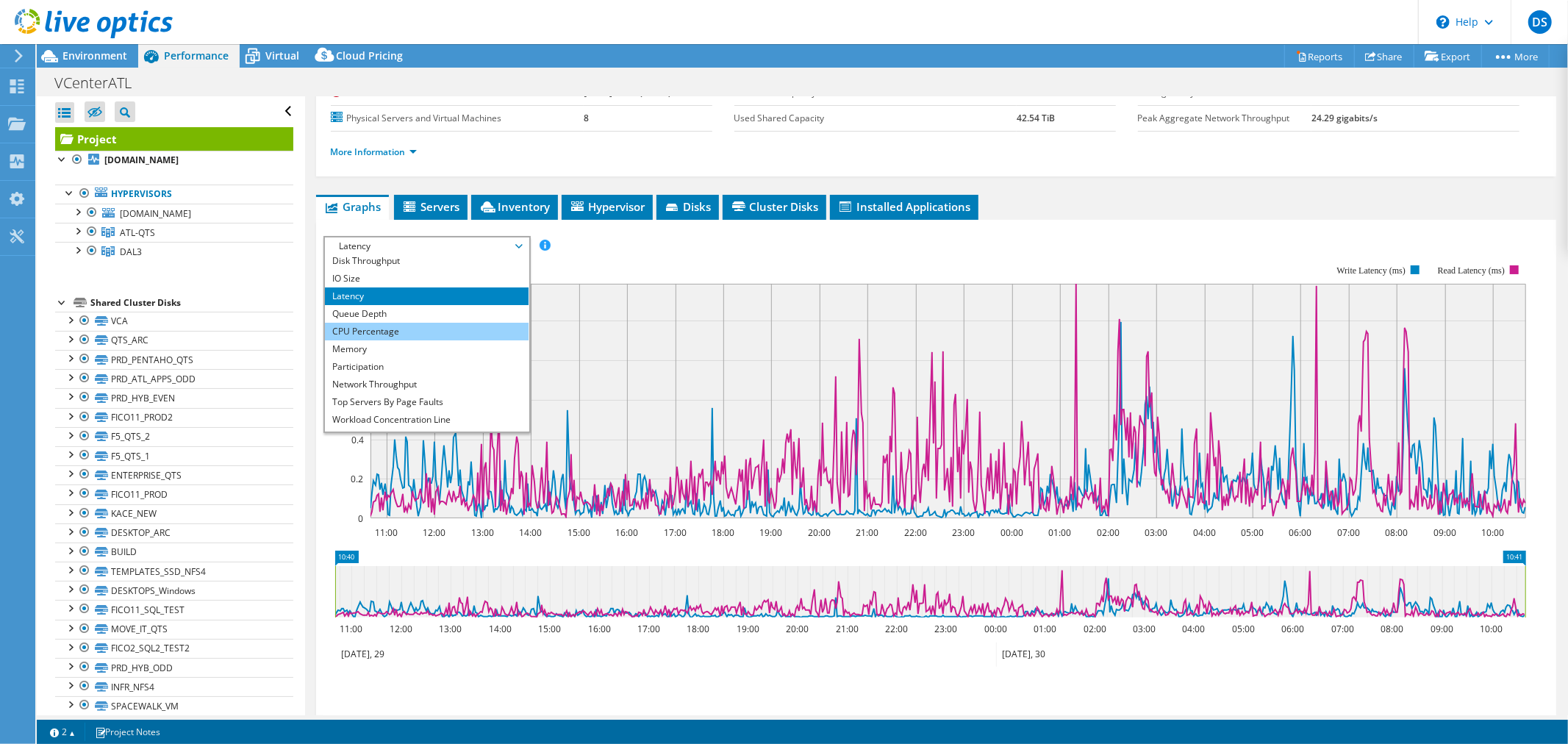
click at [416, 331] on li "CPU Percentage" at bounding box center [426, 332] width 204 height 18
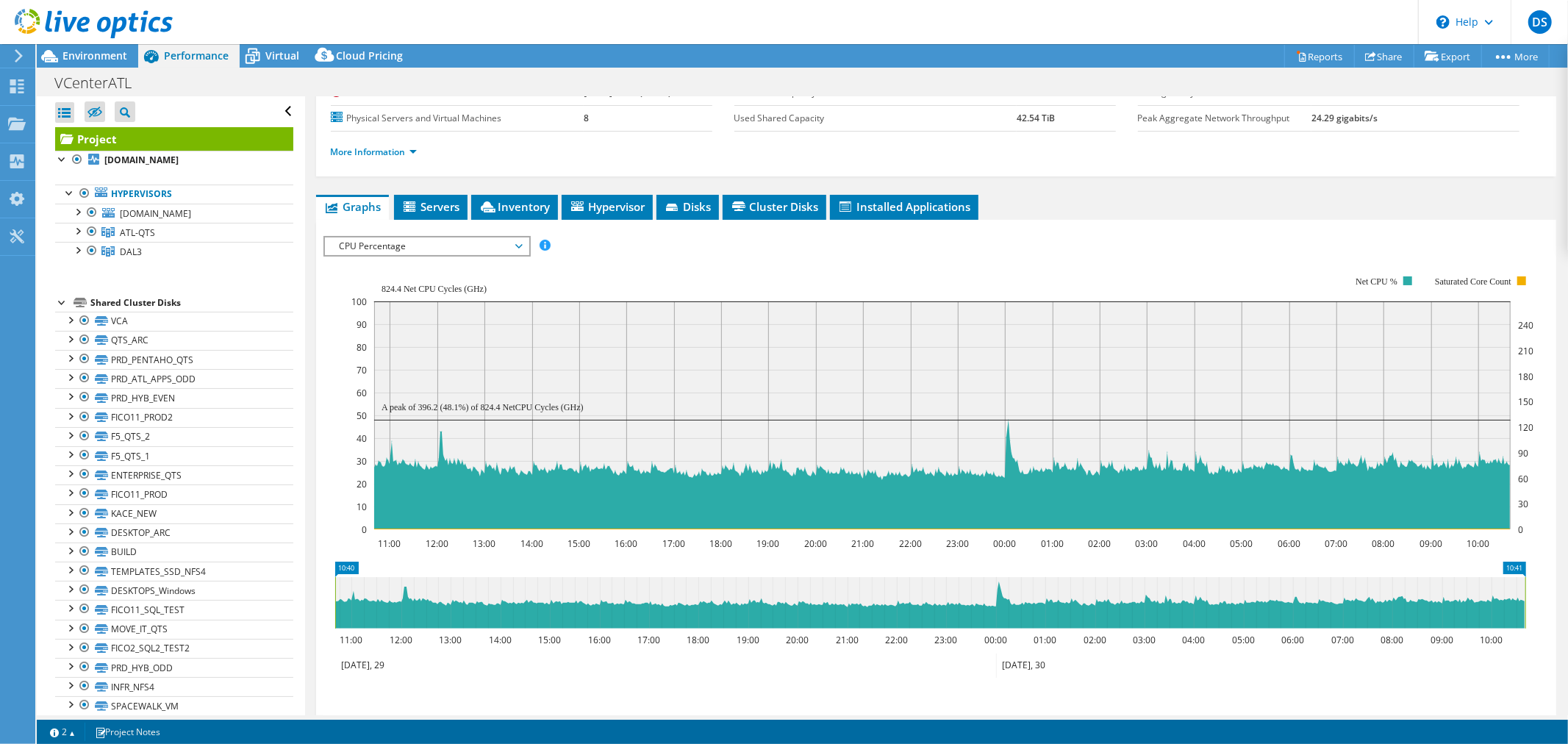
click at [1024, 238] on div "IOPS Disk Throughput IO Size Latency Queue Depth CPU Percentage Memory Page Fau…" at bounding box center [936, 246] width 1225 height 20
click at [453, 248] on span "CPU Percentage" at bounding box center [426, 246] width 189 height 18
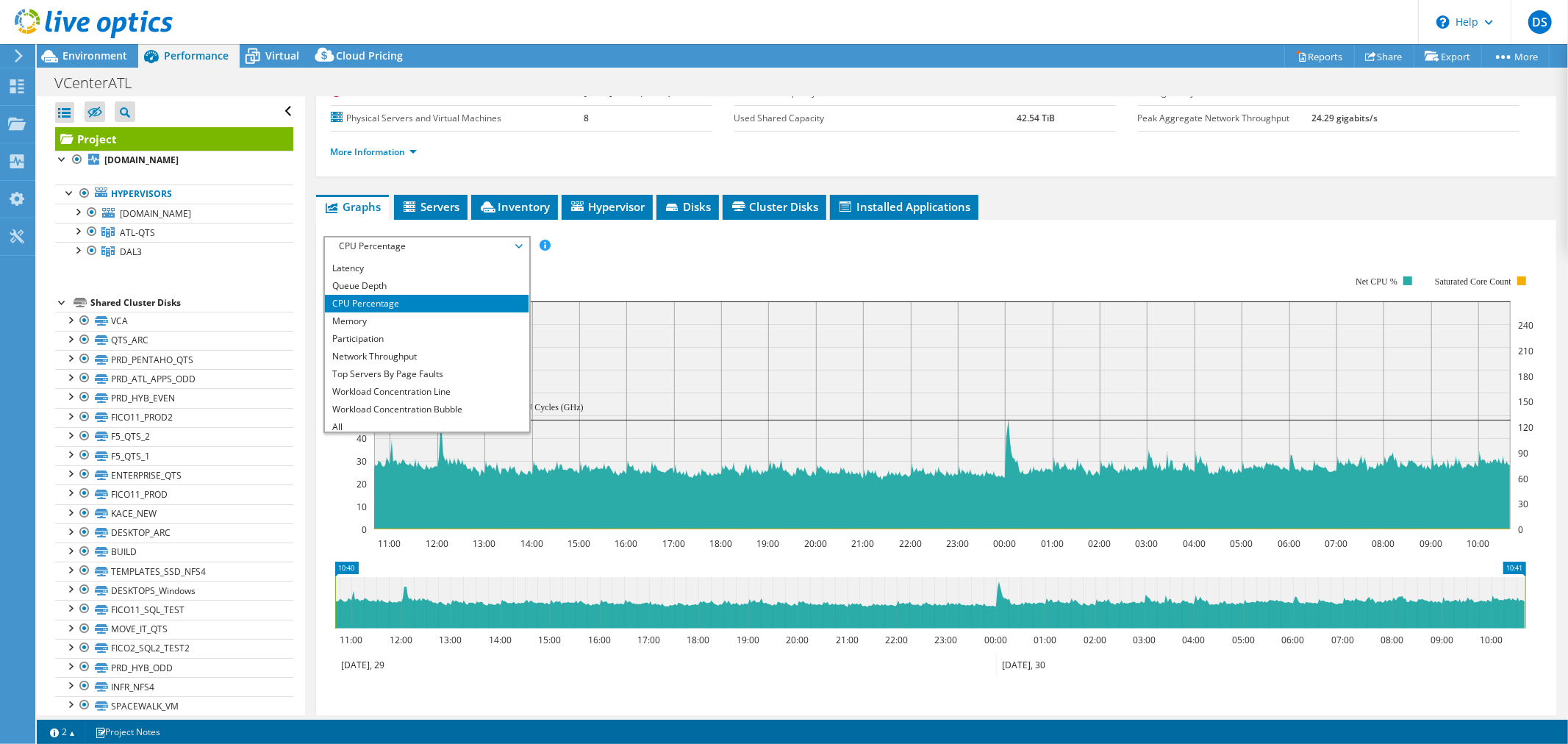
scroll to position [53, 0]
click at [430, 314] on li "Memory" at bounding box center [426, 316] width 204 height 18
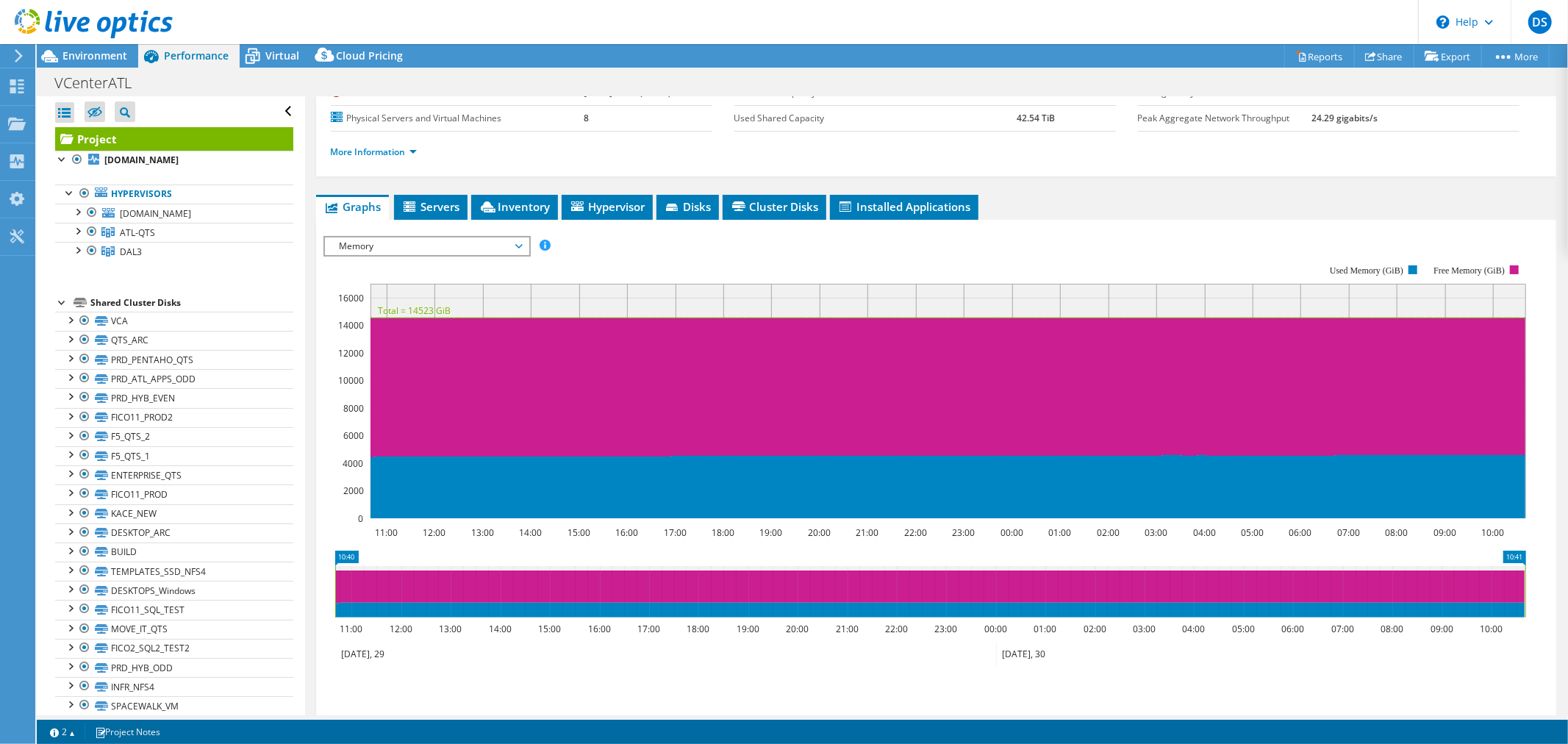
click at [720, 49] on div "Project Actions Project Actions Reports Share Export vSAN ReadyNode Sizer" at bounding box center [802, 56] width 1531 height 23
